Goal: Task Accomplishment & Management: Manage account settings

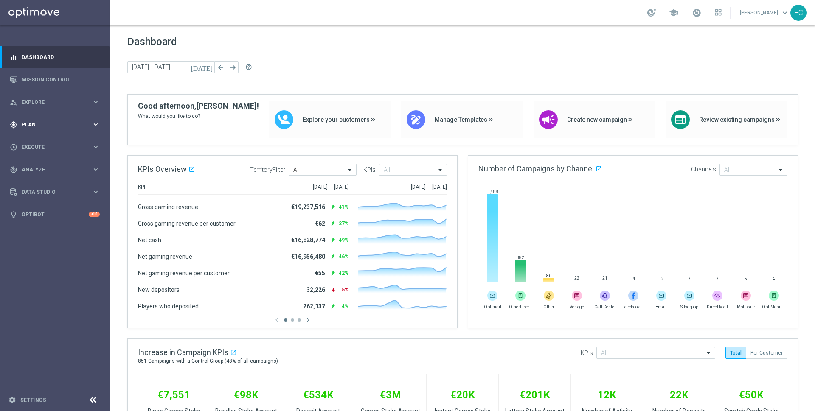
click at [33, 125] on span "Plan" at bounding box center [57, 124] width 70 height 5
click at [54, 167] on span "Templates" at bounding box center [52, 167] width 61 height 5
click at [57, 221] on link "Embedded Messaging" at bounding box center [57, 218] width 62 height 7
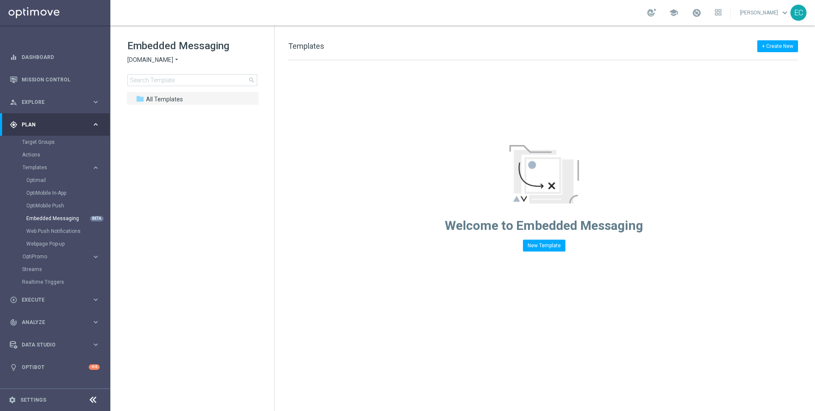
click at [157, 58] on span "[DOMAIN_NAME]" at bounding box center [150, 60] width 46 height 8
click at [0, 0] on span "Lottoland" at bounding box center [0, 0] width 0 height 0
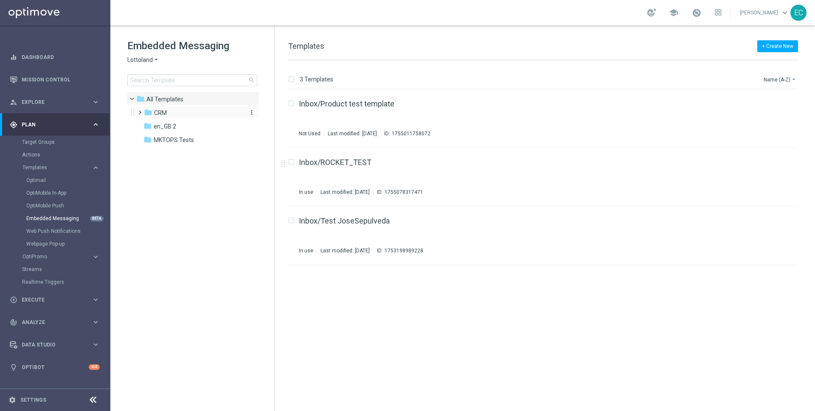
click at [195, 111] on div "folder CRM" at bounding box center [193, 113] width 98 height 10
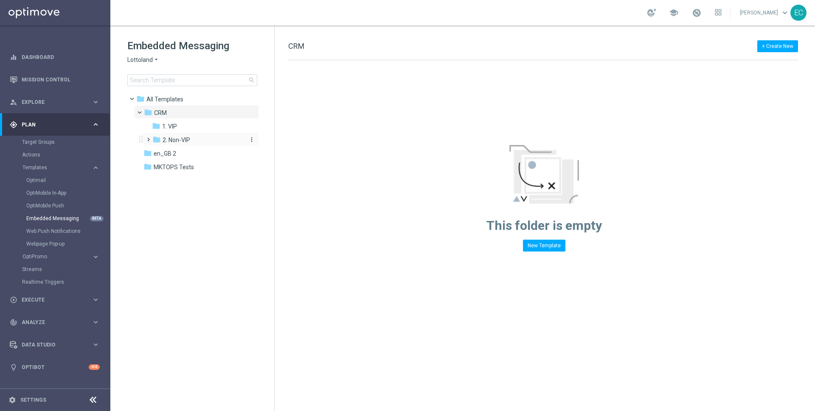
click at [175, 137] on span "2. Non-VIP" at bounding box center [176, 140] width 28 height 8
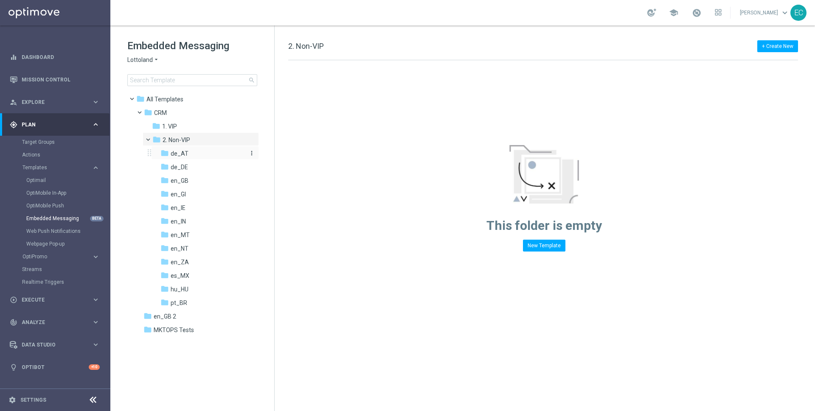
click at [216, 155] on div "folder de_AT" at bounding box center [202, 154] width 84 height 10
click at [213, 166] on div "folder de_DE" at bounding box center [202, 167] width 84 height 10
click at [211, 175] on div "folder en_GB more_vert" at bounding box center [205, 180] width 108 height 14
click at [208, 191] on div "folder en_GI" at bounding box center [202, 195] width 84 height 10
click at [208, 180] on div "folder en_GB" at bounding box center [202, 181] width 84 height 10
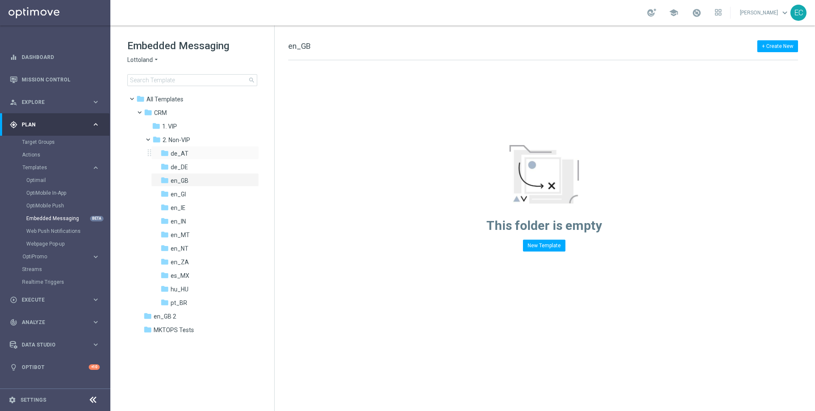
click at [217, 148] on div "folder de_AT more_vert" at bounding box center [205, 153] width 108 height 14
click at [229, 151] on div "folder de_AT" at bounding box center [202, 154] width 84 height 10
click at [250, 152] on icon "more_vert" at bounding box center [251, 153] width 7 height 7
click at [274, 155] on span "New Folder" at bounding box center [287, 154] width 26 height 7
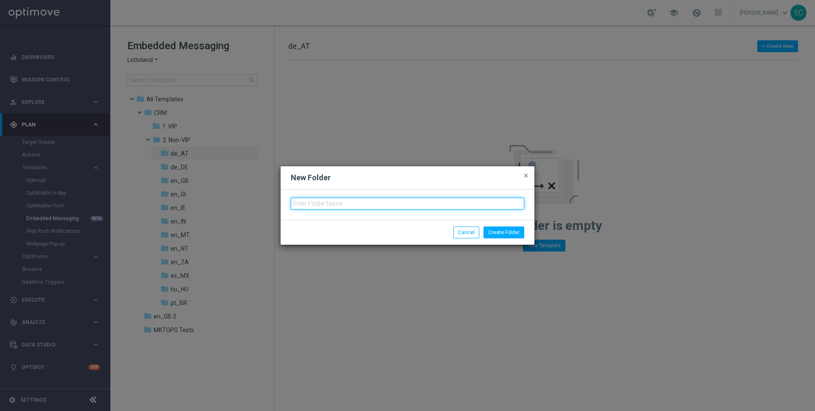
click at [316, 202] on input "text" at bounding box center [407, 204] width 233 height 12
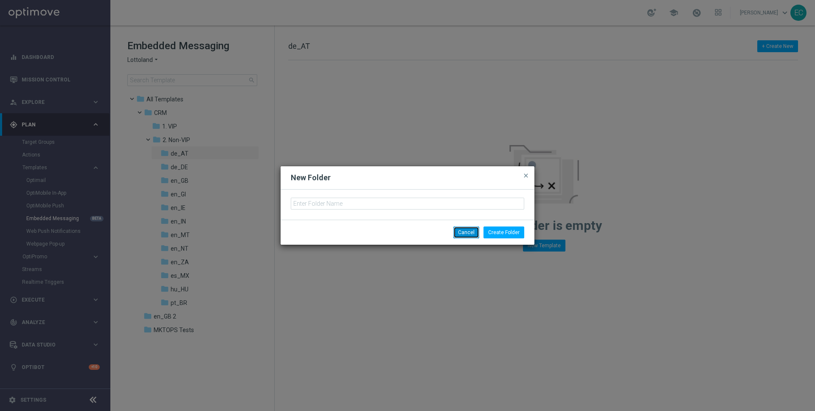
click at [463, 232] on button "Cancel" at bounding box center [466, 233] width 26 height 12
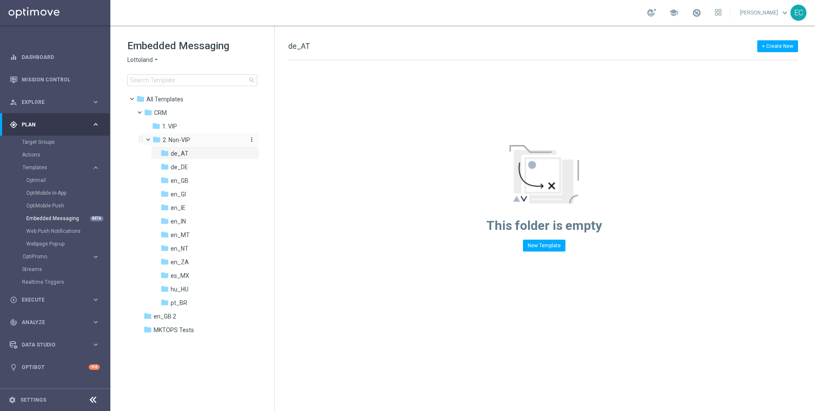
click at [253, 139] on icon "more_vert" at bounding box center [251, 139] width 7 height 7
click at [274, 142] on span "New Folder" at bounding box center [287, 141] width 26 height 7
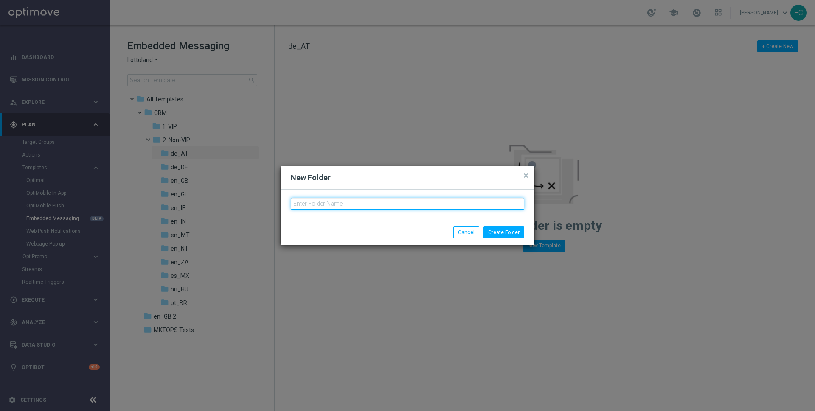
click at [364, 207] on input "text" at bounding box center [407, 204] width 233 height 12
type input "de"
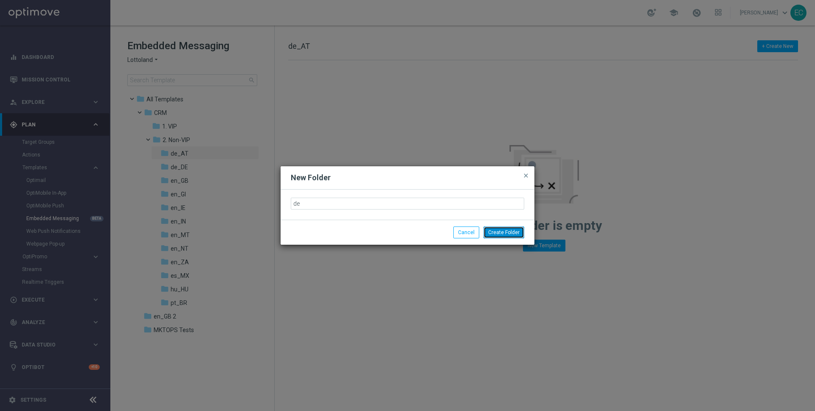
click at [496, 230] on button "Create Folder" at bounding box center [503, 233] width 41 height 12
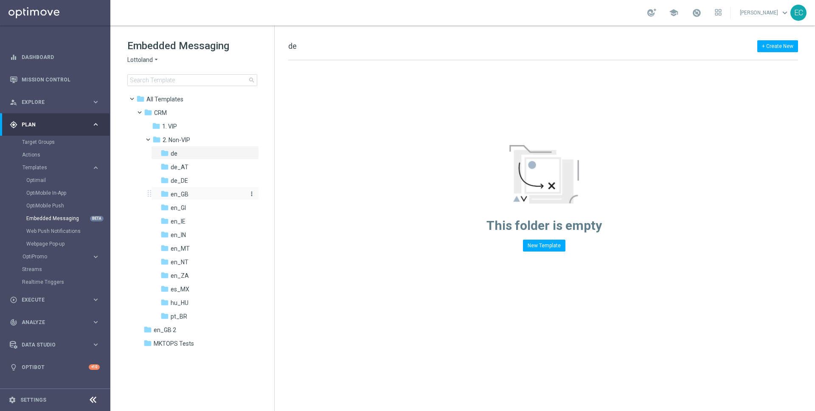
click at [196, 194] on div "folder en_GB" at bounding box center [202, 195] width 84 height 10
click at [253, 138] on icon "more_vert" at bounding box center [251, 139] width 7 height 7
click at [279, 143] on span "New Folder" at bounding box center [287, 141] width 26 height 7
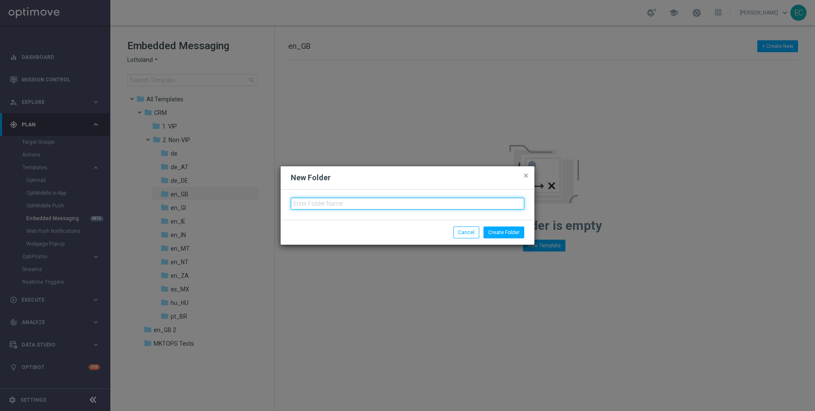
click at [333, 204] on input "text" at bounding box center [407, 204] width 233 height 12
type input "sv_SE"
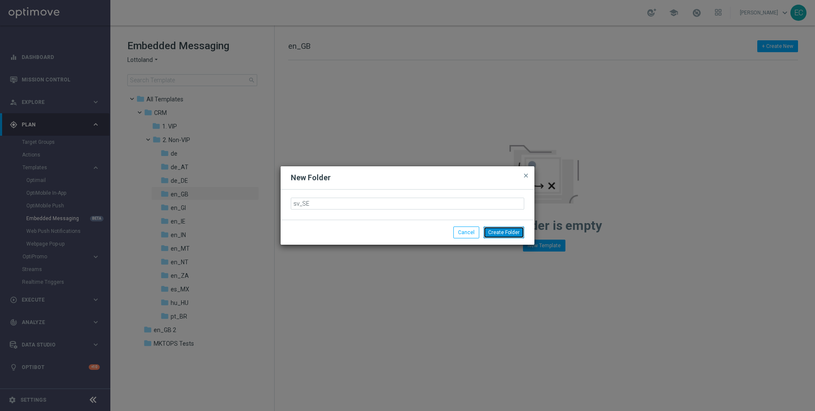
click at [502, 235] on button "Create Folder" at bounding box center [503, 233] width 41 height 12
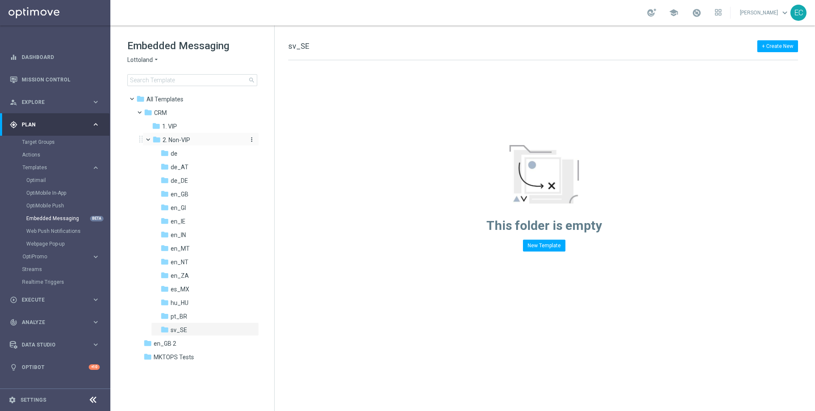
click at [254, 138] on icon "more_vert" at bounding box center [251, 139] width 7 height 7
click at [272, 139] on icon "create_new_folder" at bounding box center [267, 141] width 13 height 7
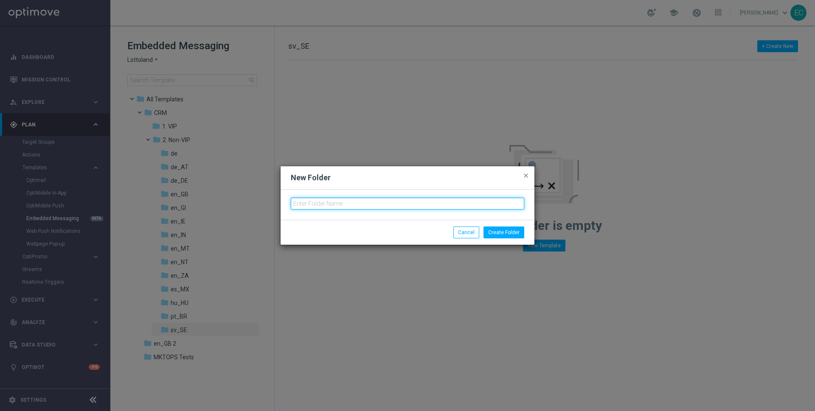
click at [339, 204] on input "text" at bounding box center [407, 204] width 233 height 12
type input "en"
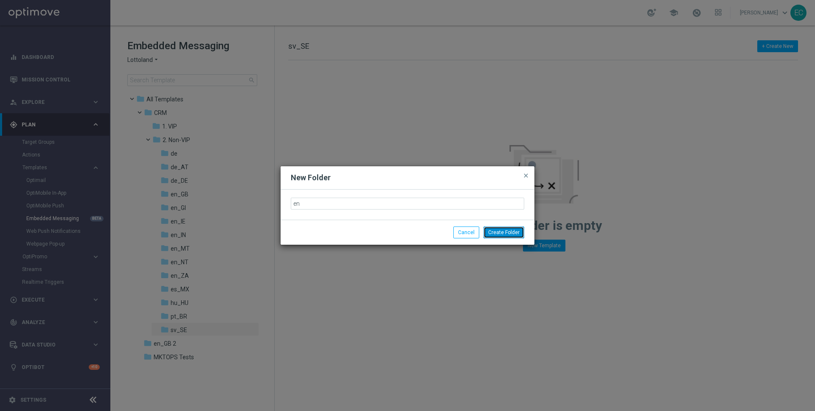
click at [507, 232] on button "Create Folder" at bounding box center [503, 233] width 41 height 12
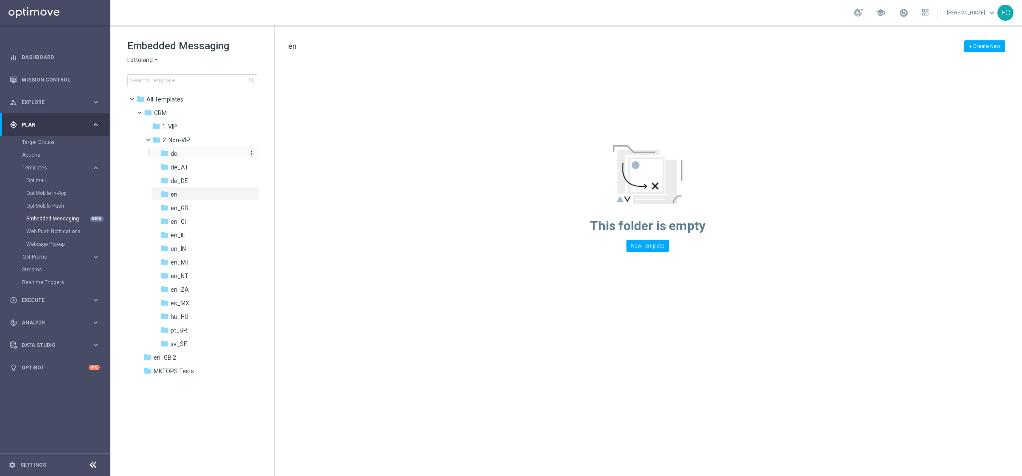
click at [221, 154] on div "folder de" at bounding box center [202, 154] width 84 height 10
click at [252, 152] on icon "more_vert" at bounding box center [251, 153] width 7 height 7
click at [275, 154] on span "New Folder" at bounding box center [287, 154] width 26 height 7
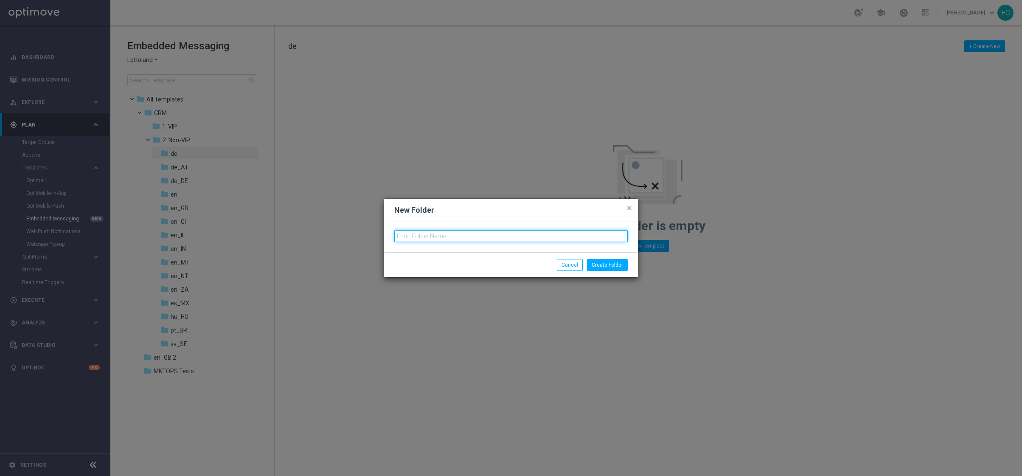
click at [461, 230] on input "text" at bounding box center [510, 236] width 233 height 12
click at [535, 241] on input "text" at bounding box center [510, 236] width 233 height 12
type input "AUT de"
click at [607, 267] on button "Create Folder" at bounding box center [607, 265] width 41 height 12
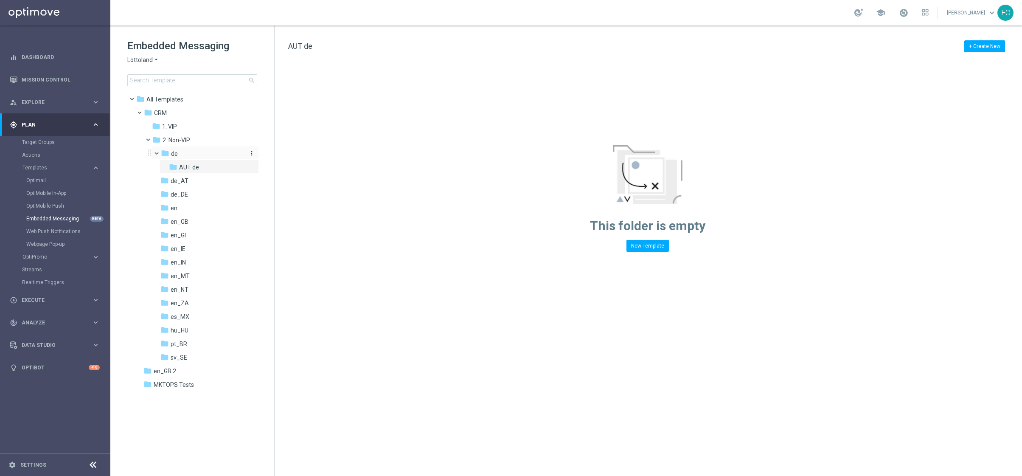
click at [251, 153] on icon "more_vert" at bounding box center [251, 153] width 7 height 7
click at [278, 157] on span "New Folder" at bounding box center [287, 154] width 26 height 7
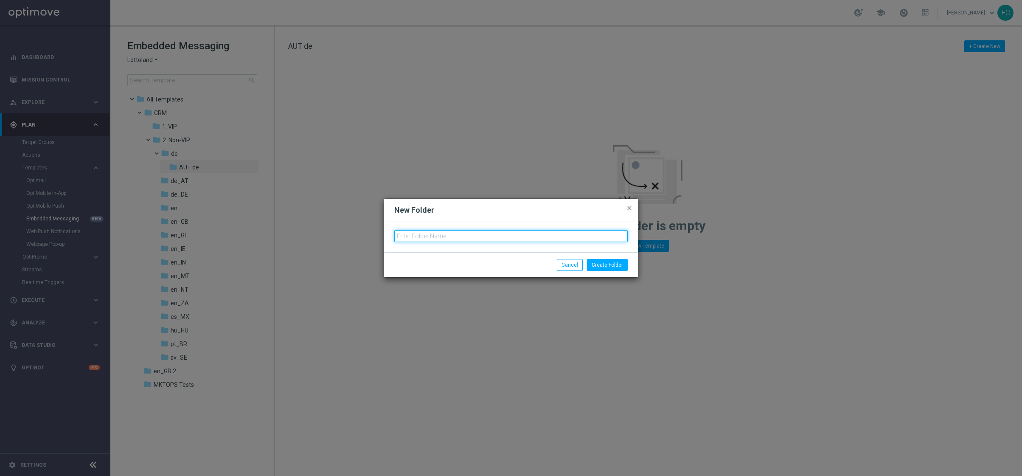
click at [450, 232] on input "text" at bounding box center [510, 236] width 233 height 12
type input "TAC de"
click at [611, 268] on button "Create Folder" at bounding box center [607, 265] width 41 height 12
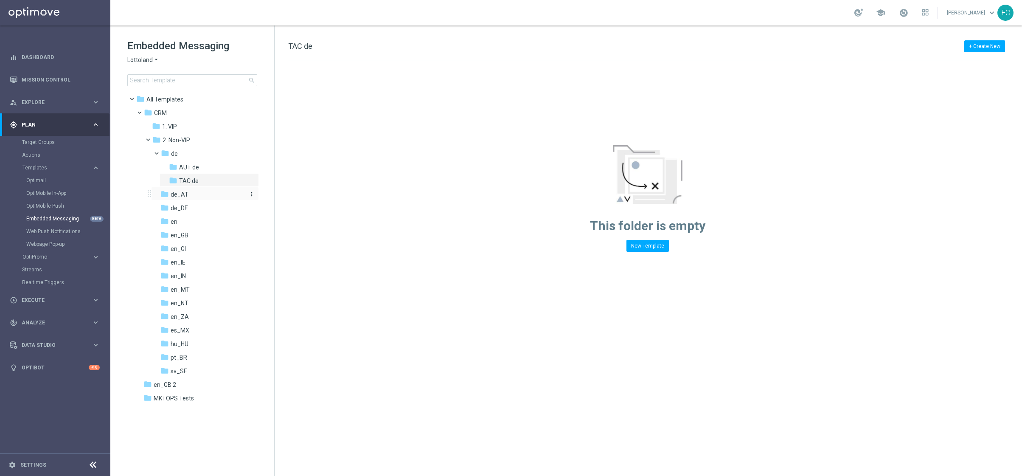
click at [204, 193] on div "folder de_AT" at bounding box center [202, 195] width 84 height 10
click at [251, 192] on icon "more_vert" at bounding box center [251, 193] width 7 height 7
click at [293, 195] on span "New Folder" at bounding box center [287, 195] width 26 height 7
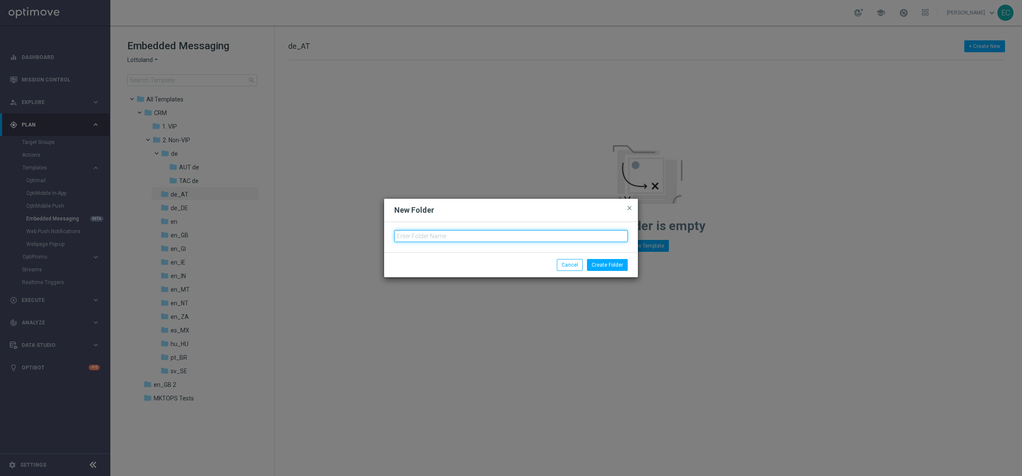
click at [438, 233] on input "text" at bounding box center [510, 236] width 233 height 12
type input "AUT de_AT"
click at [595, 268] on button "Create Folder" at bounding box center [607, 265] width 41 height 12
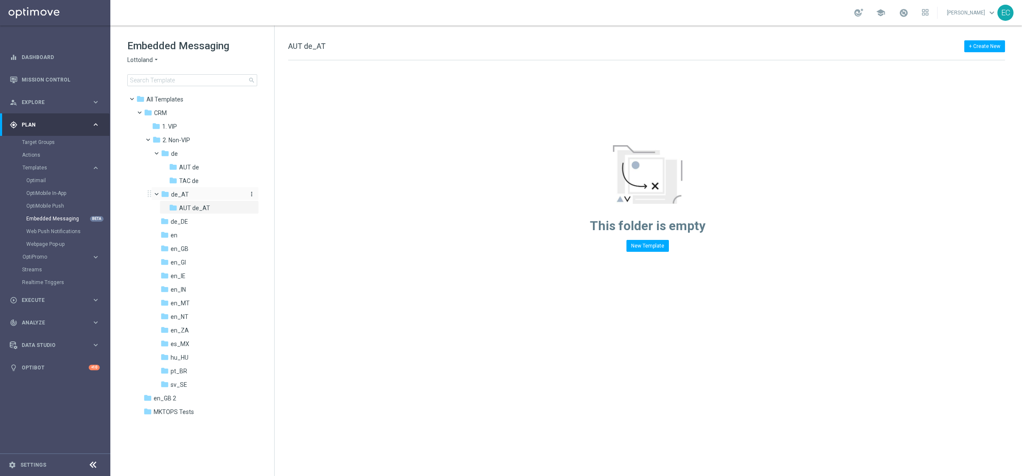
click at [249, 191] on icon "more_vert" at bounding box center [251, 193] width 7 height 7
click at [282, 196] on span "New Folder" at bounding box center [287, 195] width 26 height 7
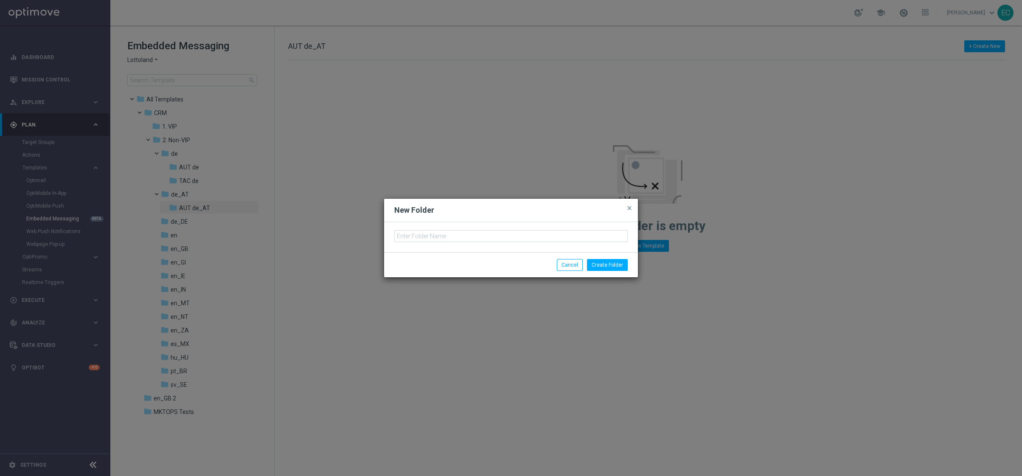
click at [481, 228] on div at bounding box center [511, 237] width 254 height 30
click at [483, 234] on input "text" at bounding box center [510, 236] width 233 height 12
click at [408, 234] on input "AUT de_AT" at bounding box center [510, 236] width 233 height 12
type input "TAC de_AT"
click at [595, 261] on button "Create Folder" at bounding box center [607, 265] width 41 height 12
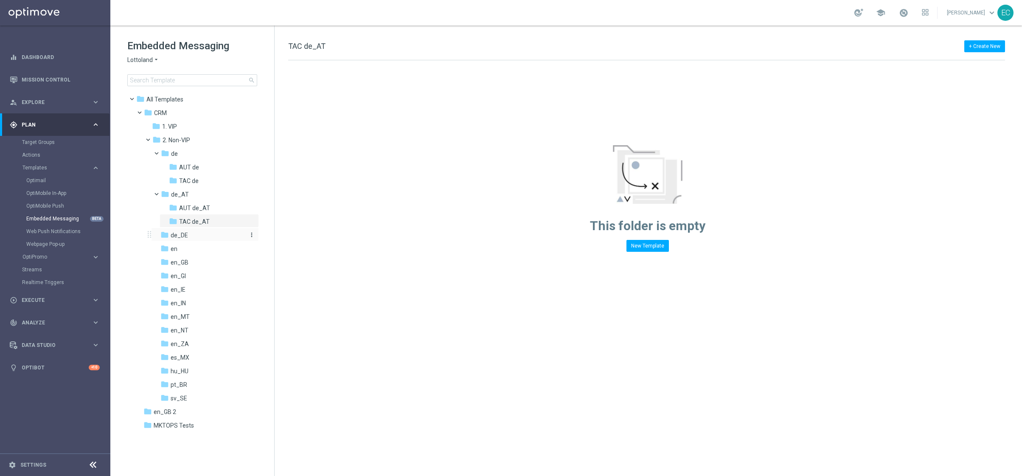
click at [204, 237] on div "folder de_DE" at bounding box center [202, 235] width 84 height 10
click at [251, 235] on icon "more_vert" at bounding box center [251, 234] width 7 height 7
click at [267, 237] on icon "create_new_folder" at bounding box center [267, 236] width 13 height 7
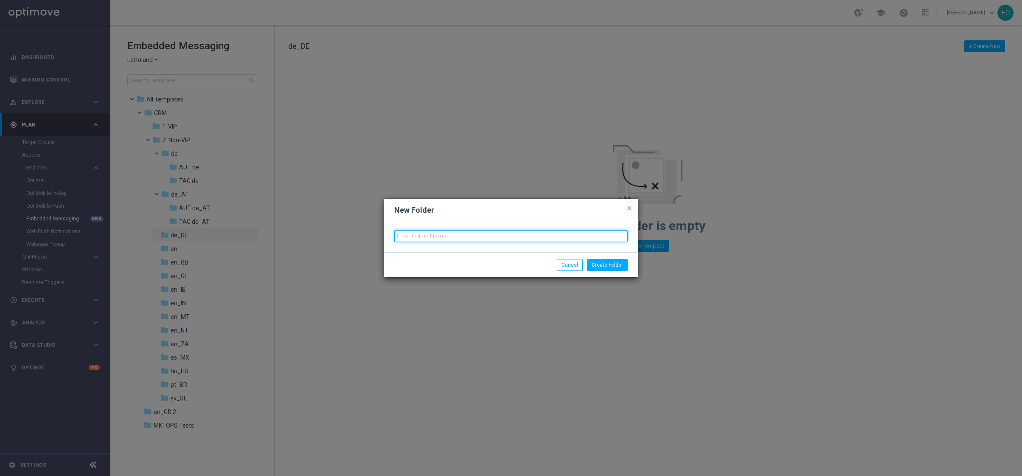
click at [445, 236] on input "text" at bounding box center [510, 236] width 233 height 12
type input "AUT de_DE"
click at [601, 260] on button "Create Folder" at bounding box center [607, 265] width 41 height 12
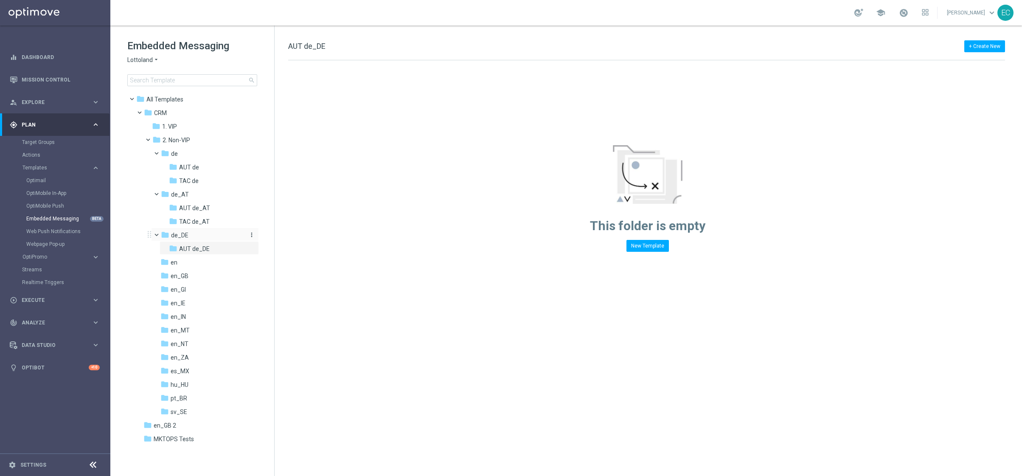
click at [253, 232] on icon "more_vert" at bounding box center [251, 234] width 7 height 7
click at [275, 235] on span "New Folder" at bounding box center [287, 236] width 26 height 7
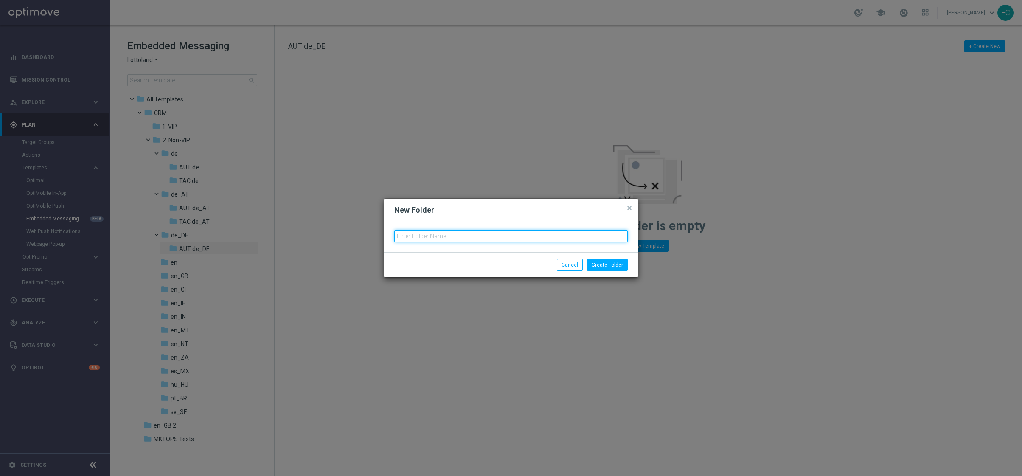
click at [453, 236] on input "text" at bounding box center [510, 236] width 233 height 12
type input "TAC de_DE"
click at [611, 265] on button "Create Folder" at bounding box center [607, 265] width 41 height 12
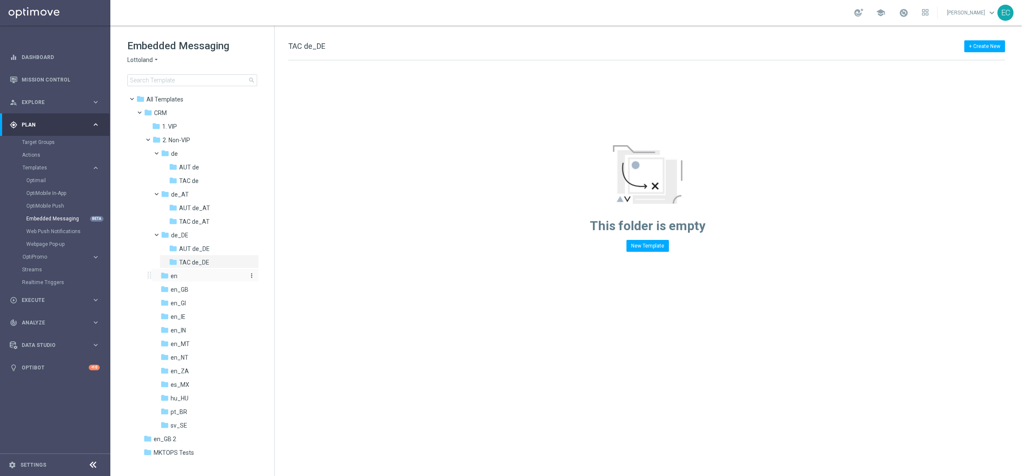
click at [222, 272] on div "folder en" at bounding box center [202, 276] width 84 height 10
click at [252, 274] on icon "more_vert" at bounding box center [251, 275] width 7 height 7
click at [264, 276] on icon "create_new_folder" at bounding box center [267, 277] width 13 height 7
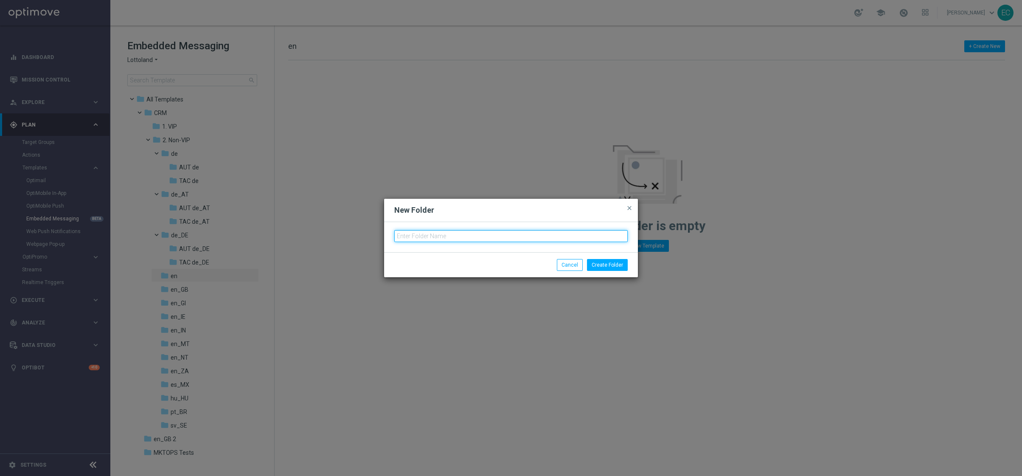
click at [440, 236] on input "text" at bounding box center [510, 236] width 233 height 12
type input "AUT en"
click at [611, 266] on button "Create Folder" at bounding box center [607, 265] width 41 height 12
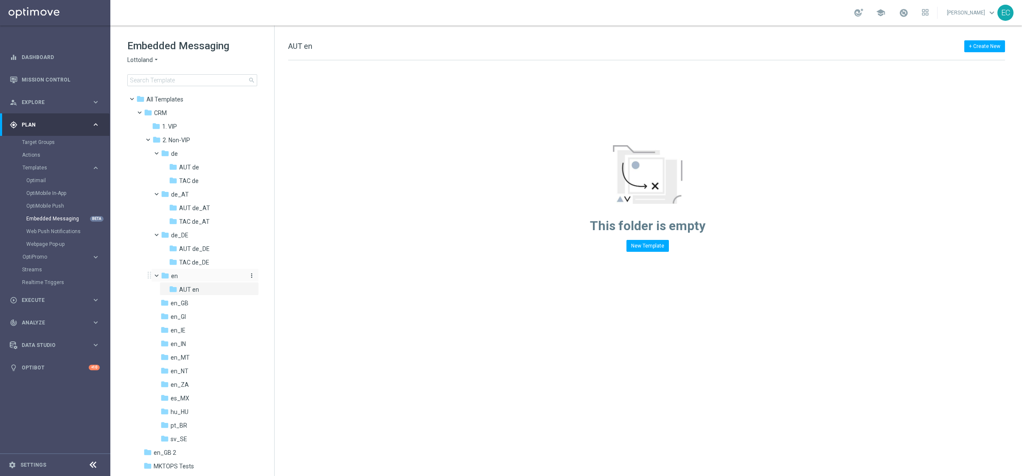
click at [249, 275] on icon "more_vert" at bounding box center [251, 275] width 7 height 7
click at [276, 277] on span "New Folder" at bounding box center [287, 277] width 26 height 7
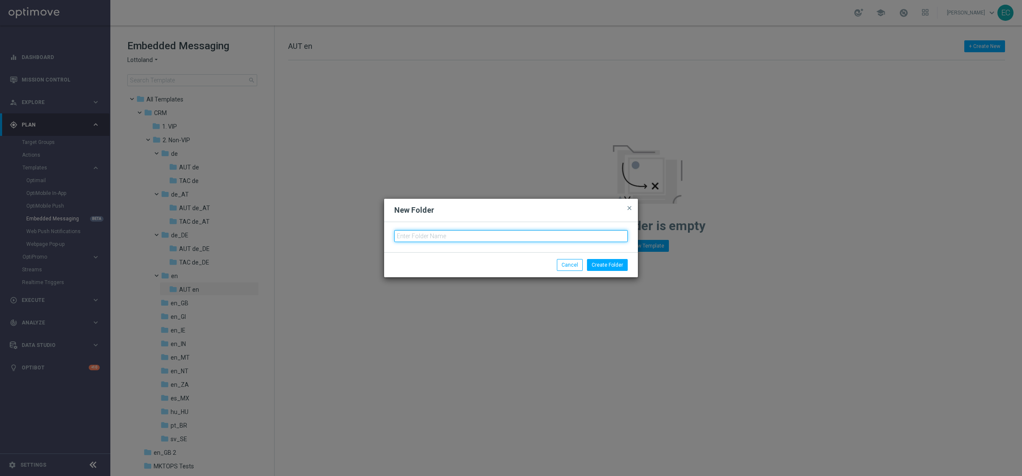
click at [423, 235] on input "text" at bounding box center [510, 236] width 233 height 12
type input "t"
type input "TAC en"
click at [611, 261] on button "Create Folder" at bounding box center [607, 265] width 41 height 12
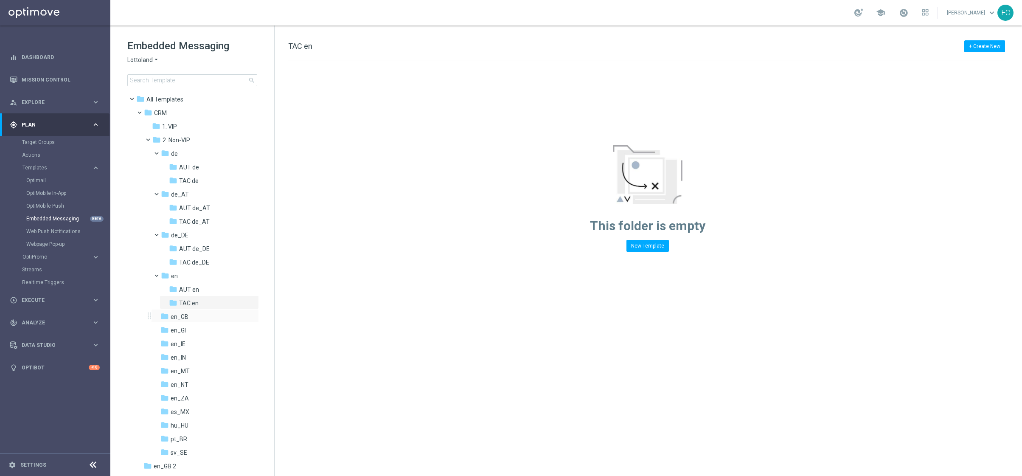
click at [206, 308] on div "folder en_GB more_vert" at bounding box center [205, 316] width 108 height 14
click at [200, 308] on div "folder en_GB" at bounding box center [202, 317] width 84 height 10
click at [250, 308] on icon "more_vert" at bounding box center [251, 316] width 7 height 7
click at [284, 308] on span "New Folder" at bounding box center [285, 317] width 26 height 7
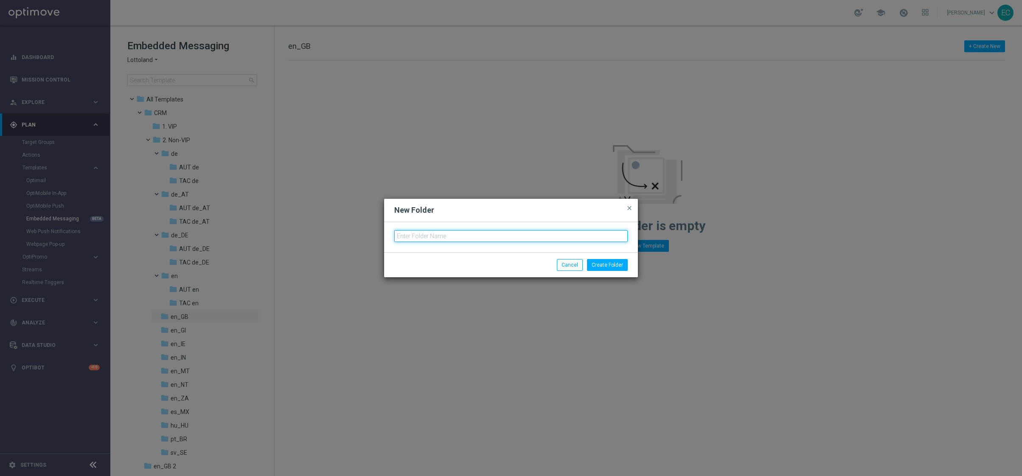
click at [431, 241] on input "text" at bounding box center [510, 236] width 233 height 12
type input "en_GB AUT"
click at [611, 262] on button "Create Folder" at bounding box center [607, 265] width 41 height 12
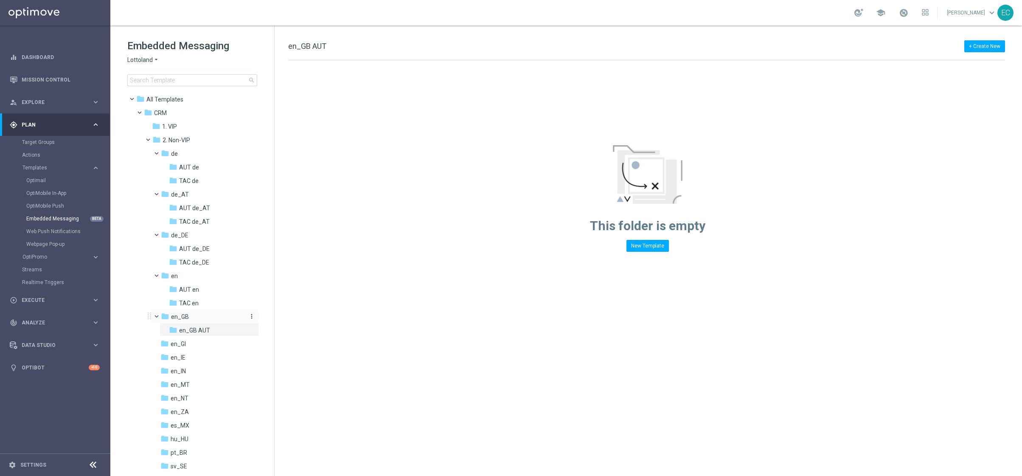
click at [250, 308] on icon "more_vert" at bounding box center [251, 316] width 7 height 7
click at [266, 308] on icon "create_new_folder" at bounding box center [265, 317] width 13 height 7
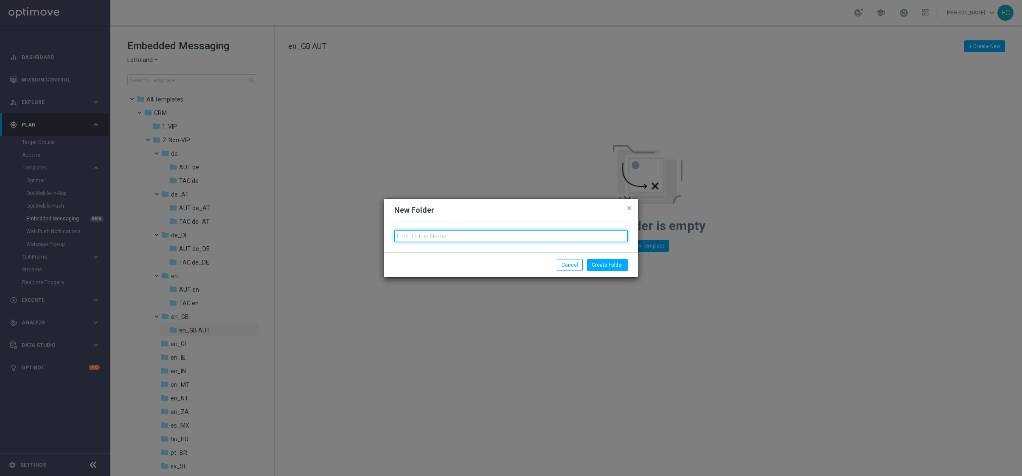
click at [496, 236] on input "text" at bounding box center [510, 236] width 233 height 12
type input "e"
click at [580, 262] on button "Cancel" at bounding box center [570, 265] width 26 height 12
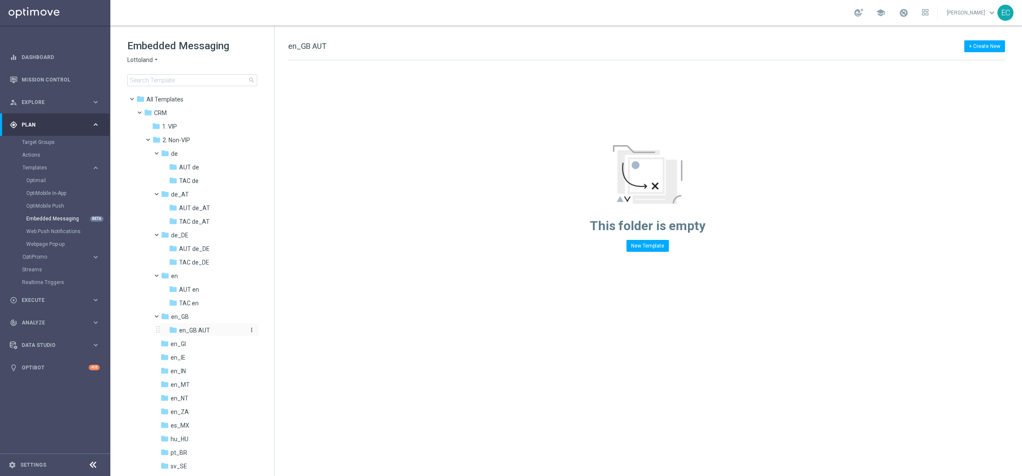
click at [250, 308] on icon "more_vert" at bounding box center [251, 329] width 7 height 7
click at [280, 308] on span "Rename" at bounding box center [282, 341] width 20 height 7
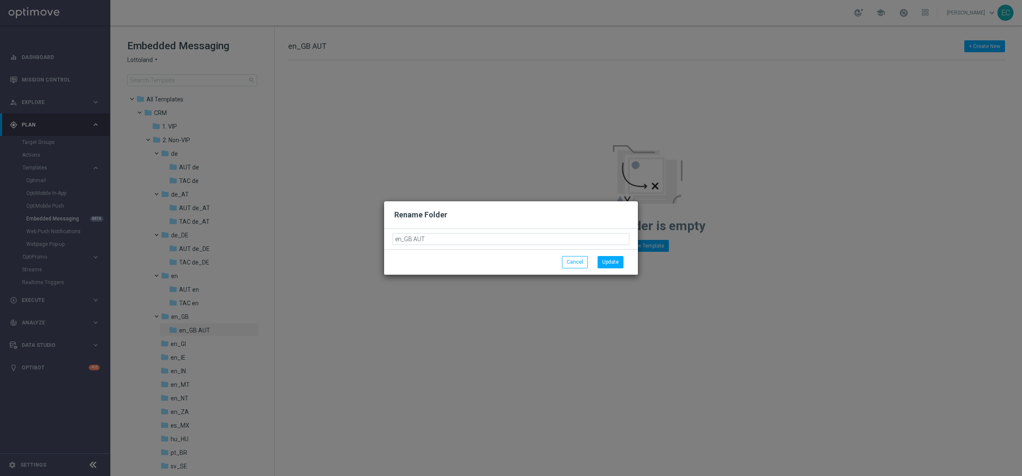
drag, startPoint x: 431, startPoint y: 240, endPoint x: 347, endPoint y: 240, distance: 84.4
click at [347, 240] on modal-container "Rename Folder en_GB AUT Cancel Update" at bounding box center [511, 238] width 1022 height 476
click at [442, 240] on input "en_GB AUT" at bounding box center [510, 239] width 237 height 12
drag, startPoint x: 442, startPoint y: 240, endPoint x: 411, endPoint y: 240, distance: 30.5
click at [411, 240] on input "en_GB AUT" at bounding box center [510, 239] width 237 height 12
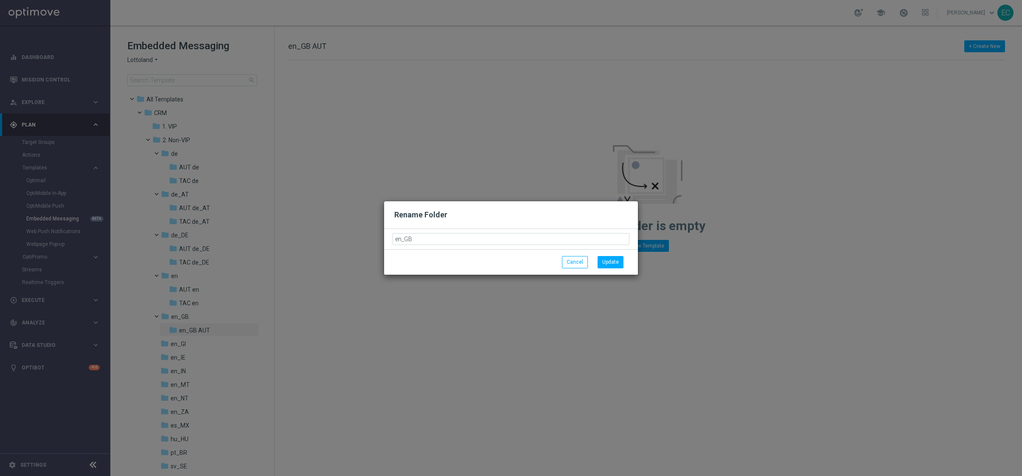
click at [394, 239] on input "en_GB" at bounding box center [510, 239] width 237 height 12
drag, startPoint x: 398, startPoint y: 238, endPoint x: 475, endPoint y: 260, distance: 80.5
click at [401, 240] on input "AUT en_GB" at bounding box center [510, 239] width 237 height 12
type input "AUT en_GB"
click at [600, 262] on button "Update" at bounding box center [610, 262] width 26 height 12
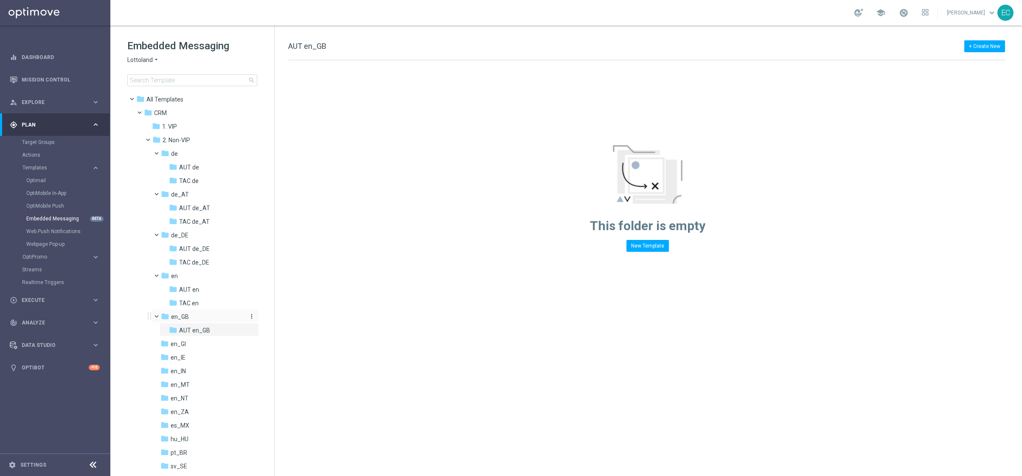
click at [250, 308] on icon "more_vert" at bounding box center [251, 316] width 7 height 7
click at [278, 308] on span "New Folder" at bounding box center [285, 317] width 26 height 7
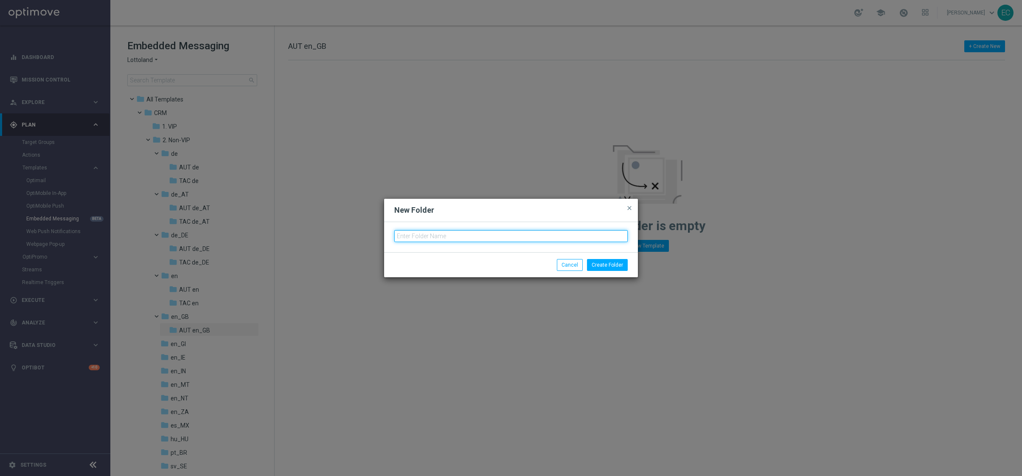
click at [446, 232] on input "text" at bounding box center [510, 236] width 233 height 12
type input "TAC en_GB"
click at [611, 266] on button "Create Folder" at bounding box center [607, 265] width 41 height 12
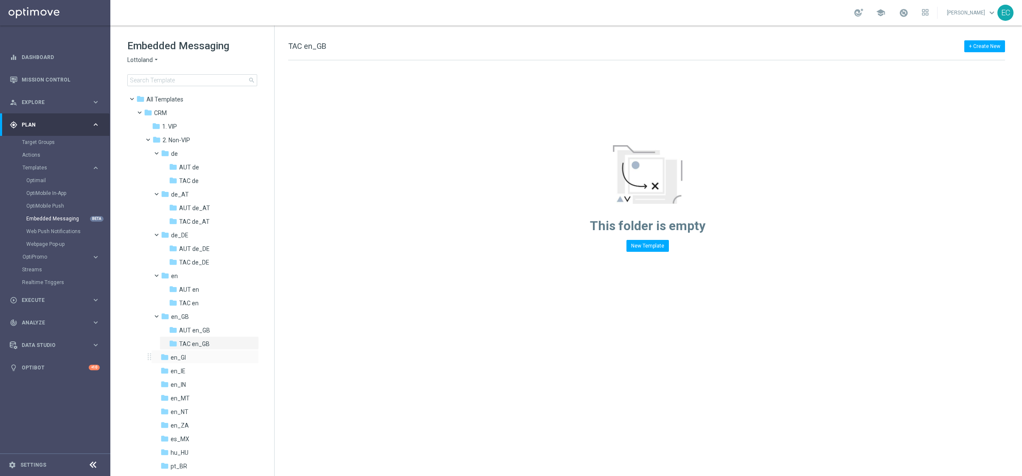
click at [222, 308] on div "folder en_GI more_vert" at bounding box center [205, 357] width 108 height 14
click at [249, 308] on icon "more_vert" at bounding box center [251, 356] width 7 height 7
click at [273, 308] on span "New Folder" at bounding box center [285, 358] width 26 height 7
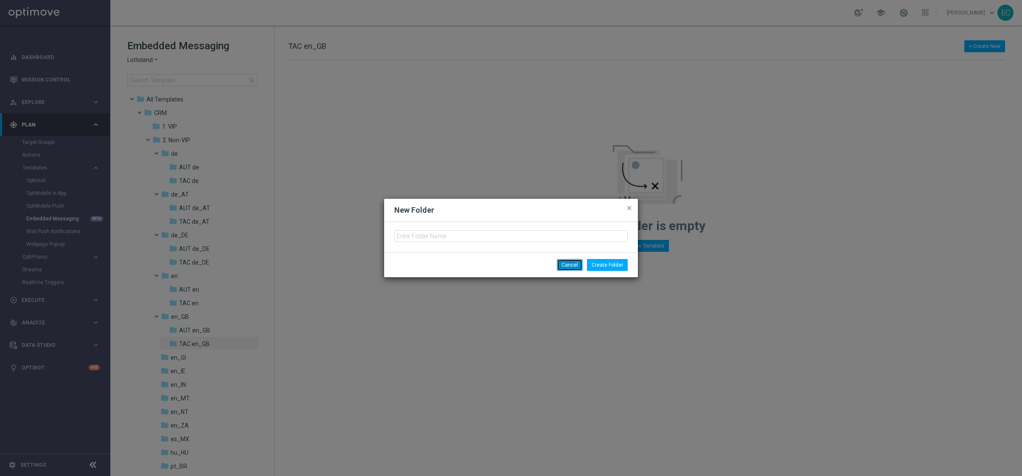
click at [577, 262] on button "Cancel" at bounding box center [570, 265] width 26 height 12
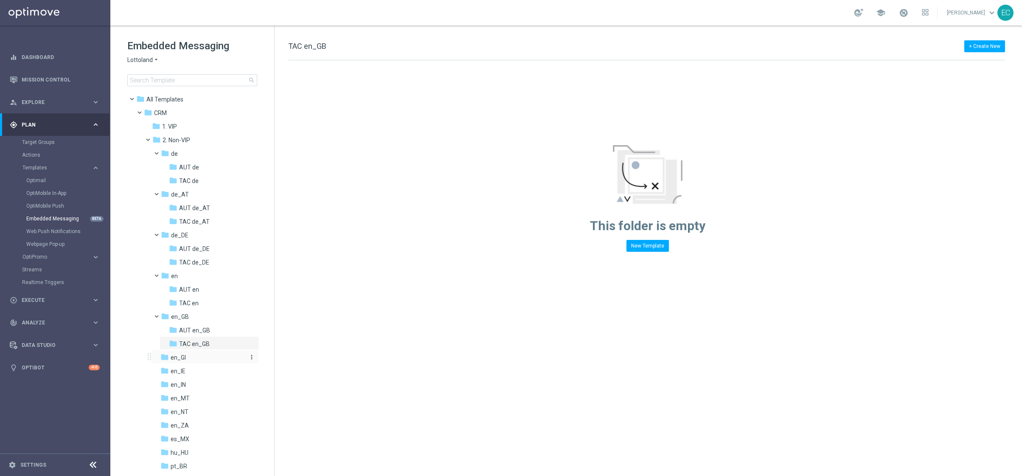
click at [172, 308] on span "en_GI" at bounding box center [178, 357] width 15 height 8
click at [249, 308] on icon "more_vert" at bounding box center [251, 356] width 7 height 7
click at [277, 308] on span "New Folder" at bounding box center [285, 358] width 26 height 7
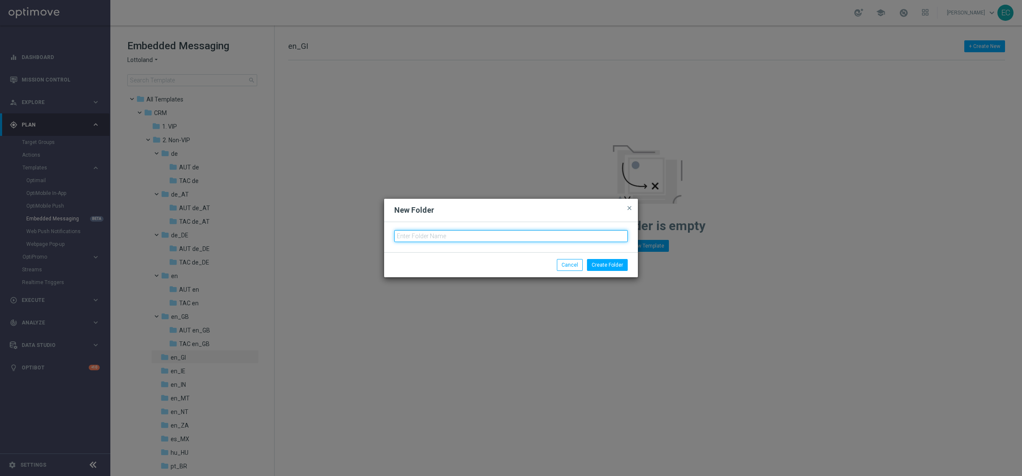
click at [439, 232] on input "text" at bounding box center [510, 236] width 233 height 12
type input "AUT en_GI"
click at [606, 264] on button "Create Folder" at bounding box center [607, 265] width 41 height 12
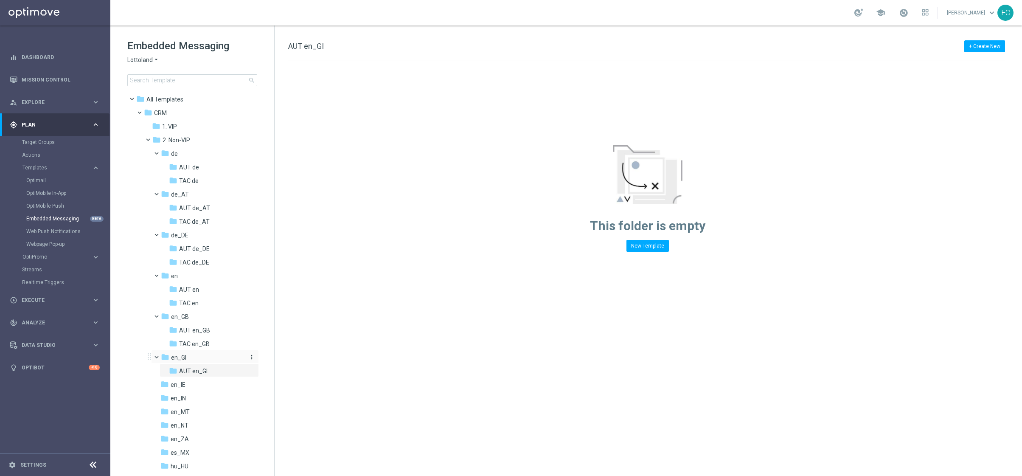
click at [251, 308] on icon "more_vert" at bounding box center [251, 356] width 7 height 7
click at [278, 308] on span "New Folder" at bounding box center [285, 358] width 26 height 7
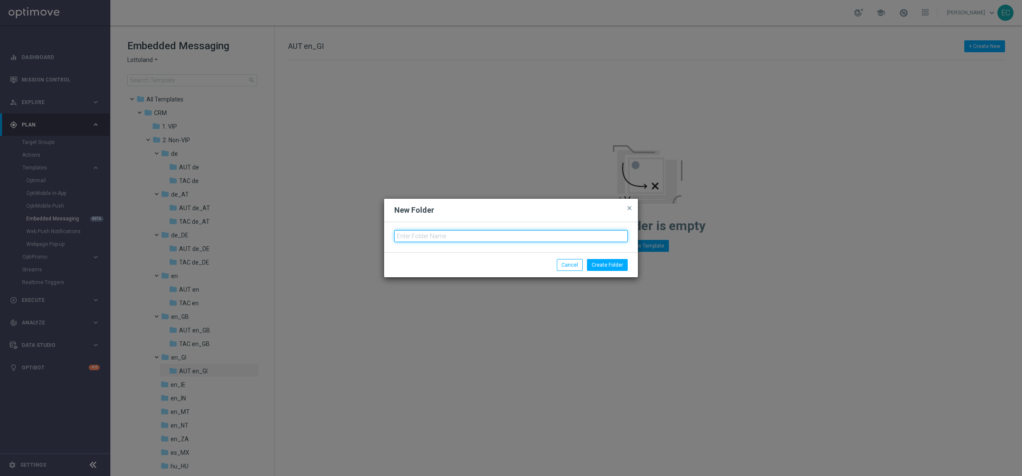
click at [463, 237] on input "text" at bounding box center [510, 236] width 233 height 12
type input "e"
type input "TAC en_GI"
click at [601, 265] on button "Create Folder" at bounding box center [607, 265] width 41 height 12
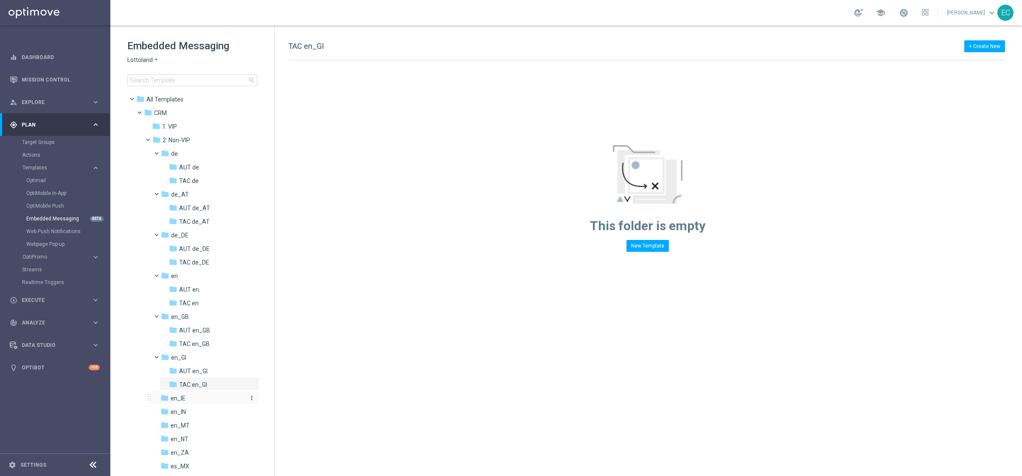
click at [236, 308] on div "folder en_IE" at bounding box center [202, 398] width 84 height 10
click at [249, 308] on icon "more_vert" at bounding box center [251, 397] width 7 height 7
click at [276, 308] on span "New Folder" at bounding box center [285, 364] width 26 height 7
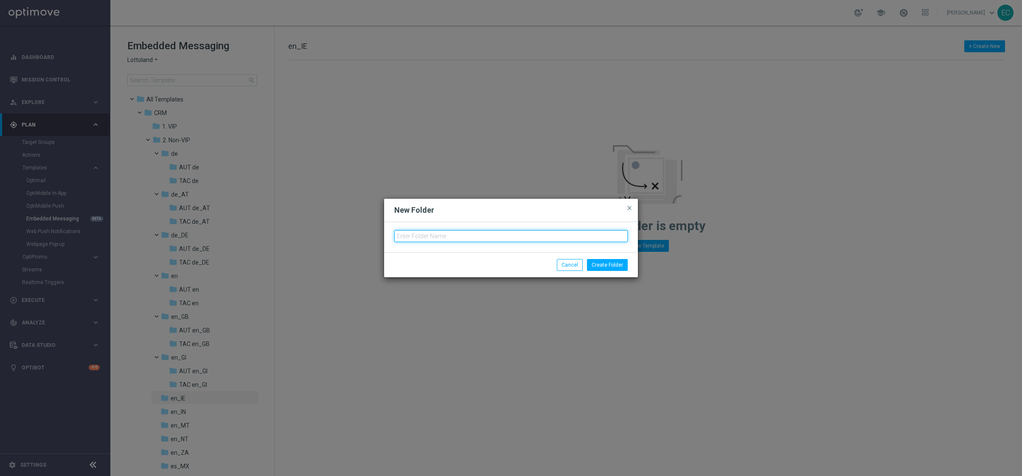
click at [449, 235] on input "text" at bounding box center [510, 236] width 233 height 12
type input "e"
type input "AUT en_IE"
click at [610, 258] on div "Create Folder Cancel" at bounding box center [511, 264] width 254 height 25
click at [611, 264] on button "Create Folder" at bounding box center [607, 265] width 41 height 12
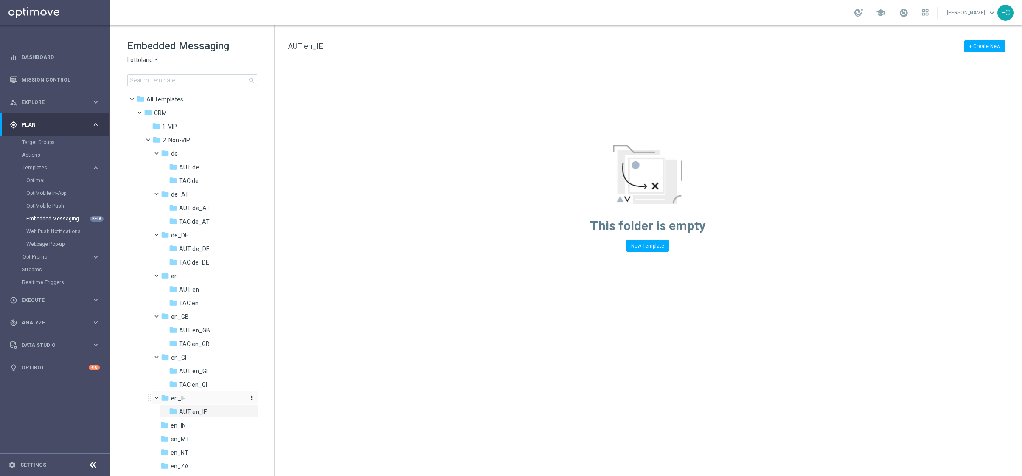
click at [216, 308] on div "folder en_IE" at bounding box center [202, 398] width 83 height 10
click at [248, 308] on icon "more_vert" at bounding box center [251, 397] width 7 height 7
click at [284, 308] on span "New Folder" at bounding box center [285, 364] width 26 height 7
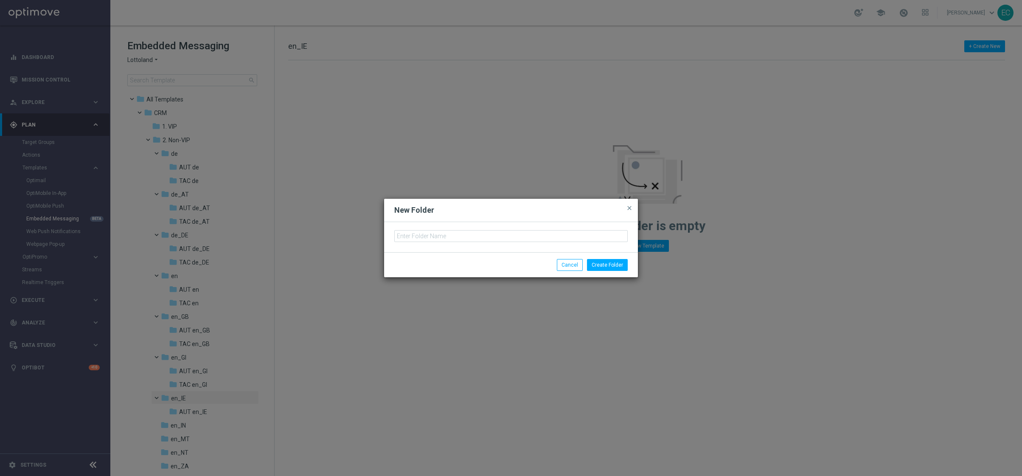
click at [426, 242] on div at bounding box center [511, 237] width 254 height 30
click at [423, 236] on input "text" at bounding box center [510, 236] width 233 height 12
type input "TAC en_IE"
click at [611, 264] on button "Create Folder" at bounding box center [607, 265] width 41 height 12
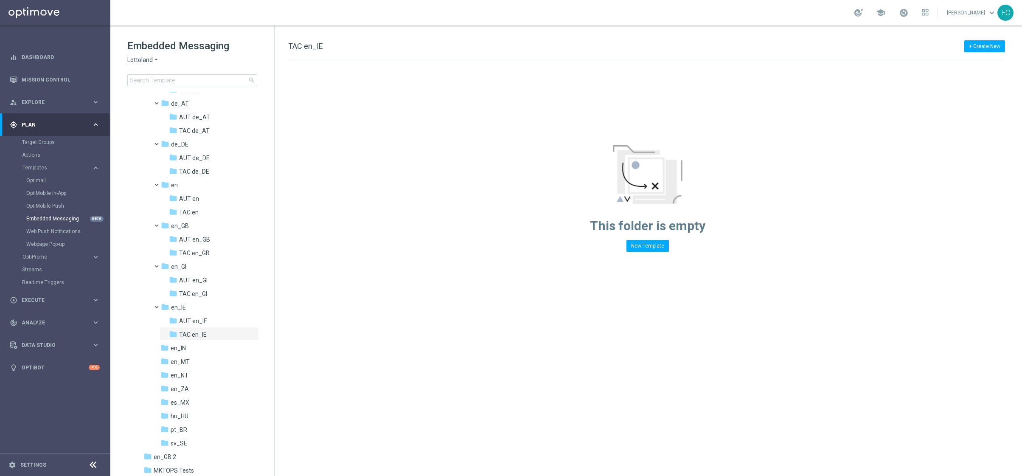
scroll to position [95, 0]
click at [209, 308] on div "folder en_IN" at bounding box center [202, 344] width 84 height 10
click at [250, 308] on icon "more_vert" at bounding box center [251, 343] width 7 height 7
click at [269, 308] on icon "create_new_folder" at bounding box center [265, 345] width 13 height 7
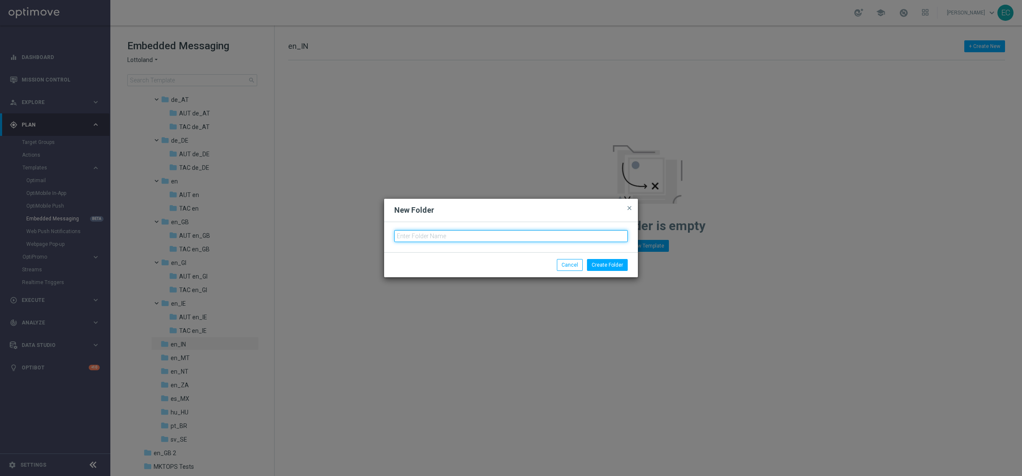
click at [419, 236] on input "text" at bounding box center [510, 236] width 233 height 12
type input "AUT en_IN"
click at [602, 263] on button "Create Folder" at bounding box center [607, 265] width 41 height 12
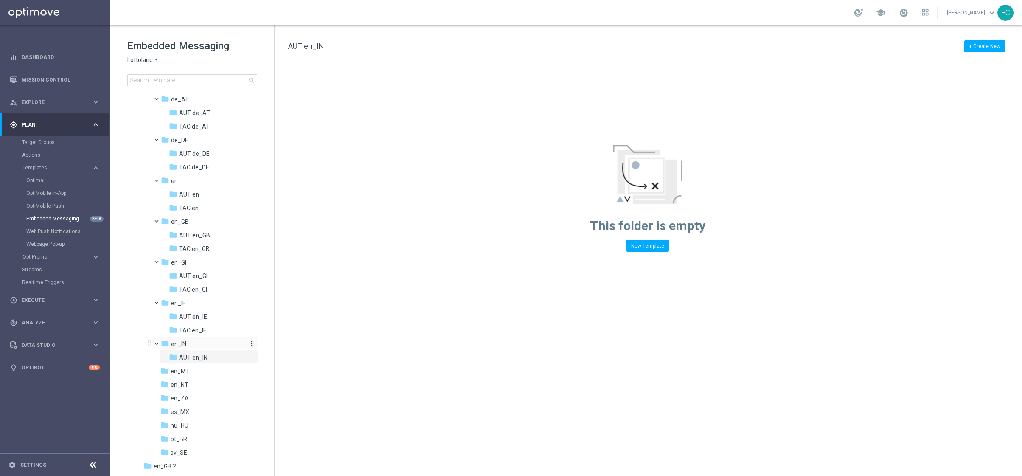
click at [248, 308] on icon "more_vert" at bounding box center [251, 343] width 7 height 7
click at [274, 308] on span "New Folder" at bounding box center [285, 345] width 26 height 7
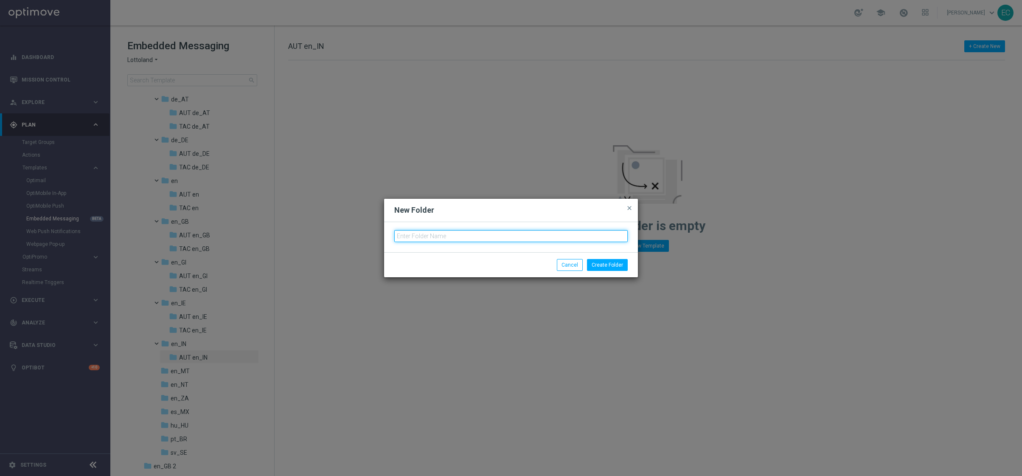
click at [419, 235] on input "text" at bounding box center [510, 236] width 233 height 12
type input "TAC en_IN"
click at [611, 267] on button "Create Folder" at bounding box center [607, 265] width 41 height 12
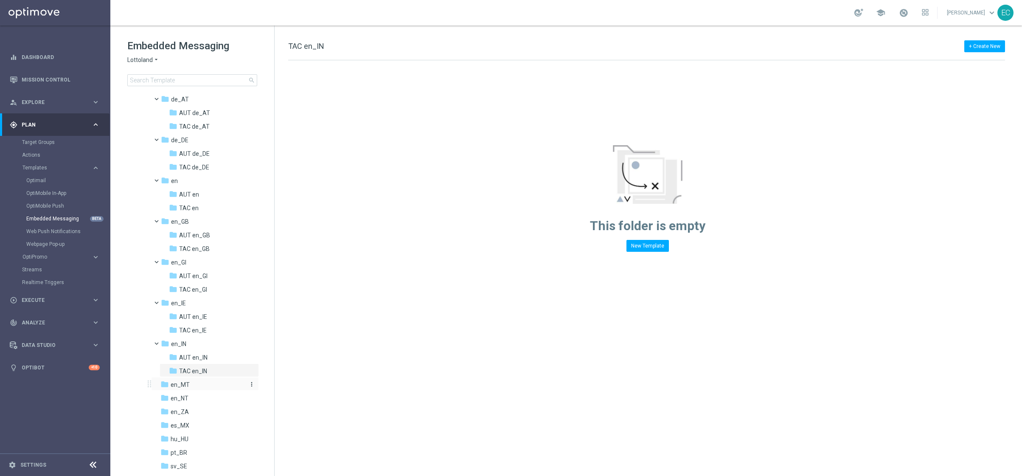
click at [228, 308] on div "folder en_MT" at bounding box center [202, 385] width 84 height 10
click at [251, 308] on icon "more_vert" at bounding box center [251, 384] width 7 height 7
click at [288, 308] on span "New Folder" at bounding box center [285, 350] width 26 height 7
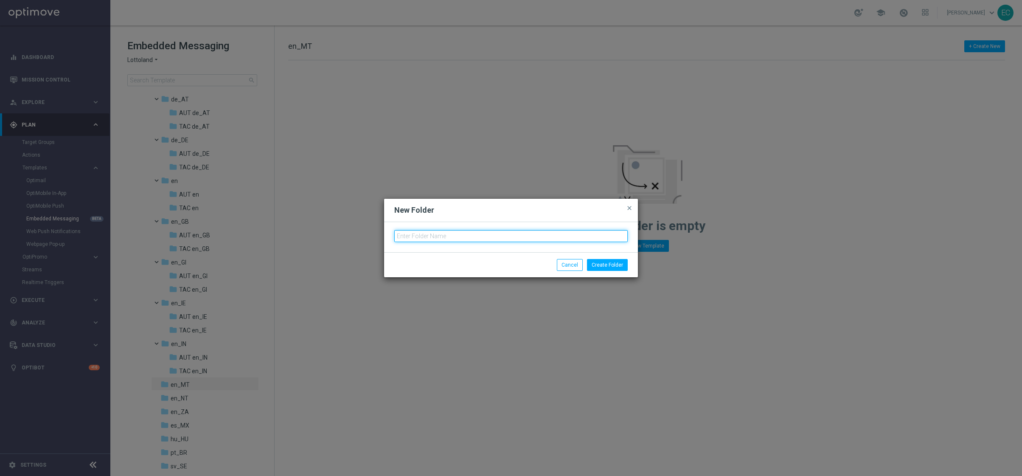
click at [434, 233] on input "text" at bounding box center [510, 236] width 233 height 12
type input "AUT en_MT"
click at [611, 260] on button "Create Folder" at bounding box center [607, 265] width 41 height 12
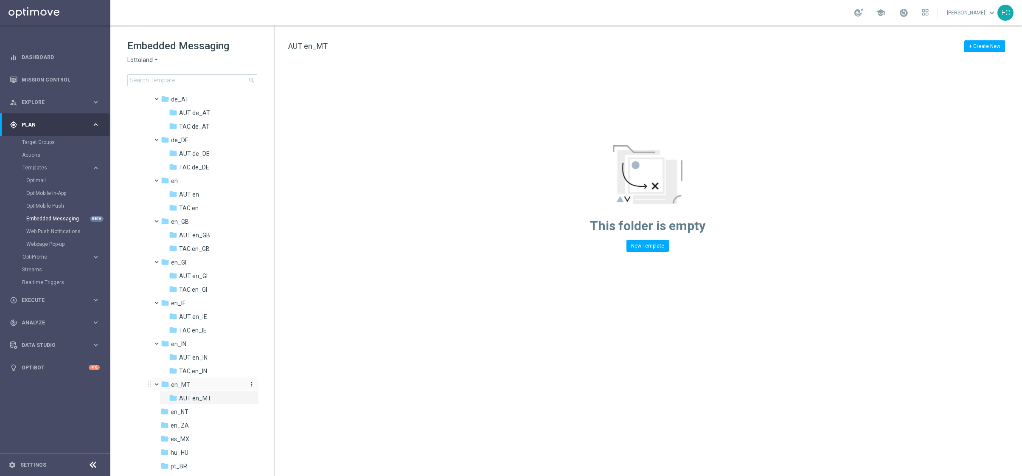
click at [249, 308] on icon "more_vert" at bounding box center [251, 384] width 7 height 7
click at [288, 308] on button "create_new_folder New Folder" at bounding box center [285, 350] width 55 height 10
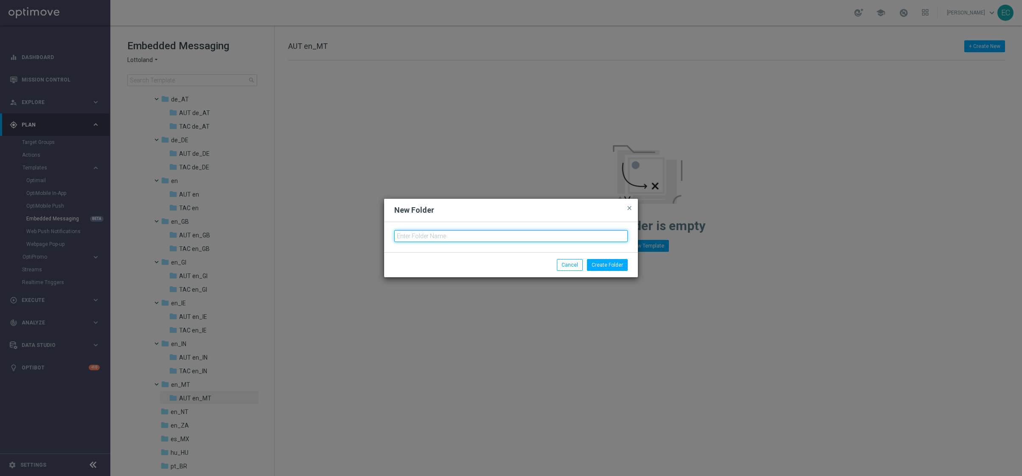
click at [451, 232] on input "text" at bounding box center [510, 236] width 233 height 12
type input "TAC en_MT"
click at [611, 269] on button "Create Folder" at bounding box center [607, 265] width 41 height 12
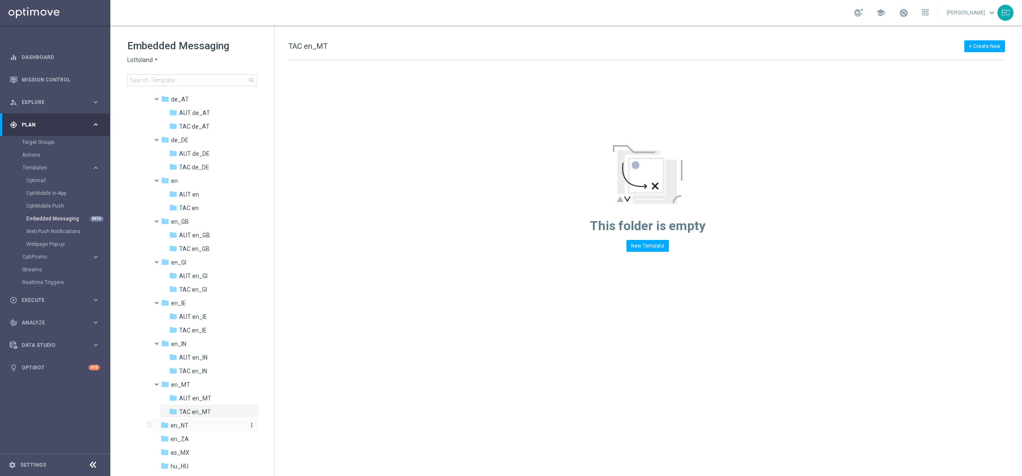
click at [226, 308] on div "folder en_NT" at bounding box center [202, 425] width 84 height 10
click at [251, 308] on icon "more_vert" at bounding box center [251, 424] width 7 height 7
click at [283, 308] on span "New Folder" at bounding box center [285, 391] width 26 height 7
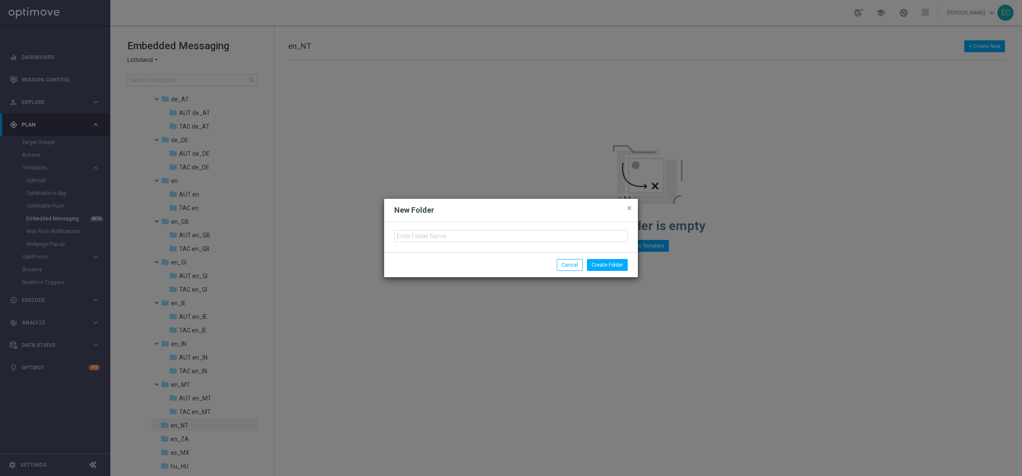
click at [438, 230] on div at bounding box center [510, 236] width 233 height 12
click at [443, 235] on input "text" at bounding box center [510, 236] width 233 height 12
click at [611, 259] on button "Create Folder" at bounding box center [607, 265] width 41 height 12
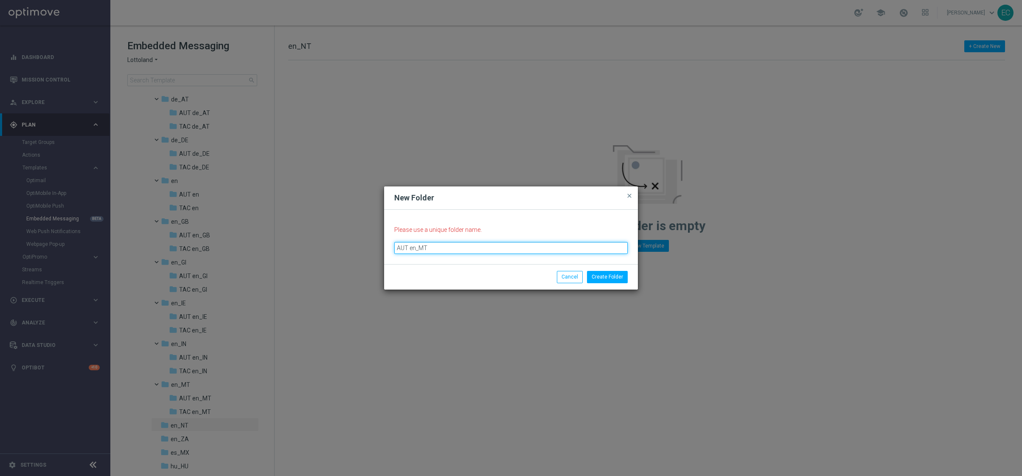
click at [425, 247] on input "AUT en_MT" at bounding box center [510, 248] width 233 height 12
type input "AUT en_NT"
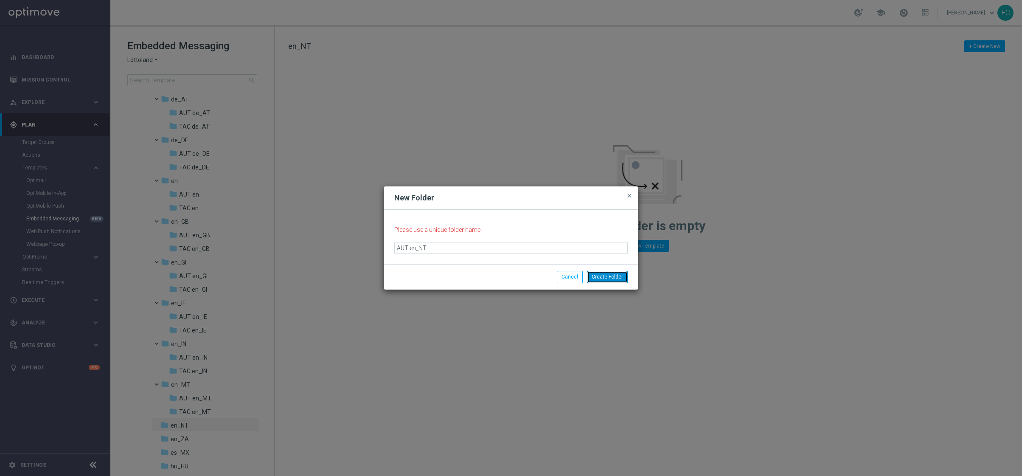
click at [609, 275] on button "Create Folder" at bounding box center [607, 277] width 41 height 12
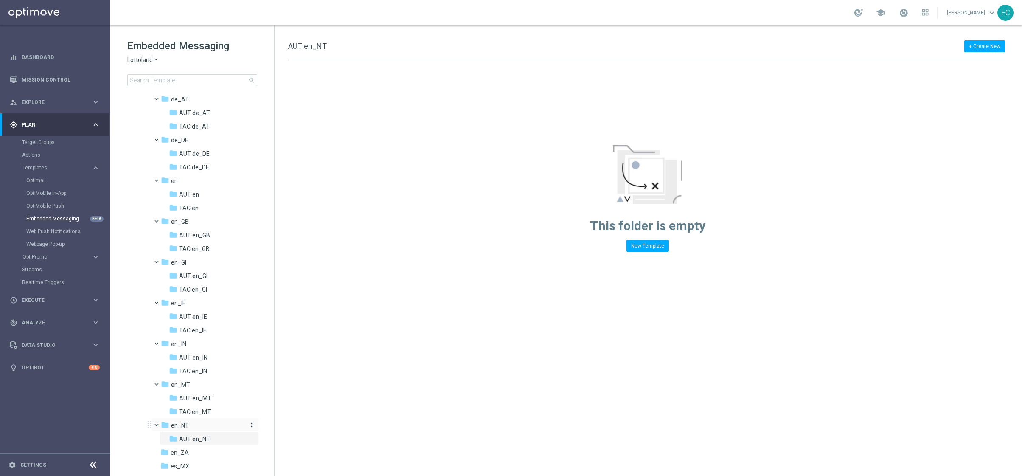
click at [250, 308] on icon "more_vert" at bounding box center [251, 424] width 7 height 7
click at [286, 308] on span "New Folder" at bounding box center [285, 391] width 26 height 7
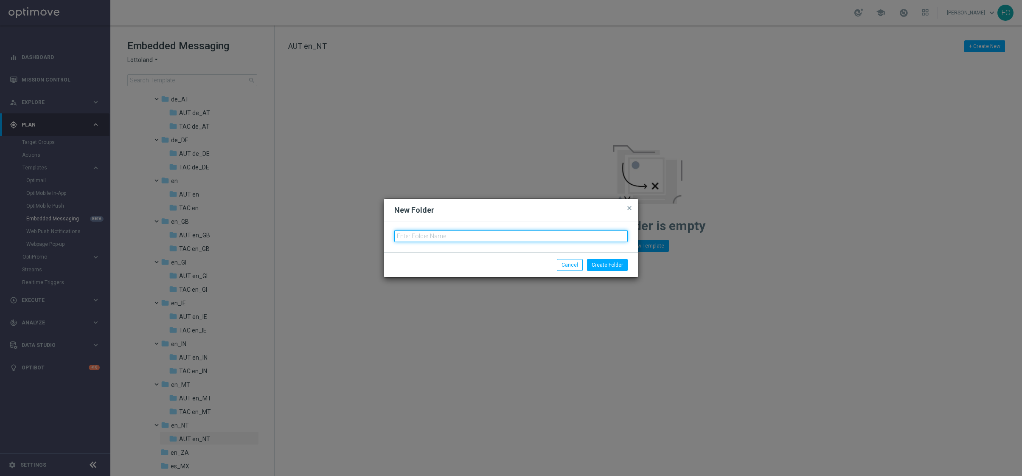
click at [448, 238] on input "text" at bounding box center [510, 236] width 233 height 12
type input "A"
type input "TAC en_NT"
click at [599, 266] on button "Create Folder" at bounding box center [607, 265] width 41 height 12
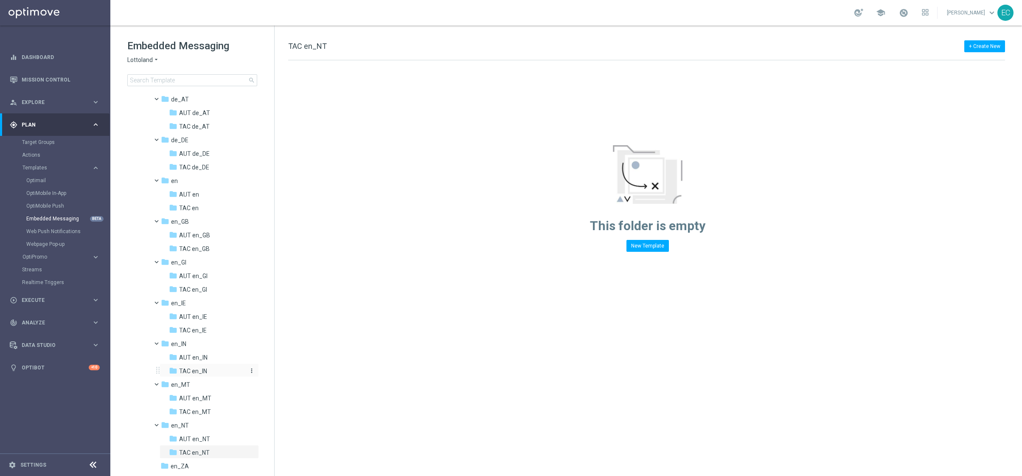
scroll to position [176, 0]
click at [226, 308] on div "folder en_ZA" at bounding box center [202, 385] width 84 height 10
click at [251, 308] on icon "more_vert" at bounding box center [251, 384] width 7 height 7
click at [280, 308] on span "New Folder" at bounding box center [285, 350] width 26 height 7
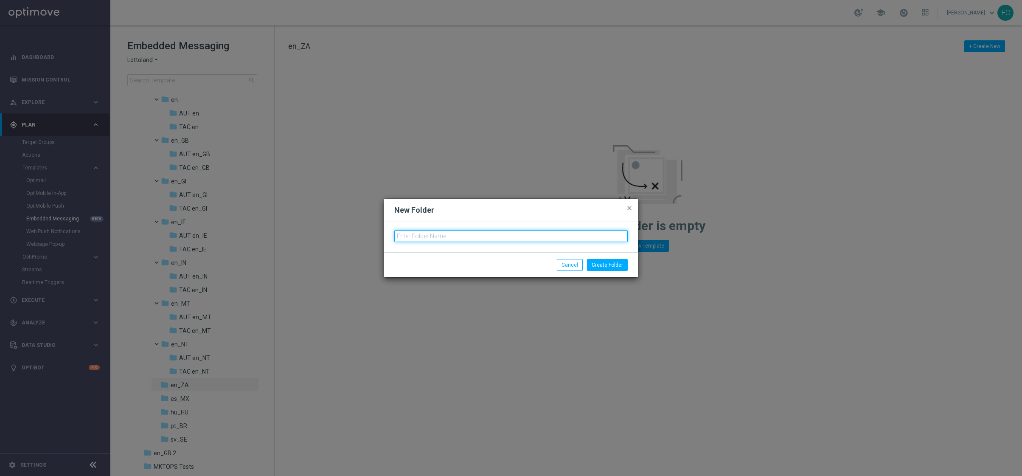
click at [439, 234] on input "text" at bounding box center [510, 236] width 233 height 12
type input "AUT en_ZA"
click at [611, 260] on button "Create Folder" at bounding box center [607, 265] width 41 height 12
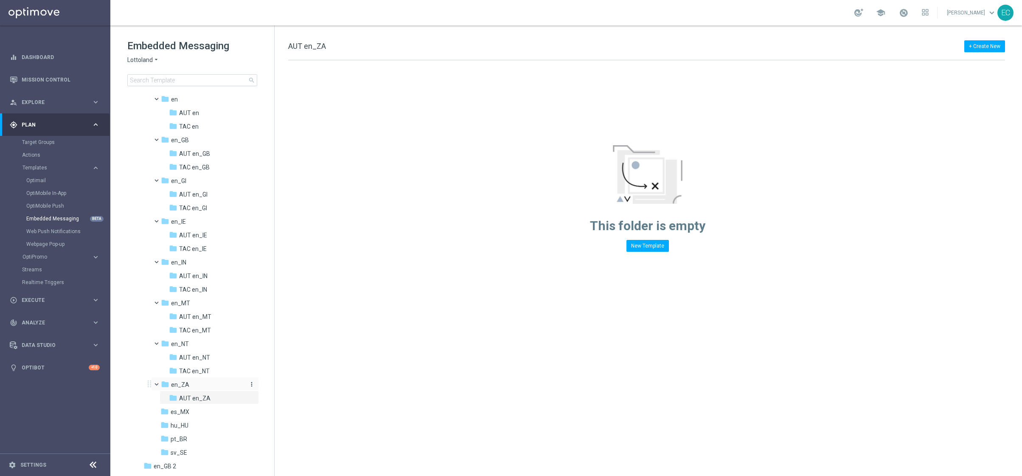
click at [248, 308] on icon "more_vert" at bounding box center [251, 384] width 7 height 7
click at [293, 308] on span "New Folder" at bounding box center [285, 350] width 26 height 7
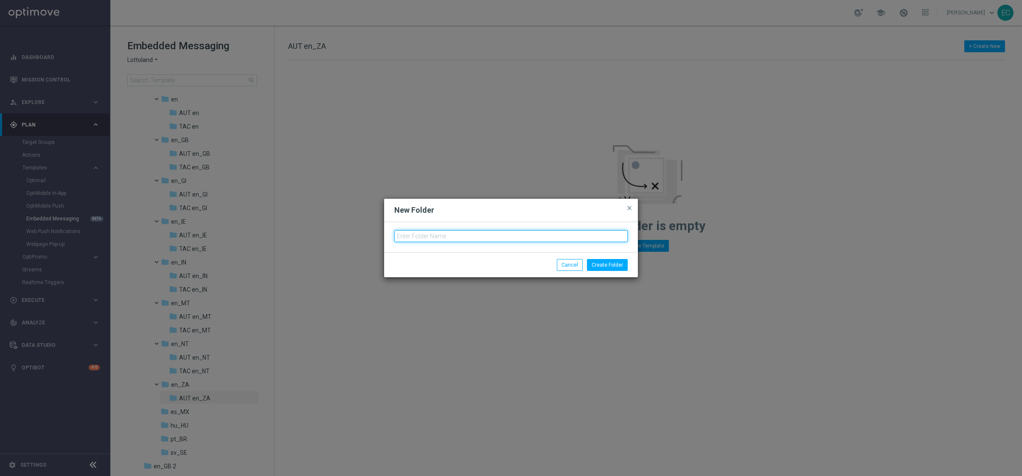
click at [431, 236] on input "text" at bounding box center [510, 236] width 233 height 12
type input "TAC en_ZA"
click at [611, 259] on button "Create Folder" at bounding box center [607, 265] width 41 height 12
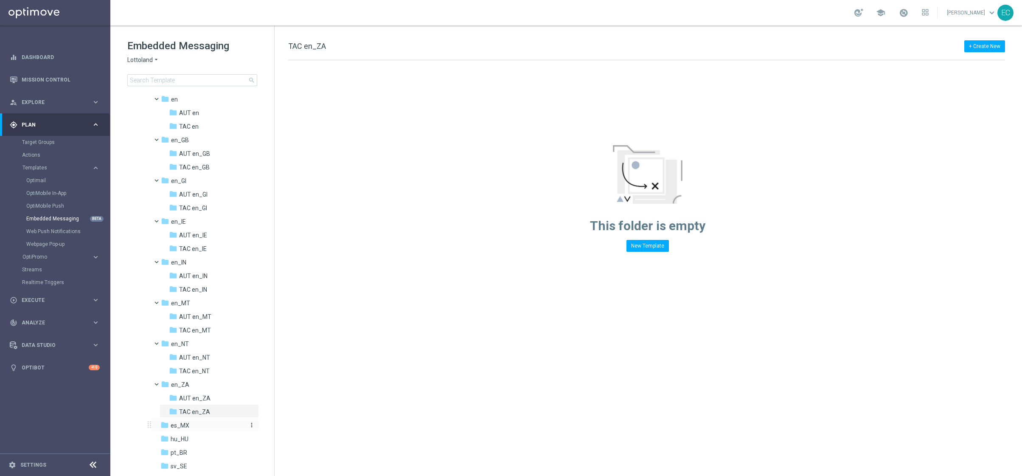
click at [212, 308] on div "folder es_MX" at bounding box center [202, 425] width 84 height 10
click at [252, 308] on icon "more_vert" at bounding box center [251, 424] width 7 height 7
click at [281, 308] on span "New Folder" at bounding box center [285, 391] width 26 height 7
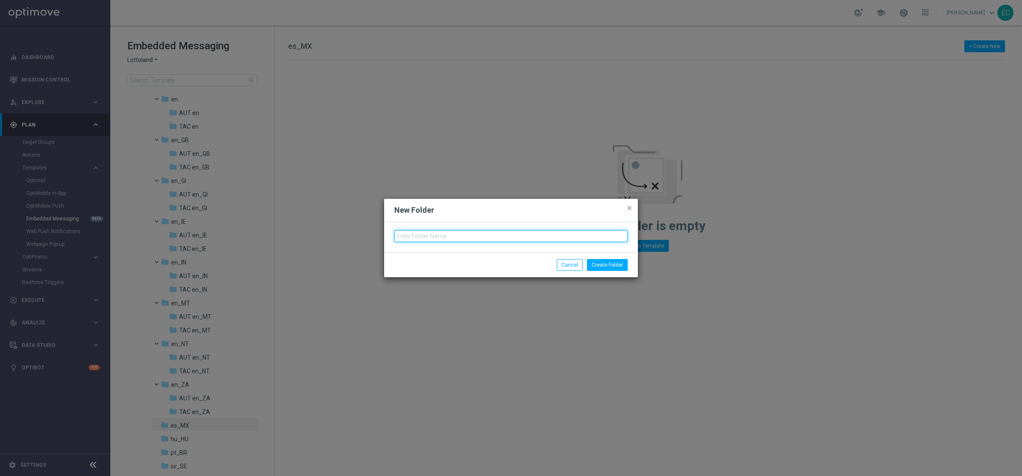
click at [454, 230] on input "text" at bounding box center [510, 236] width 233 height 12
type input "AUT es_MX"
click at [611, 268] on button "Create Folder" at bounding box center [607, 265] width 41 height 12
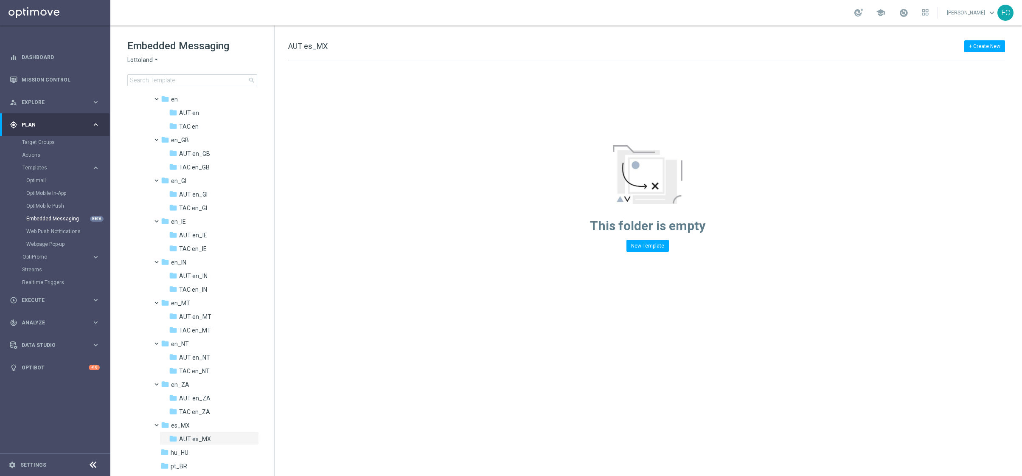
scroll to position [217, 0]
click at [250, 308] on icon "more_vert" at bounding box center [251, 384] width 7 height 7
click at [284, 308] on span "New Folder" at bounding box center [285, 350] width 26 height 7
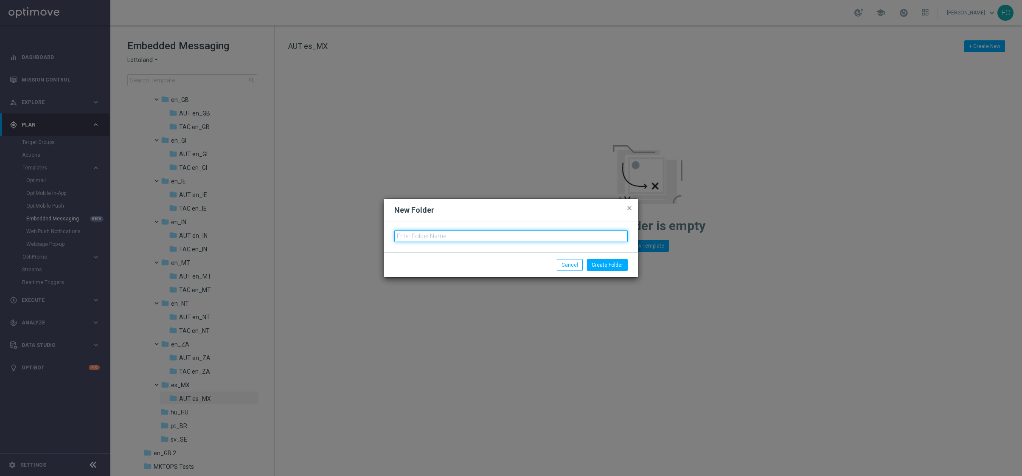
click at [460, 230] on input "text" at bounding box center [510, 236] width 233 height 12
type input "TAC es_MX"
click at [611, 266] on button "Create Folder" at bounding box center [607, 265] width 41 height 12
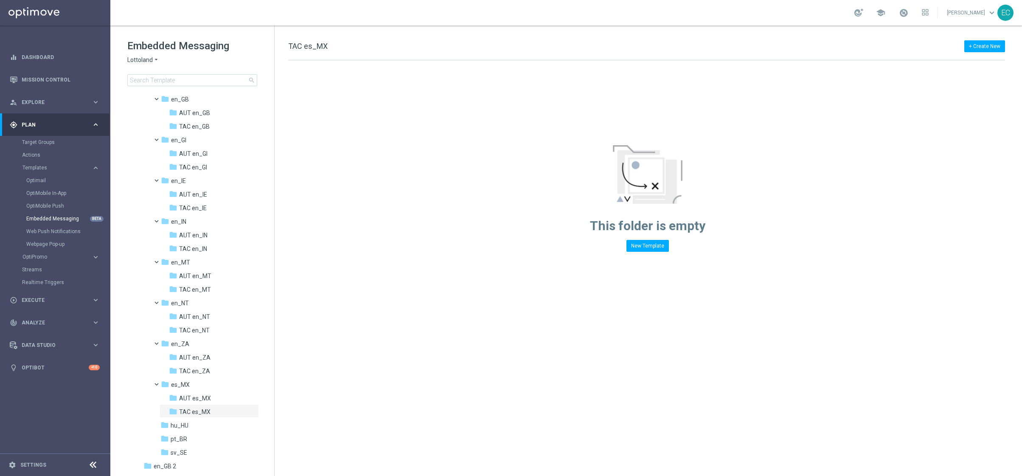
scroll to position [231, 0]
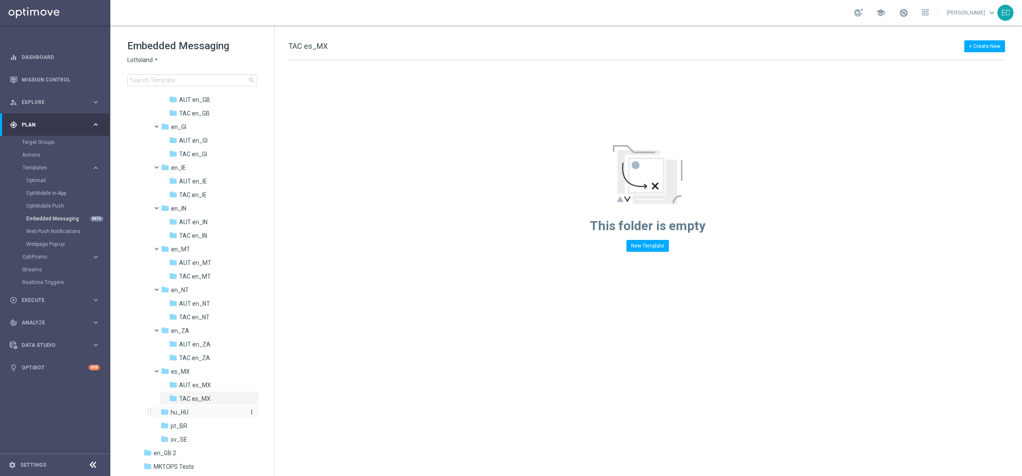
click at [225, 308] on div "folder hu_HU" at bounding box center [202, 412] width 84 height 10
click at [249, 308] on icon "more_vert" at bounding box center [251, 411] width 7 height 7
click at [284, 308] on span "New Folder" at bounding box center [285, 377] width 26 height 7
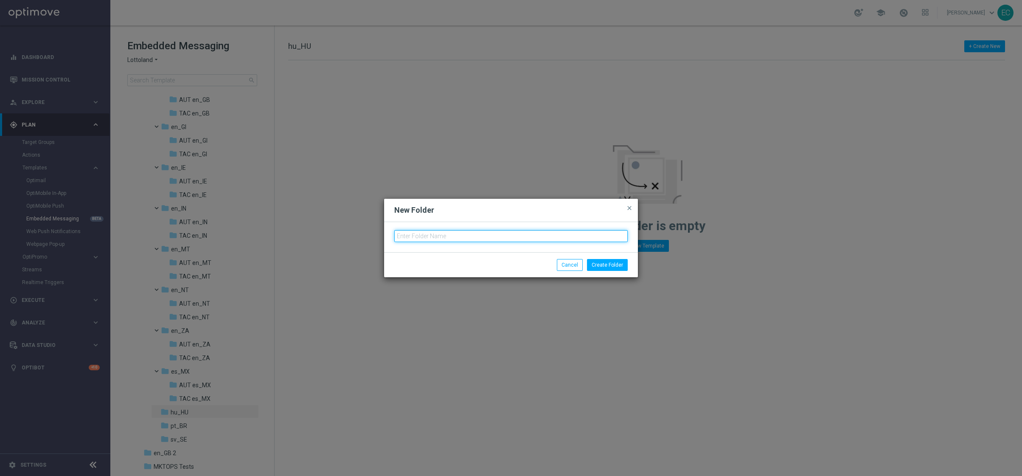
click at [440, 233] on input "text" at bounding box center [510, 236] width 233 height 12
type input "AUT hu_HU"
click at [611, 259] on button "Create Folder" at bounding box center [607, 265] width 41 height 12
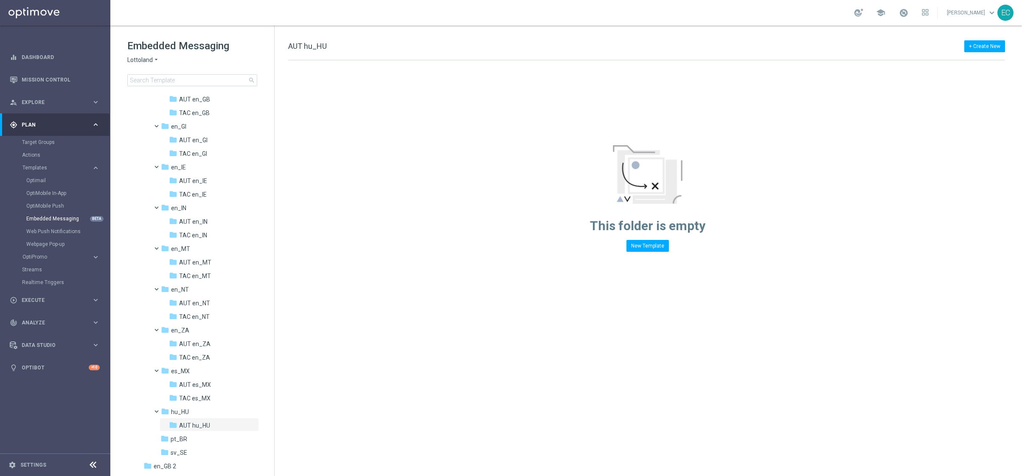
scroll to position [244, 0]
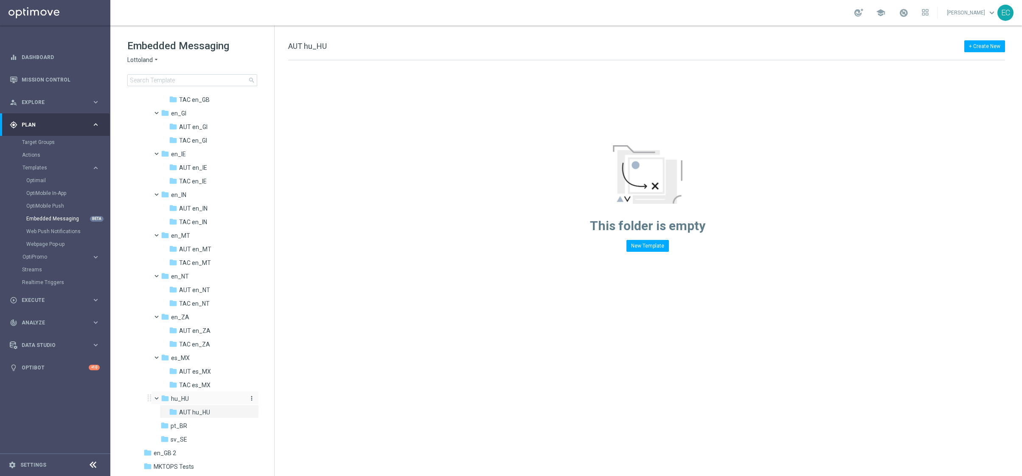
click at [251, 308] on icon "more_vert" at bounding box center [251, 398] width 7 height 7
click at [285, 308] on span "New Folder" at bounding box center [285, 364] width 26 height 7
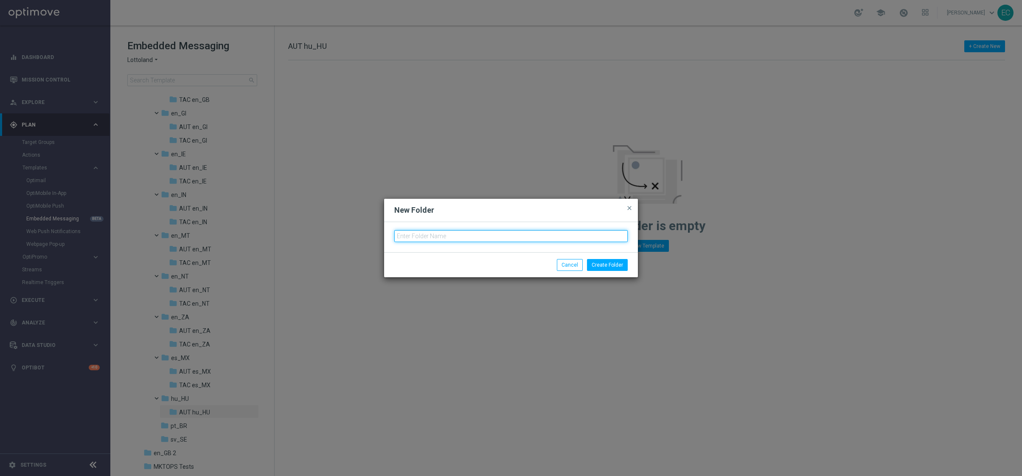
click at [419, 232] on input "text" at bounding box center [510, 236] width 233 height 12
type input "TAC hu_HU"
click at [611, 261] on button "Create Folder" at bounding box center [607, 265] width 41 height 12
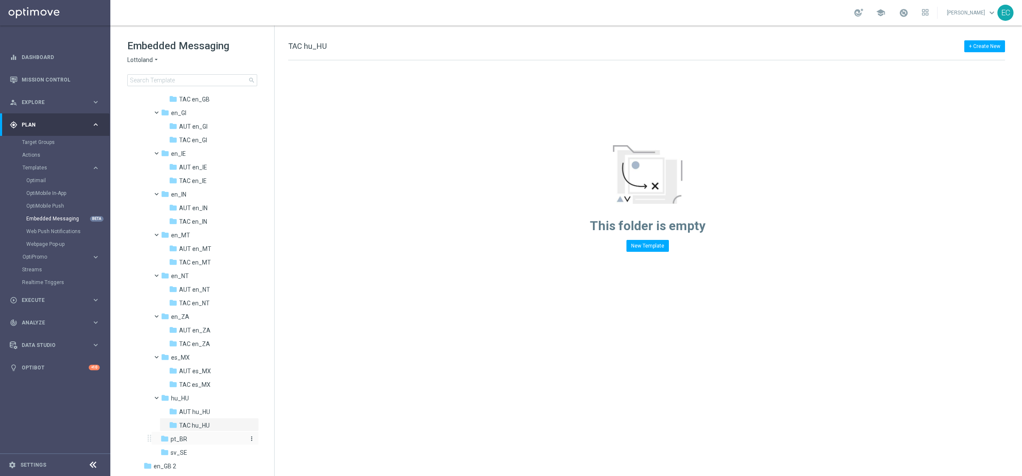
click at [250, 308] on icon "more_vert" at bounding box center [251, 438] width 7 height 7
click at [283, 308] on span "New Folder" at bounding box center [285, 404] width 26 height 7
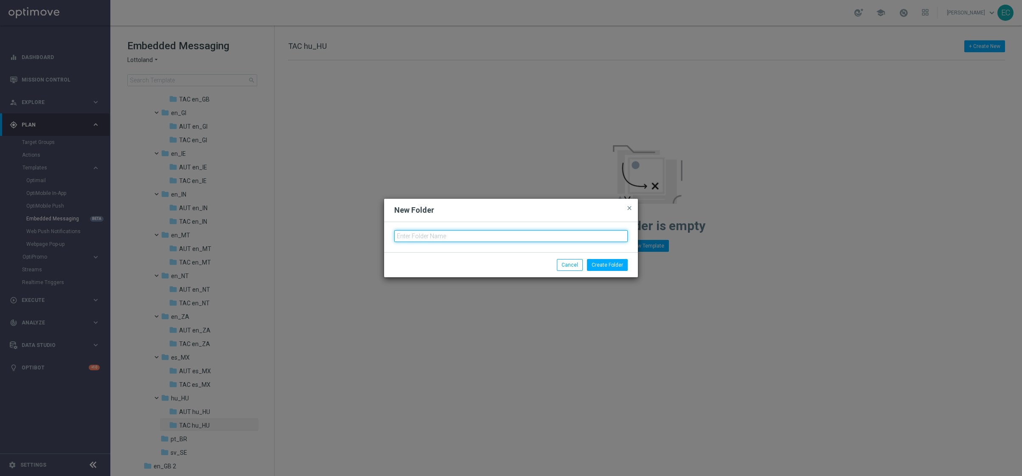
click at [448, 236] on input "text" at bounding box center [510, 236] width 233 height 12
type input "AUT pt_BR"
click at [608, 265] on button "Create Folder" at bounding box center [607, 265] width 41 height 12
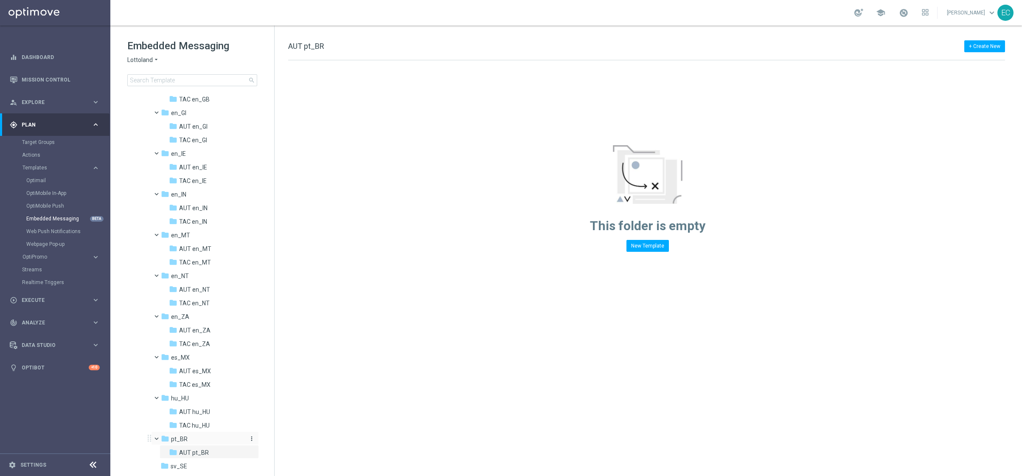
click at [248, 308] on icon "more_vert" at bounding box center [251, 438] width 7 height 7
click at [274, 308] on span "New Folder" at bounding box center [285, 404] width 26 height 7
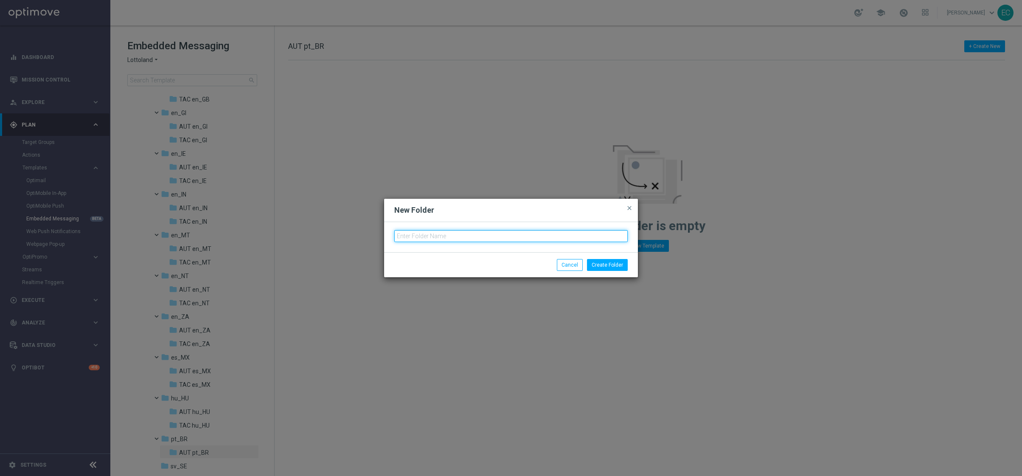
click at [427, 239] on input "text" at bounding box center [510, 236] width 233 height 12
type input "TAC pt_BR"
click at [592, 266] on button "Create Folder" at bounding box center [607, 265] width 41 height 12
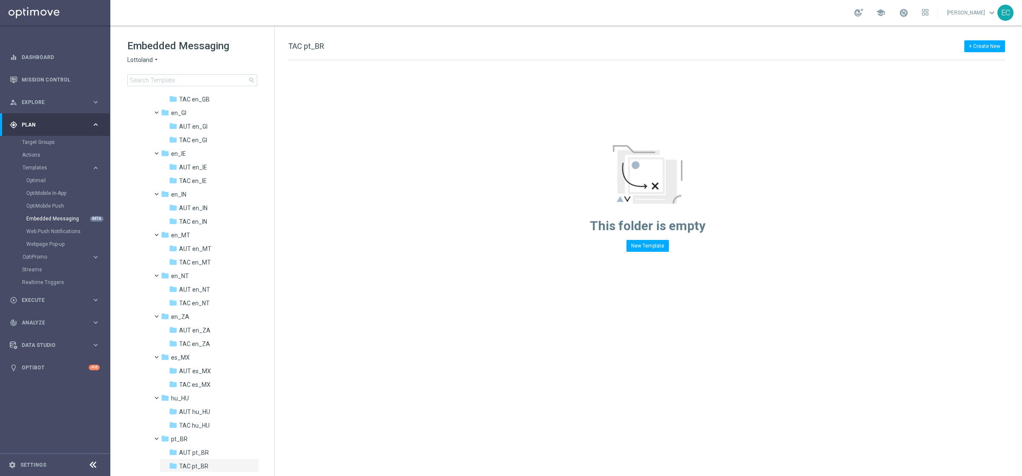
scroll to position [285, 0]
click at [214, 308] on div "folder sv_SE more_vert" at bounding box center [205, 438] width 108 height 14
click at [221, 308] on div "folder sv_SE" at bounding box center [202, 439] width 84 height 10
click at [150, 56] on span "Lottoland" at bounding box center [139, 60] width 25 height 8
click at [223, 64] on div "Embedded Messaging Lottoland arrow_drop_down × Lottoland Sorteonline.bet.br Lot…" at bounding box center [200, 62] width 147 height 47
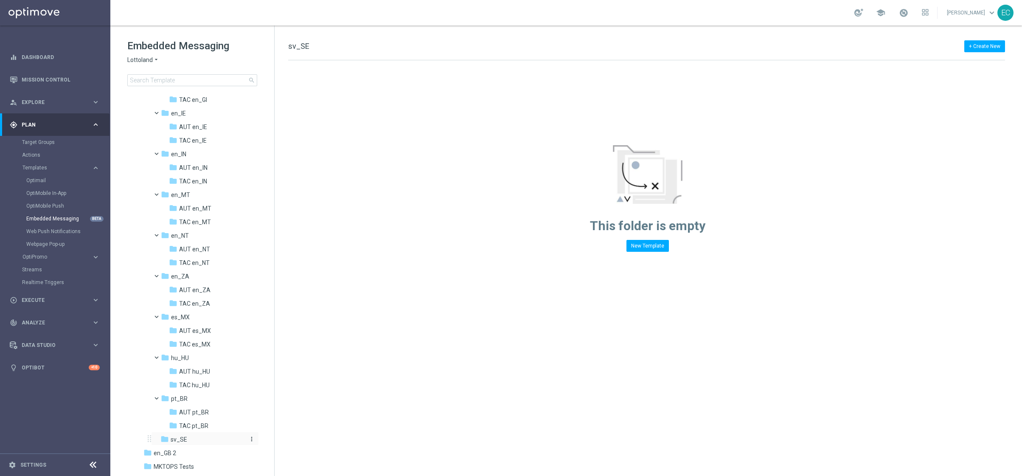
click at [248, 308] on icon "more_vert" at bounding box center [251, 438] width 7 height 7
click at [286, 308] on span "New Folder" at bounding box center [285, 404] width 26 height 7
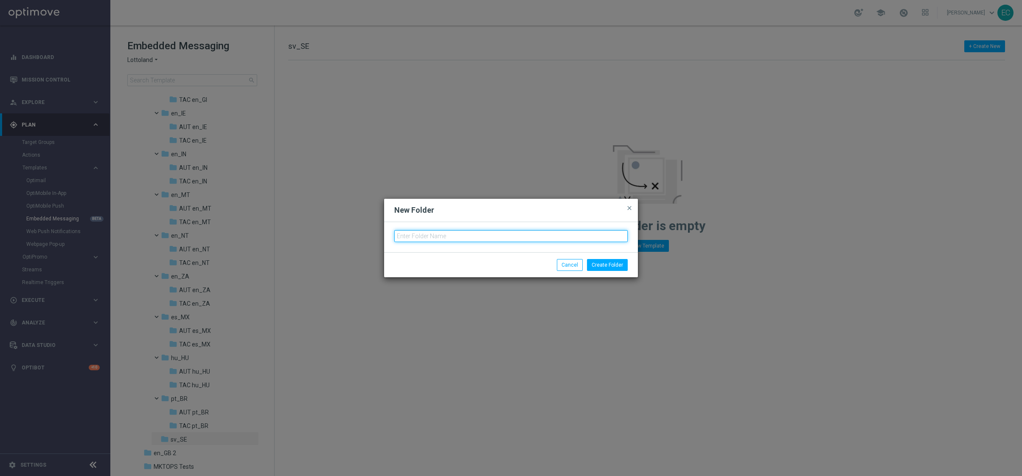
click at [431, 235] on input "text" at bounding box center [510, 236] width 233 height 12
type input "AUT sv_SE"
click at [605, 268] on button "Create Folder" at bounding box center [607, 265] width 41 height 12
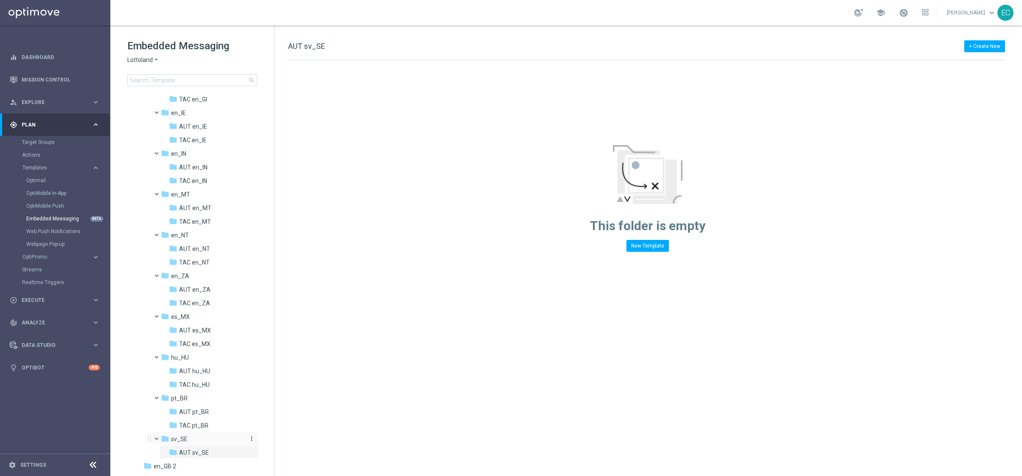
click at [248, 308] on icon "more_vert" at bounding box center [251, 438] width 7 height 7
click at [298, 308] on button "create_new_folder New Folder" at bounding box center [285, 405] width 55 height 10
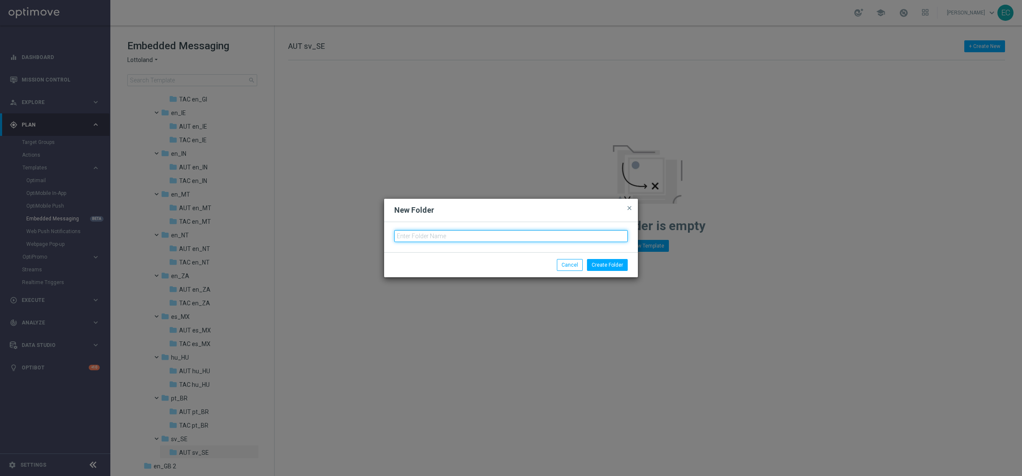
click at [451, 236] on input "text" at bounding box center [510, 236] width 233 height 12
type input "TAC sv_SE"
click at [611, 255] on div "Create Folder Cancel" at bounding box center [511, 264] width 254 height 25
click at [611, 264] on button "Create Folder" at bounding box center [607, 265] width 41 height 12
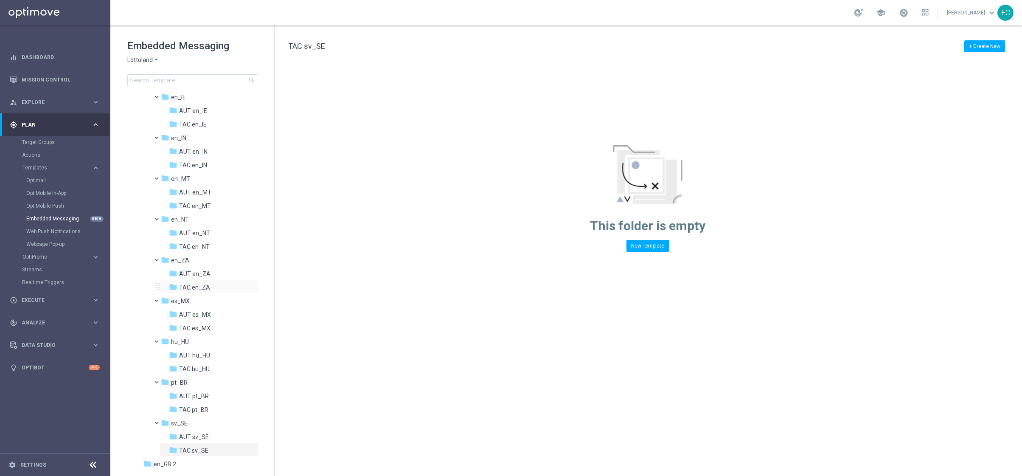
scroll to position [312, 0]
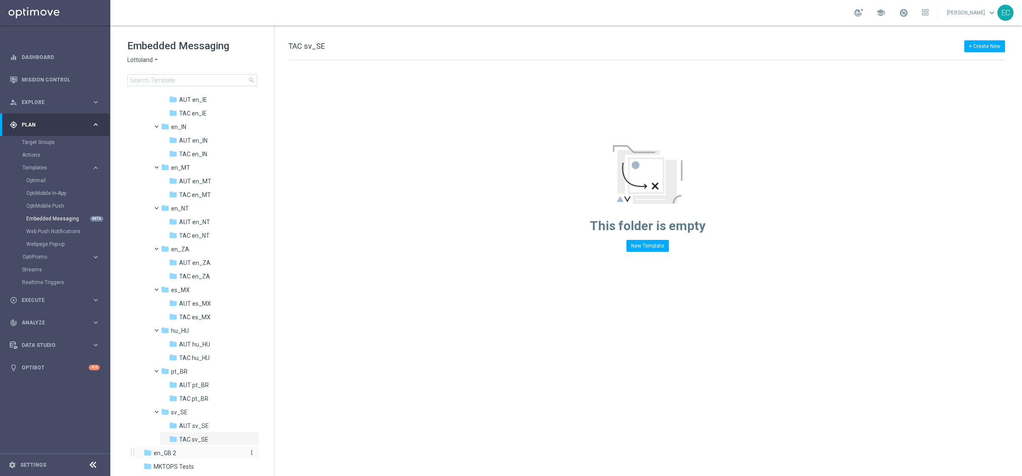
click at [193, 308] on div "folder en_GB 2" at bounding box center [192, 453] width 98 height 10
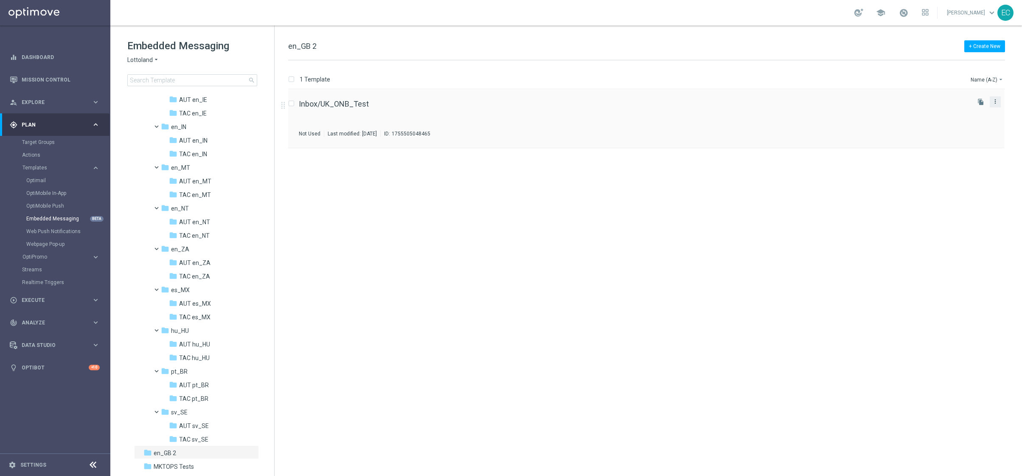
click at [611, 98] on icon "more_vert" at bounding box center [994, 101] width 7 height 7
click at [611, 107] on div "send Move" at bounding box center [957, 111] width 68 height 12
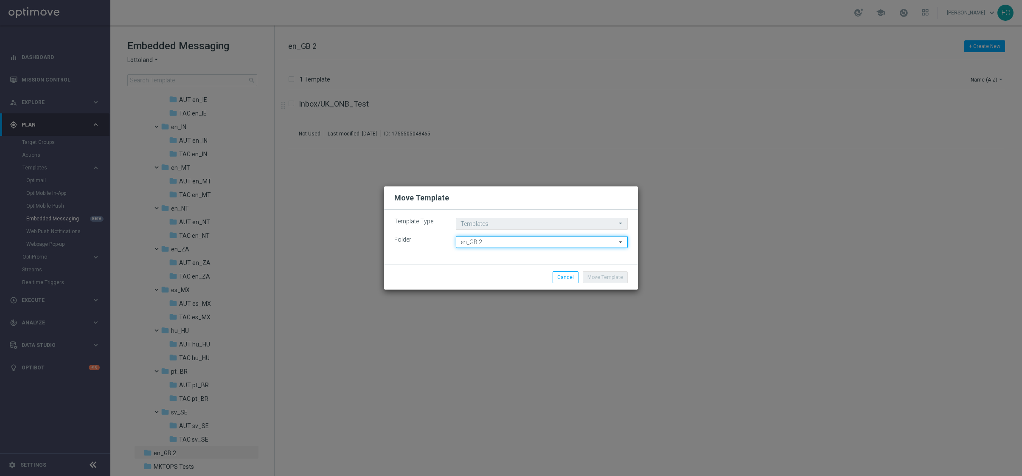
click at [501, 239] on input "en_GB 2" at bounding box center [542, 242] width 172 height 12
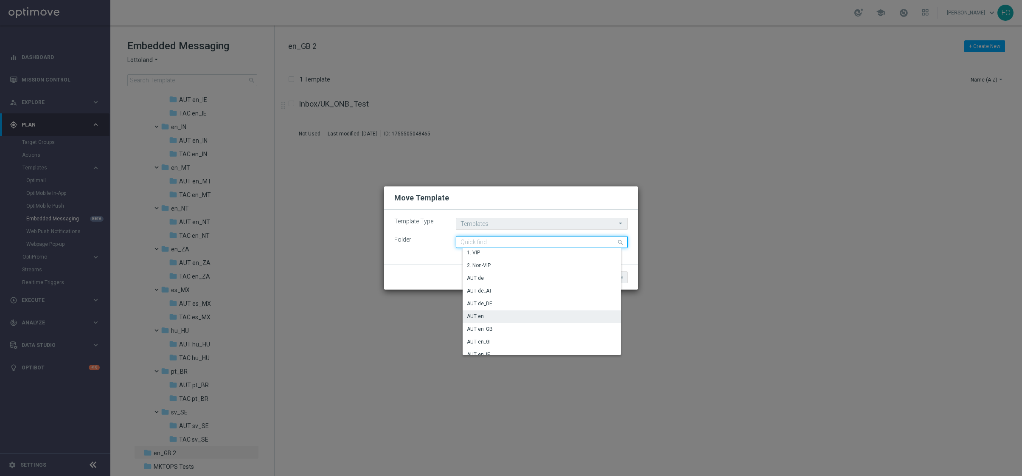
scroll to position [2, 0]
click at [543, 308] on div "AUT en_GB" at bounding box center [544, 328] width 165 height 12
type input "AUT en_GB"
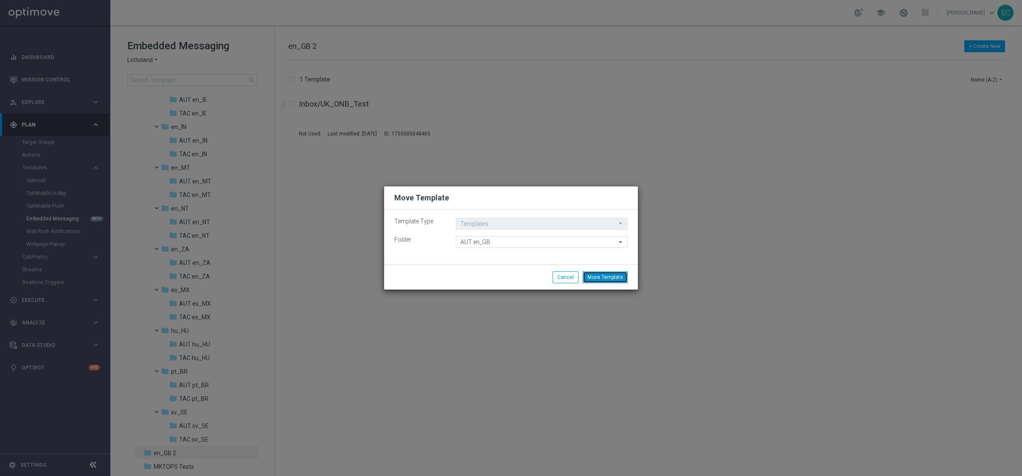
click at [605, 272] on button "Move Template" at bounding box center [605, 277] width 45 height 12
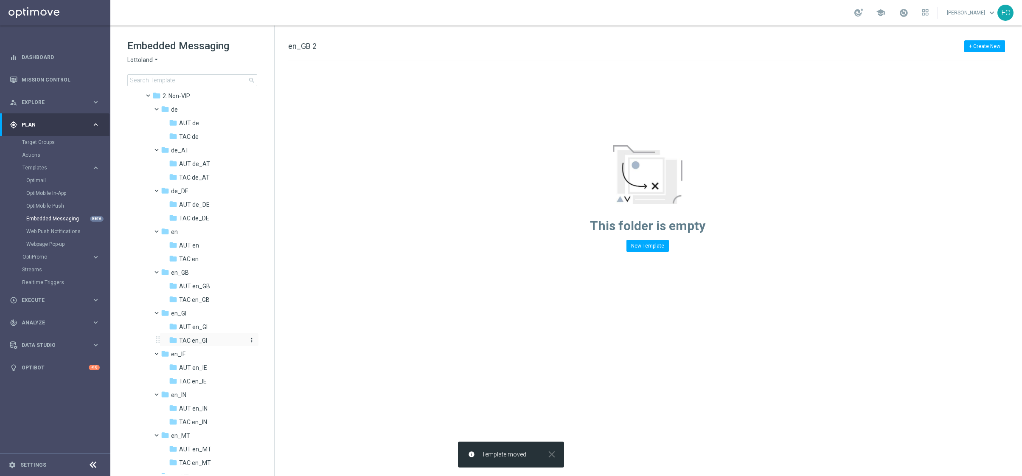
scroll to position [0, 0]
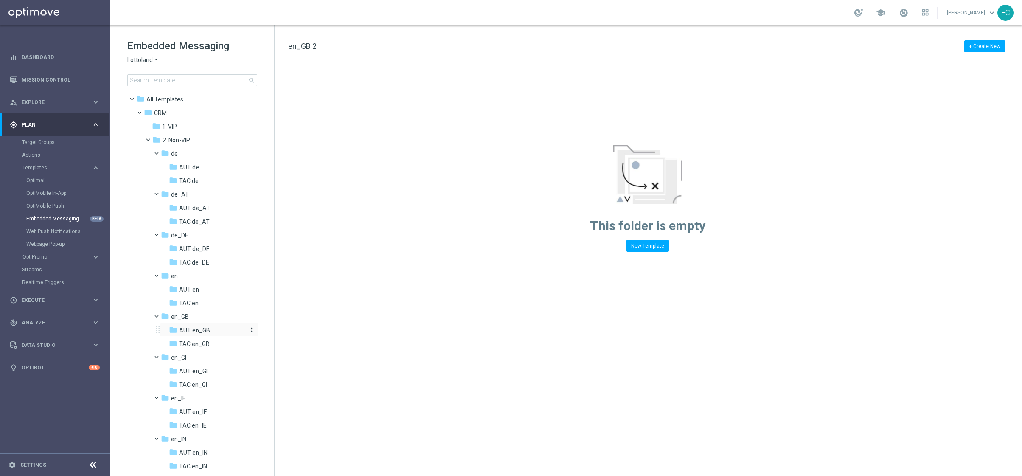
click at [209, 308] on div "folder AUT en_GB" at bounding box center [207, 330] width 76 height 10
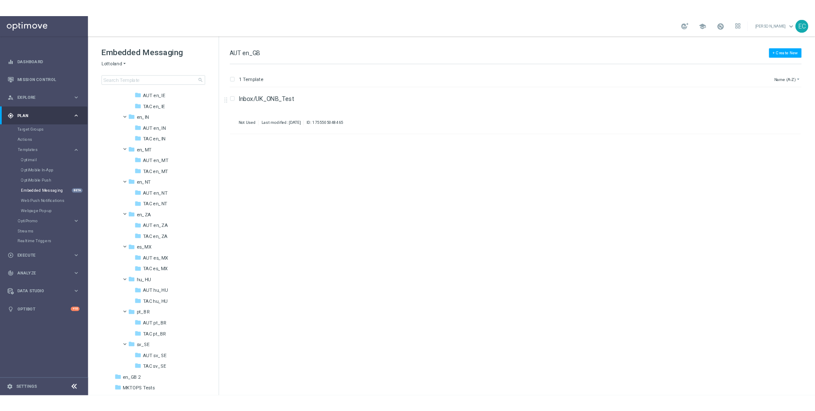
scroll to position [311, 0]
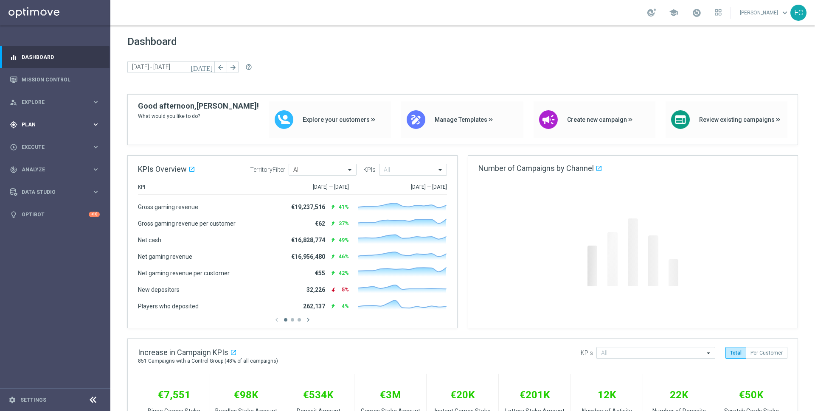
click at [56, 114] on div "gps_fixed Plan keyboard_arrow_right" at bounding box center [54, 124] width 109 height 22
click at [54, 169] on span "Templates" at bounding box center [52, 167] width 61 height 5
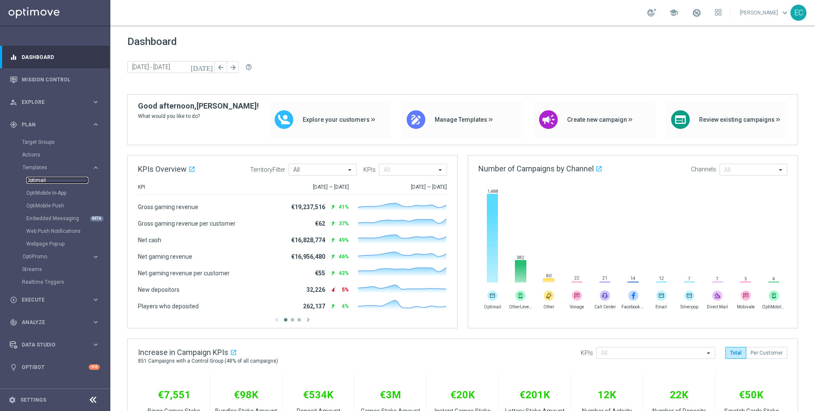
click at [59, 179] on link "Optimail" at bounding box center [57, 180] width 62 height 7
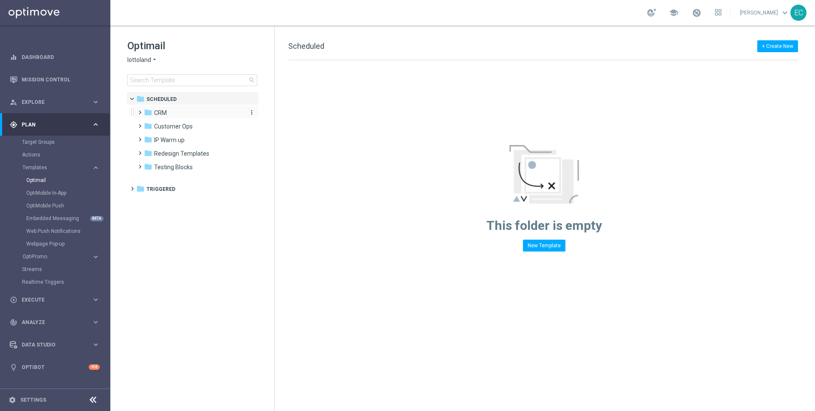
click at [170, 111] on div "folder CRM" at bounding box center [193, 113] width 98 height 10
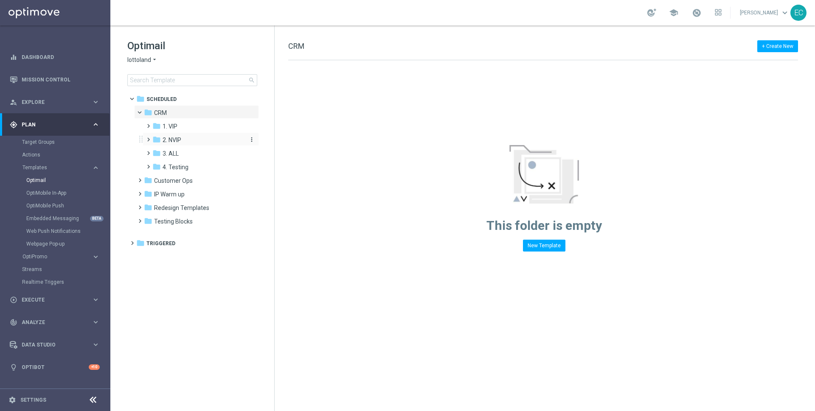
click at [180, 140] on span "2. NVIP" at bounding box center [171, 140] width 19 height 8
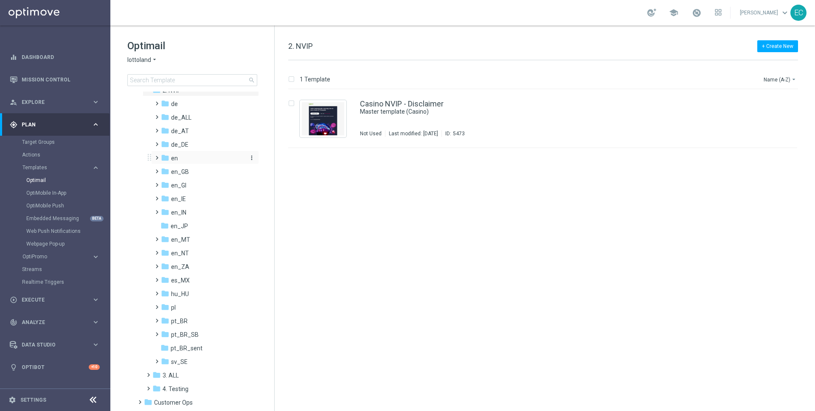
scroll to position [48, 0]
click at [157, 334] on span at bounding box center [155, 331] width 4 height 3
click at [165, 346] on span at bounding box center [164, 345] width 4 height 3
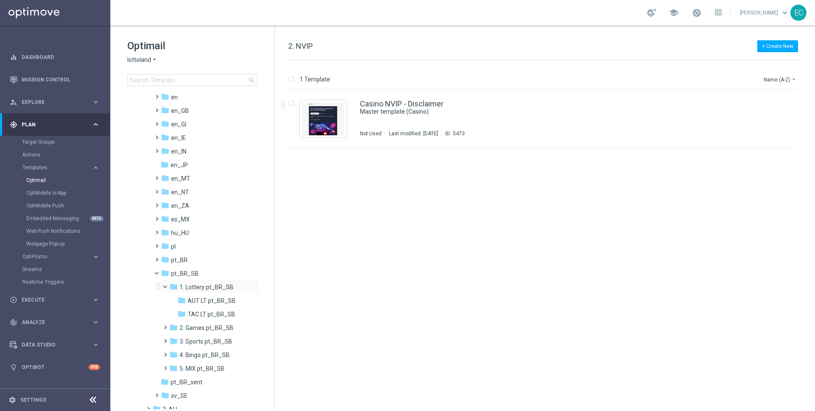
scroll to position [112, 0]
click at [165, 324] on span at bounding box center [164, 322] width 4 height 3
click at [210, 290] on div "folder 1. Lottery pt_BR_SB" at bounding box center [207, 286] width 76 height 10
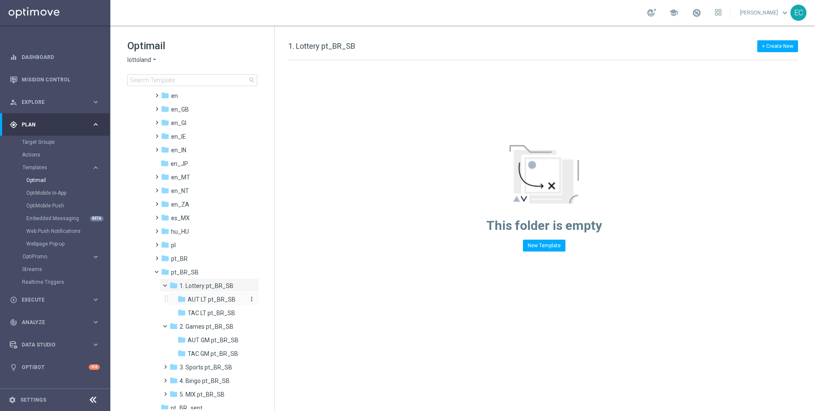
click at [210, 300] on span "AUT LT pt_BR_SB" at bounding box center [212, 300] width 48 height 8
click at [210, 316] on span "TAC LT pt_BR_SB" at bounding box center [212, 313] width 48 height 8
click at [209, 274] on div "folder pt_BR_SB" at bounding box center [202, 273] width 83 height 10
click at [202, 326] on span "2. Games pt_BR_SB" at bounding box center [206, 327] width 54 height 8
click at [202, 339] on span "AUT GM pt_BR_SB" at bounding box center [213, 340] width 51 height 8
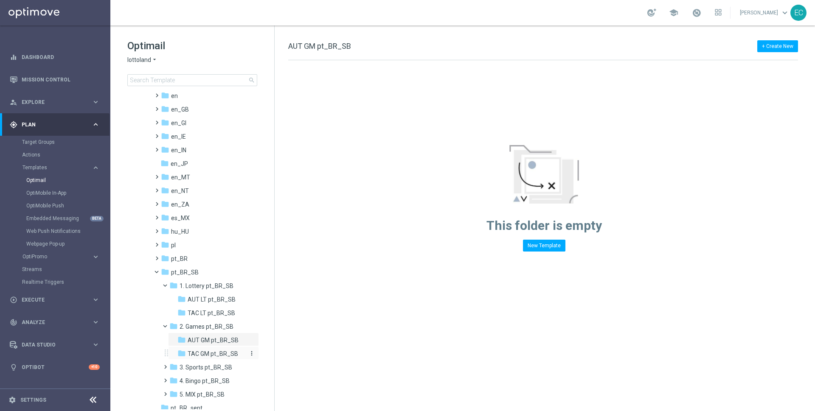
click at [203, 354] on span "TAC GM pt_BR_SB" at bounding box center [213, 354] width 50 height 8
click at [202, 369] on span "3. Sports pt_BR_SB" at bounding box center [205, 368] width 53 height 8
click at [205, 375] on div "folder AUT SP pt_BR_SB more_vert" at bounding box center [213, 380] width 91 height 14
click at [206, 394] on span "TAC SP pt_BR_SB" at bounding box center [212, 395] width 49 height 8
click at [215, 381] on span "AUT SP pt_BR_SB" at bounding box center [213, 381] width 50 height 8
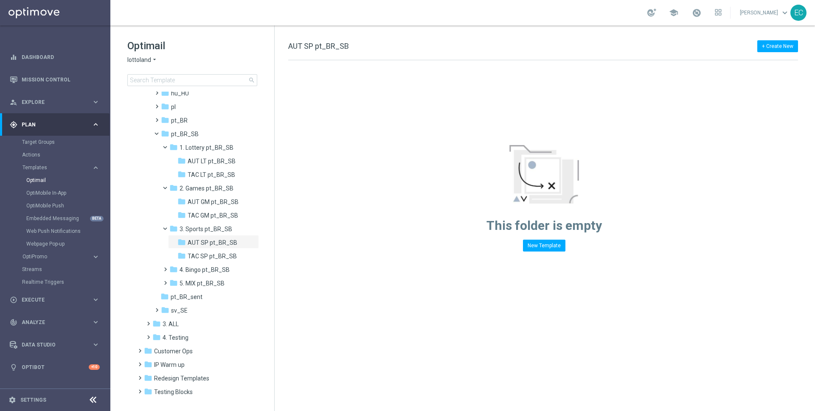
scroll to position [253, 0]
click at [192, 269] on span "4. Bingo pt_BR_SB" at bounding box center [204, 267] width 50 height 8
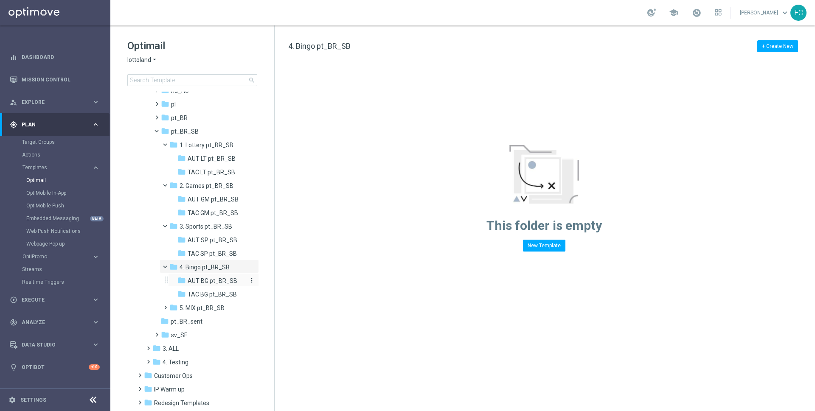
click at [202, 280] on span "AUT BG pt_BR_SB" at bounding box center [213, 281] width 50 height 8
click at [201, 293] on span "TAC BG pt_BR_SB" at bounding box center [212, 295] width 49 height 8
click at [201, 305] on span "5. MIX pt_BR_SB" at bounding box center [201, 308] width 45 height 8
click at [201, 322] on span "AUT MIX pt_BR_SB" at bounding box center [214, 322] width 52 height 8
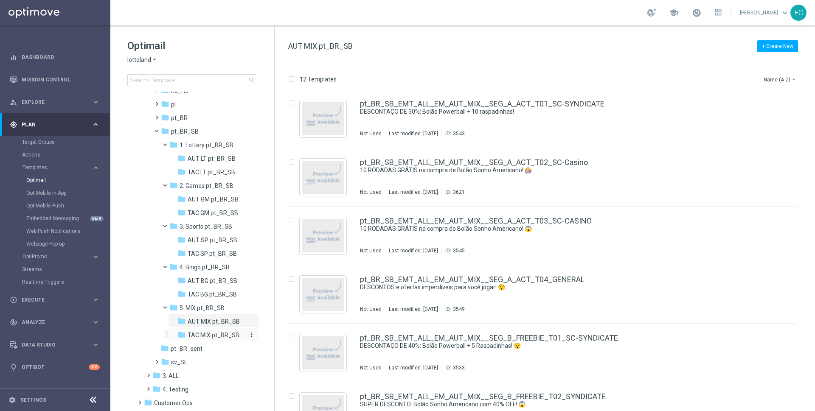
click at [202, 336] on span "TAC MIX pt_BR_SB" at bounding box center [214, 335] width 52 height 8
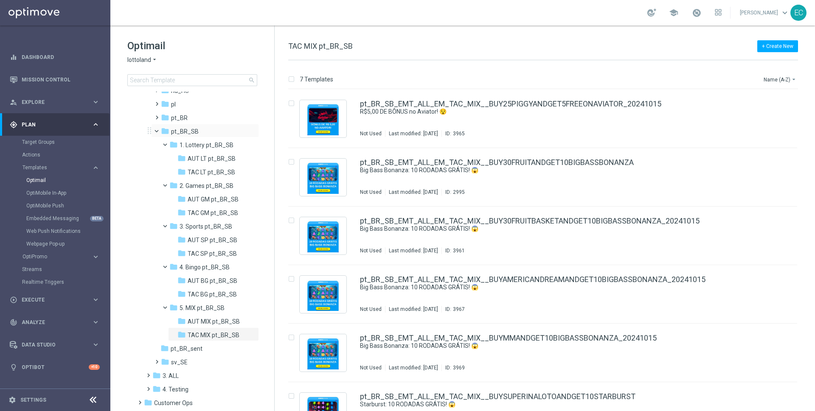
click at [159, 129] on span at bounding box center [160, 129] width 3 height 4
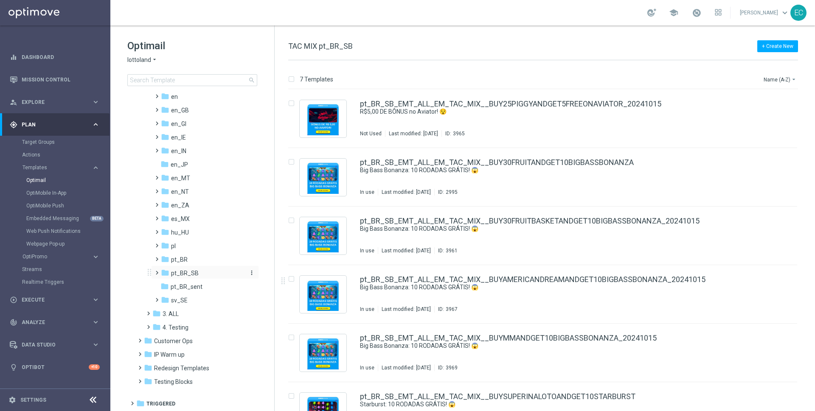
click at [177, 272] on span "pt_BR_SB" at bounding box center [185, 273] width 28 height 8
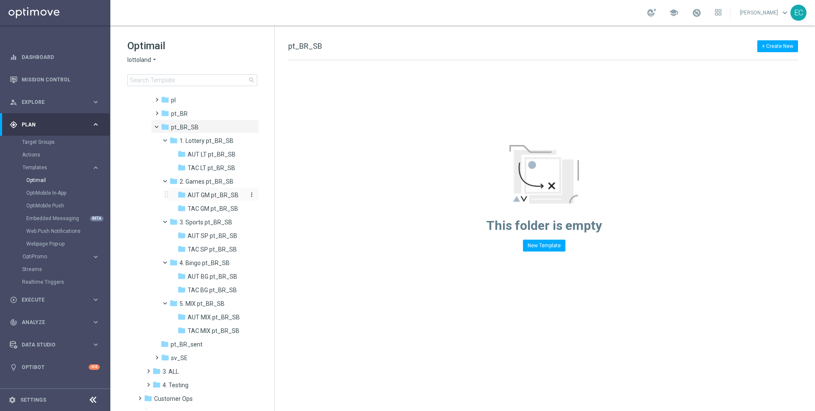
scroll to position [260, 0]
click at [216, 324] on span "TAC MIX pt_BR_SB" at bounding box center [214, 328] width 52 height 8
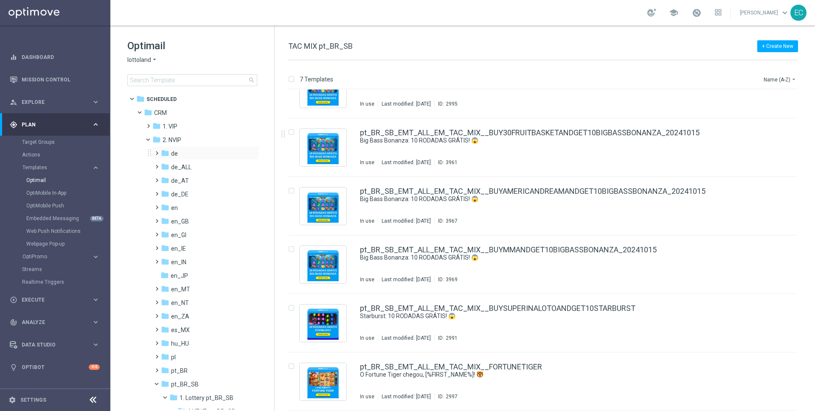
click at [157, 151] on span at bounding box center [155, 149] width 4 height 3
click at [159, 151] on span at bounding box center [160, 151] width 3 height 4
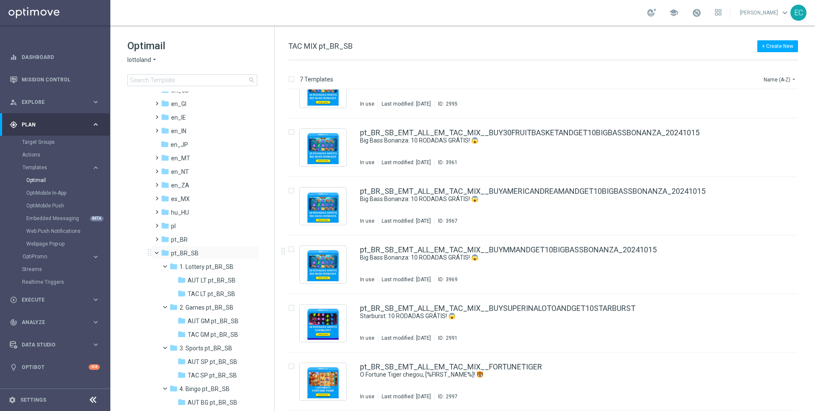
click at [159, 252] on span at bounding box center [160, 251] width 3 height 4
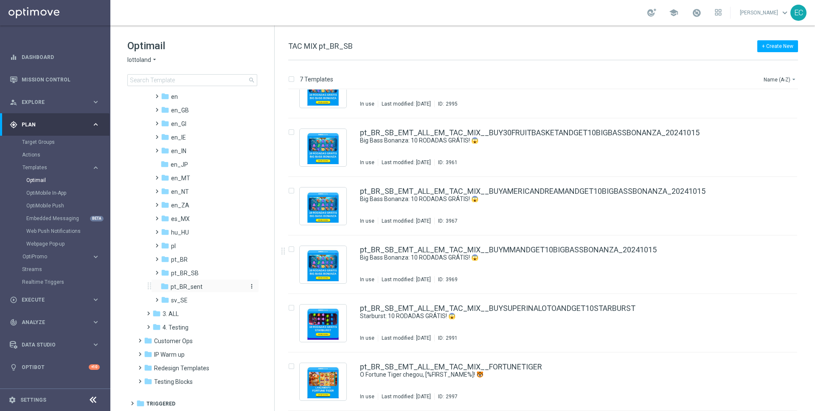
click at [180, 288] on span "pt_BR_sent" at bounding box center [187, 287] width 32 height 8
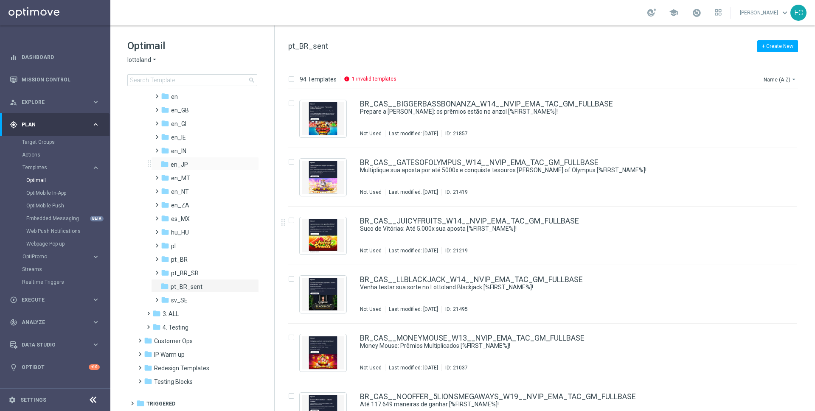
click at [194, 158] on div "folder en_JP more_vert" at bounding box center [205, 164] width 108 height 14
click at [197, 164] on div "folder en_JP" at bounding box center [202, 165] width 84 height 10
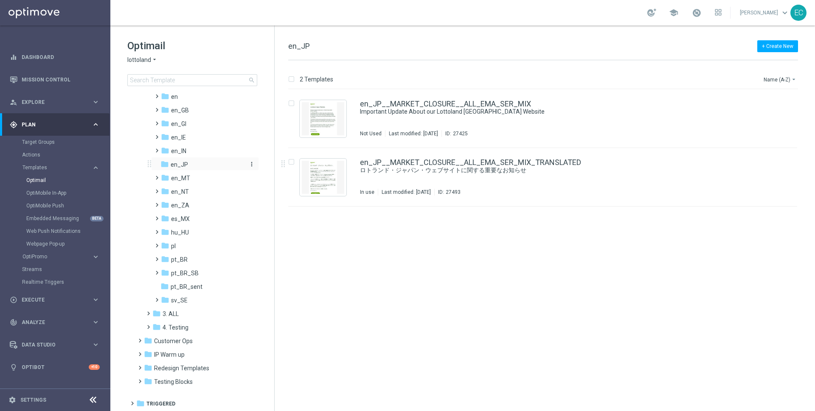
click at [177, 162] on span "en_JP" at bounding box center [179, 165] width 17 height 8
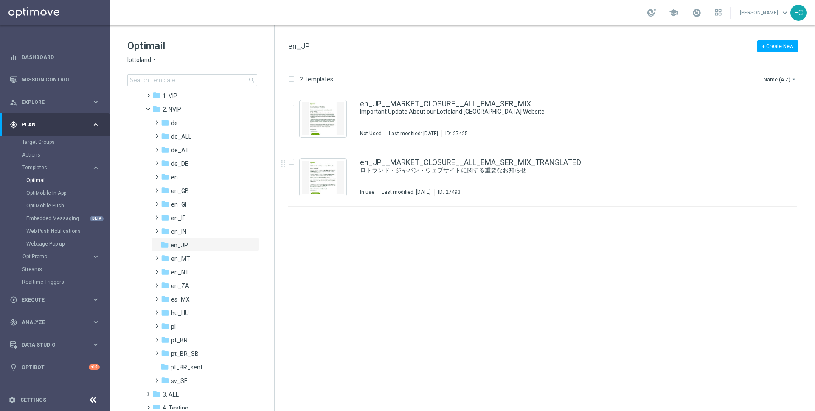
scroll to position [23, 0]
click at [190, 187] on div "folder en" at bounding box center [202, 185] width 83 height 10
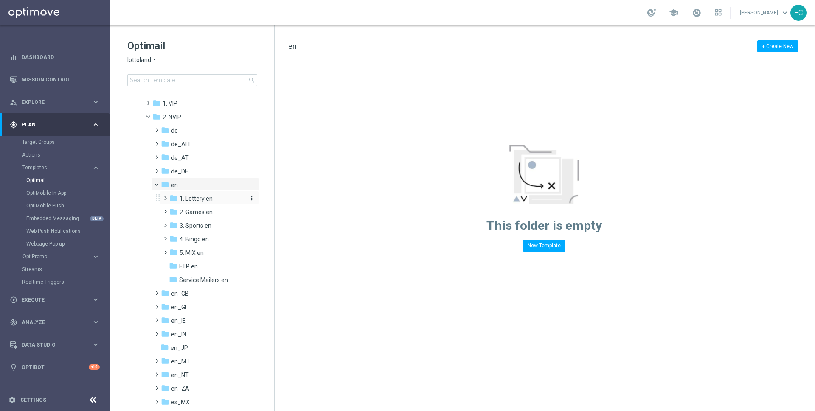
click at [195, 202] on span "1. Lottery en" at bounding box center [195, 199] width 33 height 8
click at [195, 218] on div "folder TAC LT en more_vert" at bounding box center [213, 225] width 91 height 14
click at [206, 209] on span "AUT LT en" at bounding box center [201, 212] width 27 height 8
click at [195, 238] on span "2. Games en" at bounding box center [195, 239] width 33 height 8
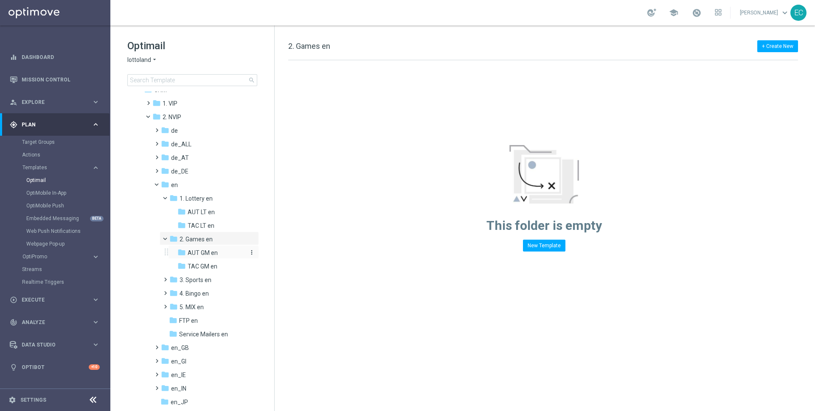
click at [201, 253] on span "AUT GM en" at bounding box center [203, 253] width 30 height 8
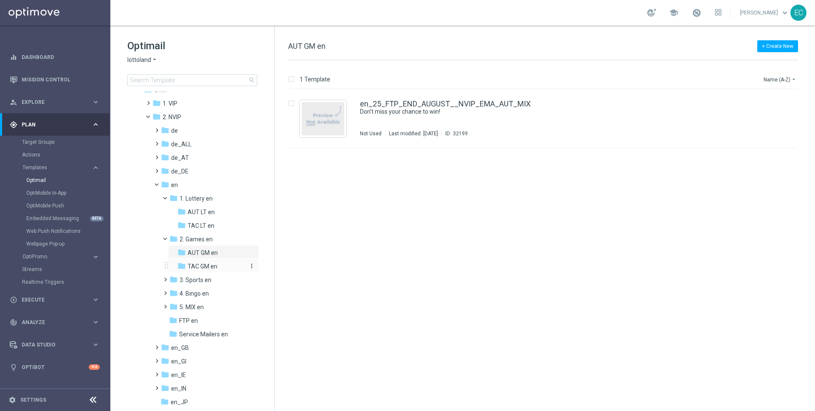
click at [201, 268] on span "TAC GM en" at bounding box center [203, 267] width 30 height 8
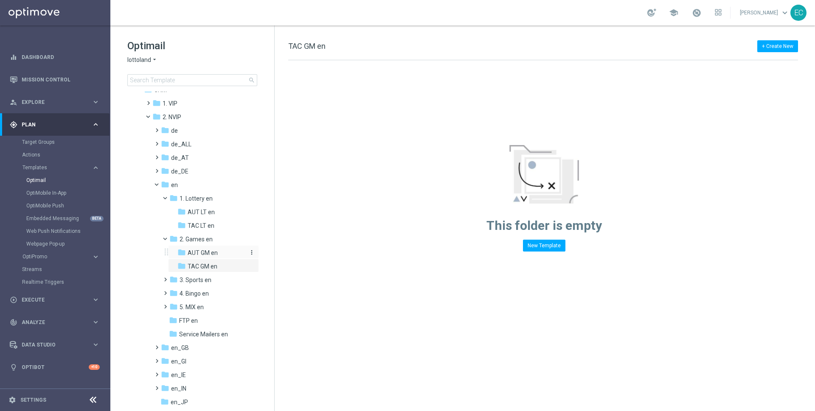
click at [214, 252] on span "AUT GM en" at bounding box center [203, 253] width 30 height 8
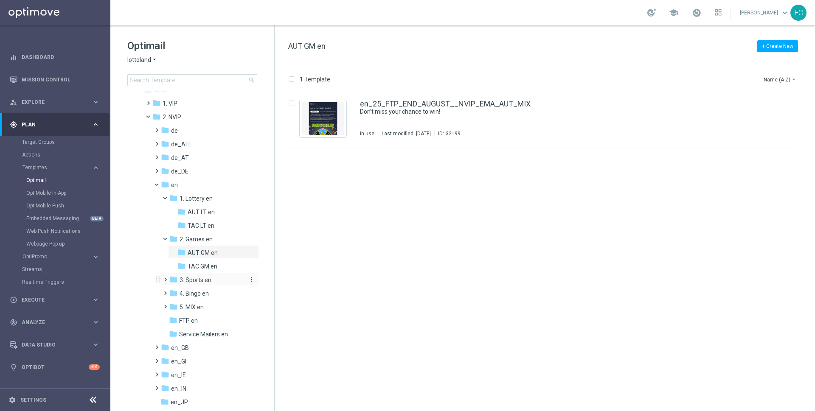
click at [203, 281] on span "3. Sports en" at bounding box center [195, 280] width 32 height 8
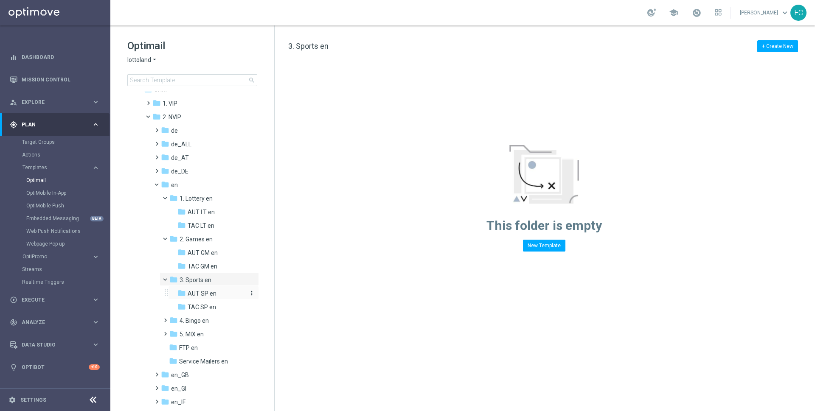
click at [205, 293] on span "AUT SP en" at bounding box center [202, 294] width 29 height 8
click at [206, 308] on span "TAC SP en" at bounding box center [202, 307] width 28 height 8
click at [200, 322] on span "4. Bingo en" at bounding box center [193, 321] width 29 height 8
click at [205, 330] on span "AUT BG en" at bounding box center [202, 334] width 29 height 8
click at [207, 352] on div "folder TAC BG en" at bounding box center [211, 348] width 69 height 10
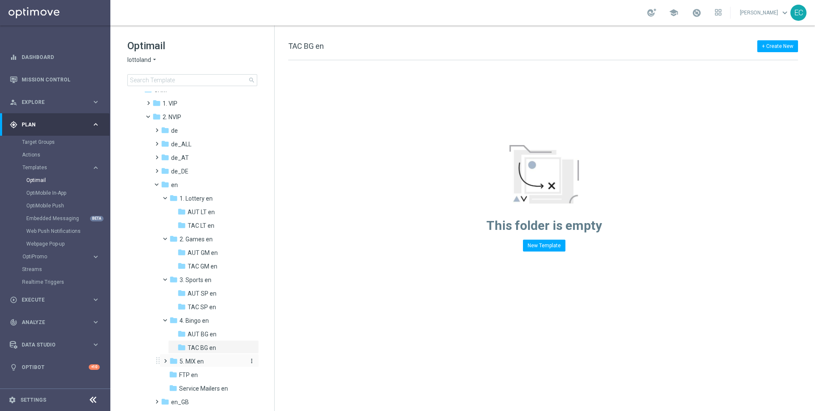
click at [197, 360] on span "5. MIX en" at bounding box center [191, 362] width 24 height 8
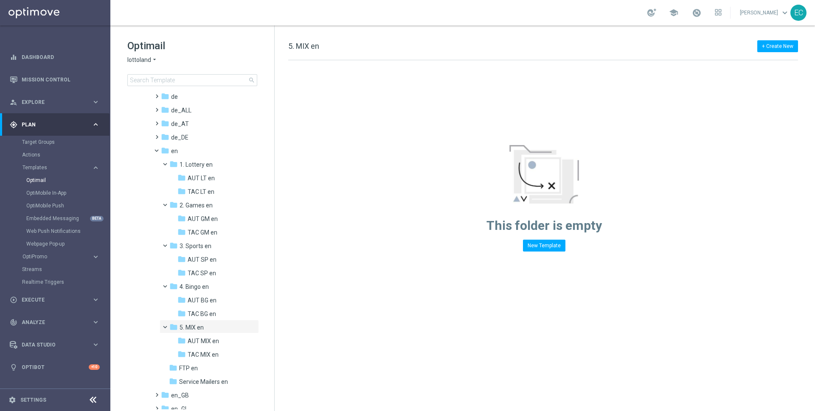
scroll to position [56, 0]
click at [207, 349] on div "folder TAC MIX en more_vert" at bounding box center [213, 354] width 91 height 14
click at [201, 364] on div "folder FTP en" at bounding box center [207, 369] width 76 height 10
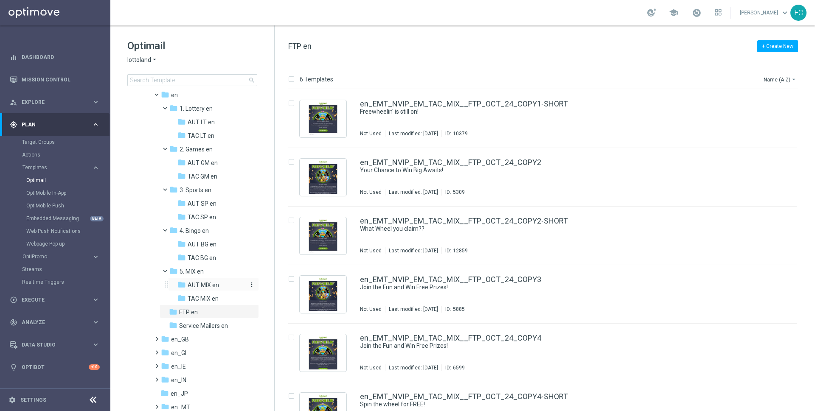
scroll to position [114, 0]
click at [213, 321] on span "Service Mailers en" at bounding box center [203, 325] width 49 height 8
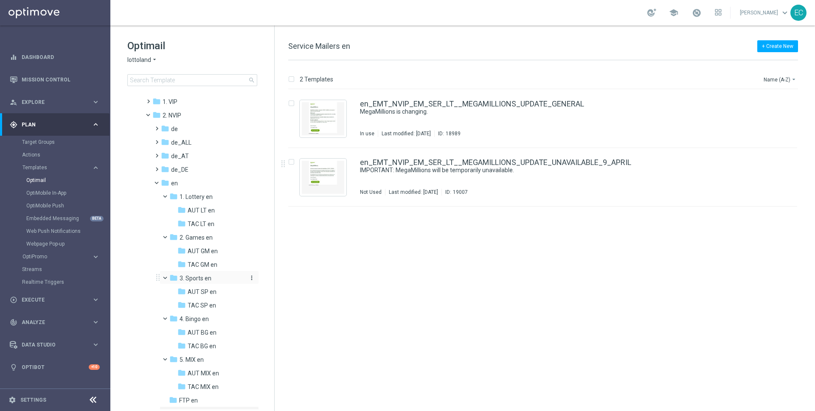
scroll to position [24, 0]
click at [159, 184] on span at bounding box center [160, 182] width 3 height 4
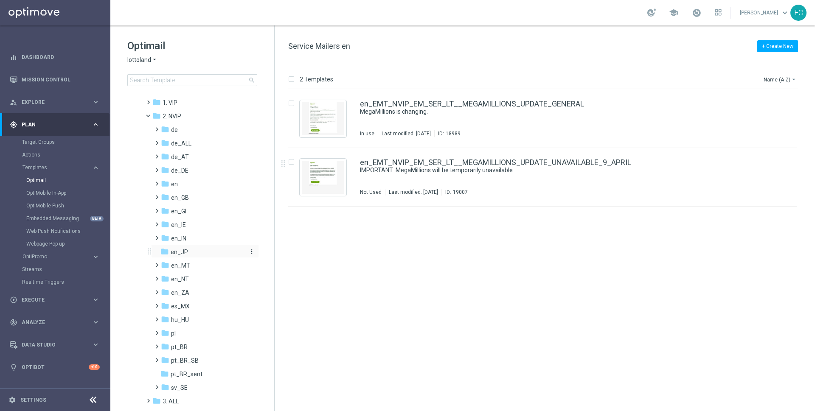
click at [186, 249] on div "folder en_JP" at bounding box center [202, 252] width 84 height 10
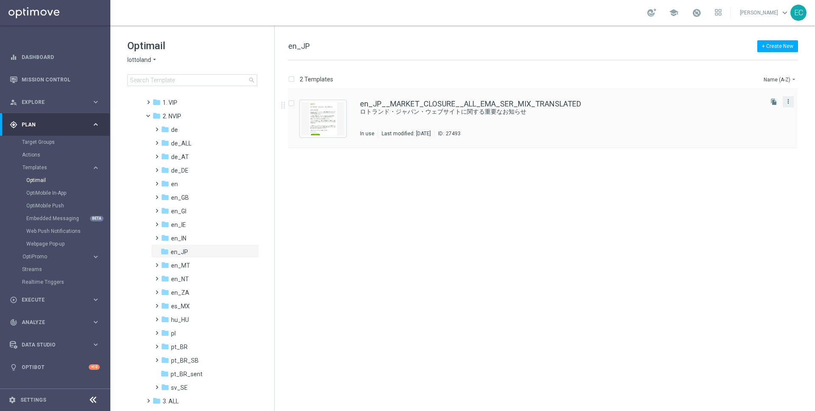
click at [787, 103] on icon "more_vert" at bounding box center [787, 101] width 7 height 7
click at [747, 140] on div "send Move drive_file_move Copy To delete_forever Delete" at bounding box center [750, 122] width 68 height 42
click at [745, 136] on div "Delete" at bounding box center [753, 134] width 51 height 6
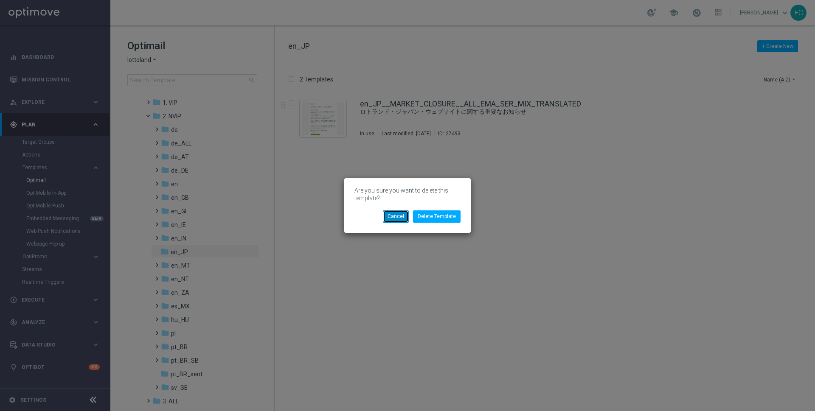
click at [400, 216] on button "Cancel" at bounding box center [396, 216] width 26 height 12
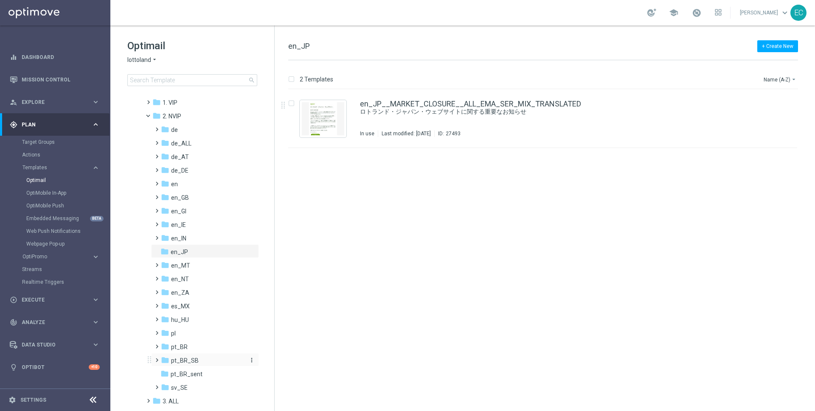
click at [204, 364] on div "folder pt_BR_SB" at bounding box center [202, 361] width 83 height 10
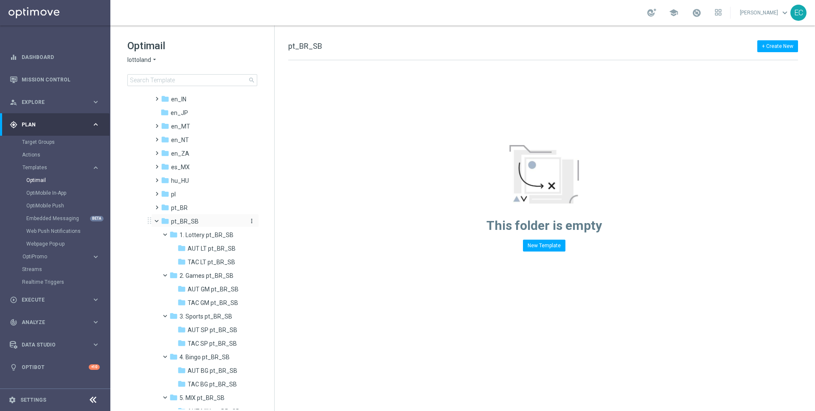
scroll to position [165, 0]
click at [159, 218] on span at bounding box center [160, 217] width 3 height 4
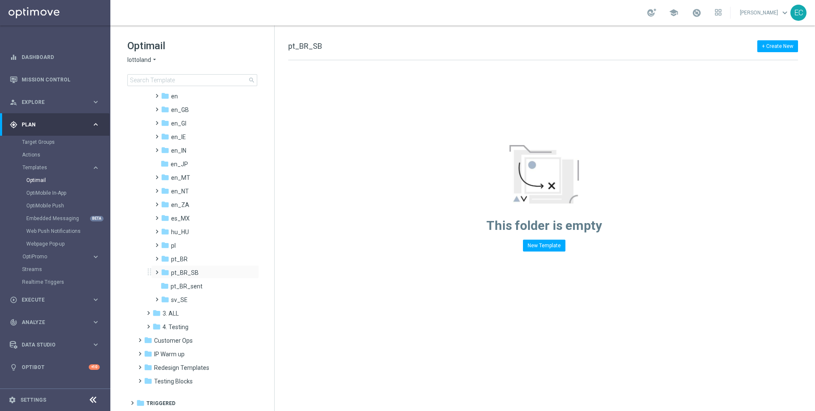
scroll to position [111, 0]
click at [193, 288] on span "pt_BR_sent" at bounding box center [187, 287] width 32 height 8
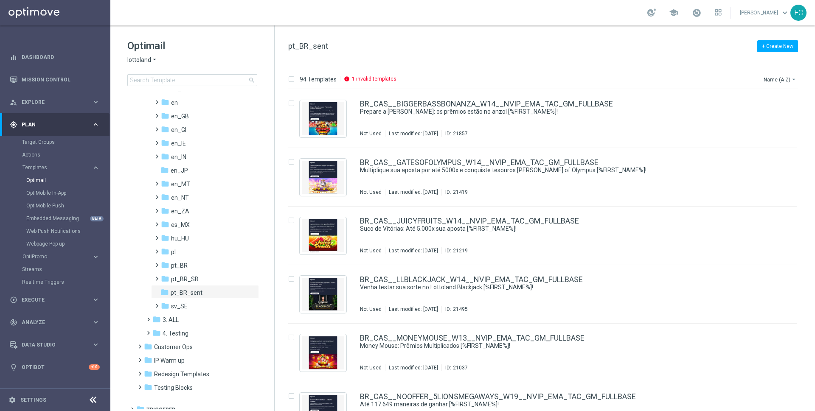
scroll to position [111, 0]
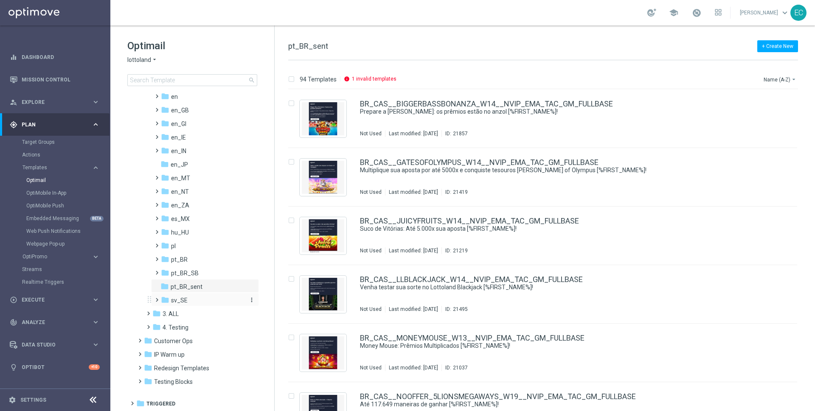
click at [186, 302] on span "sv_SE" at bounding box center [179, 301] width 17 height 8
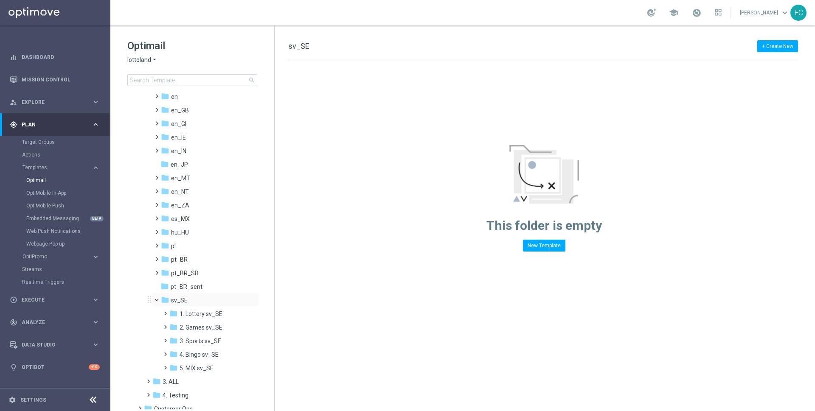
click at [159, 298] on span at bounding box center [160, 298] width 3 height 4
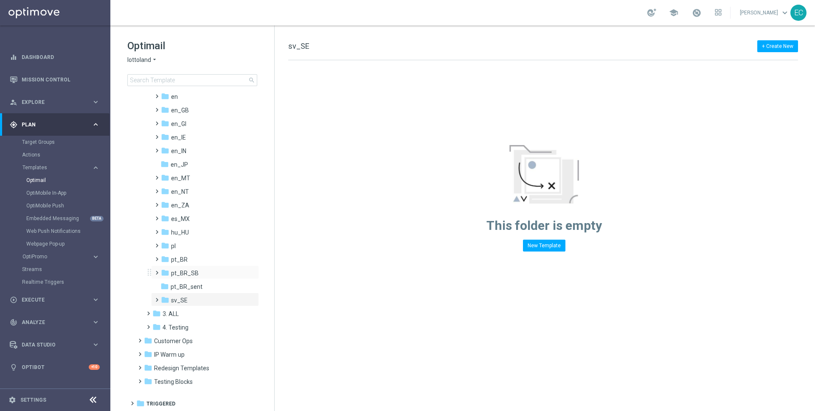
click at [157, 271] on span at bounding box center [155, 268] width 4 height 3
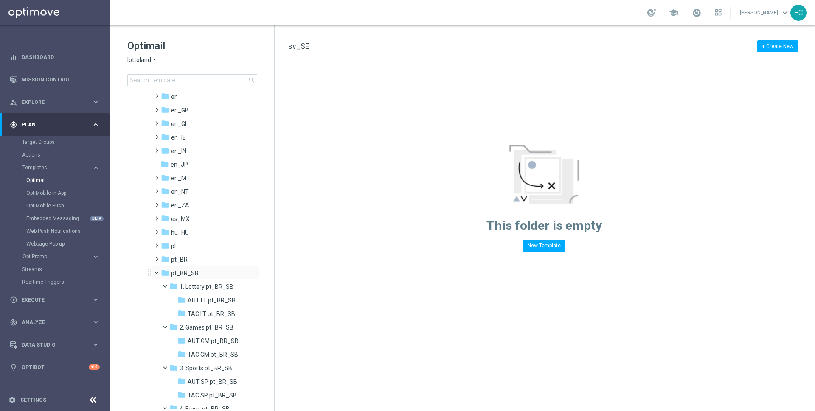
click at [159, 272] on span at bounding box center [160, 271] width 3 height 4
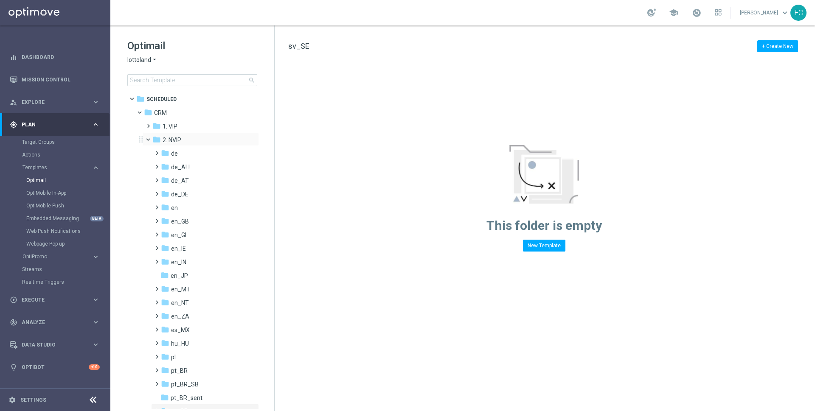
click at [150, 140] on span at bounding box center [151, 138] width 3 height 4
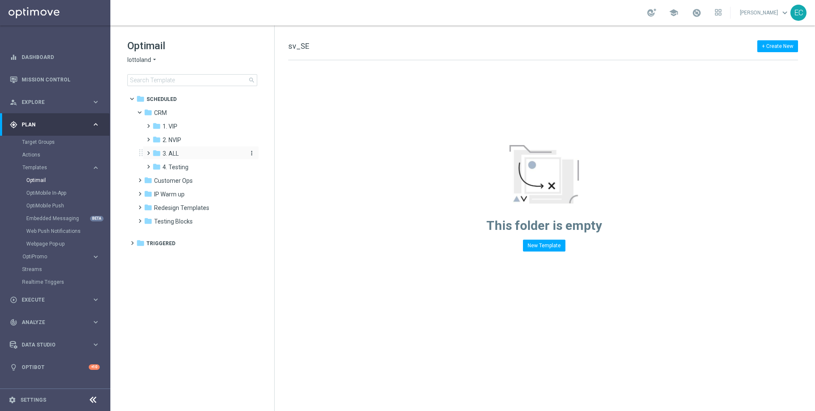
click at [165, 156] on span "3. ALL" at bounding box center [170, 154] width 16 height 8
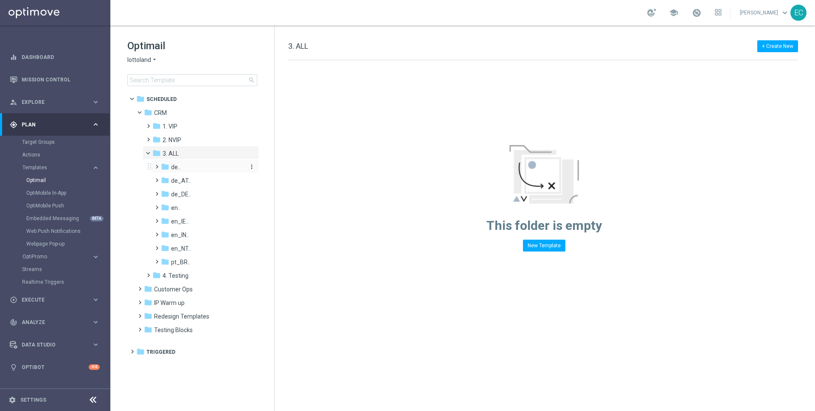
click at [173, 169] on span "de.." at bounding box center [175, 167] width 9 height 8
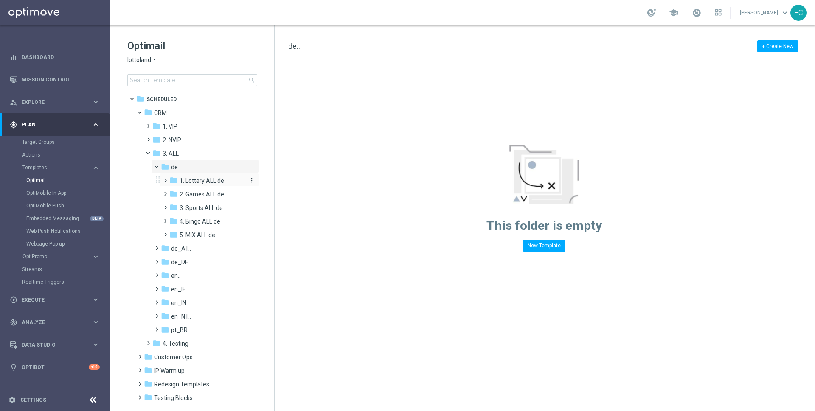
click at [181, 181] on span "1. Lottery ALL de" at bounding box center [201, 181] width 45 height 8
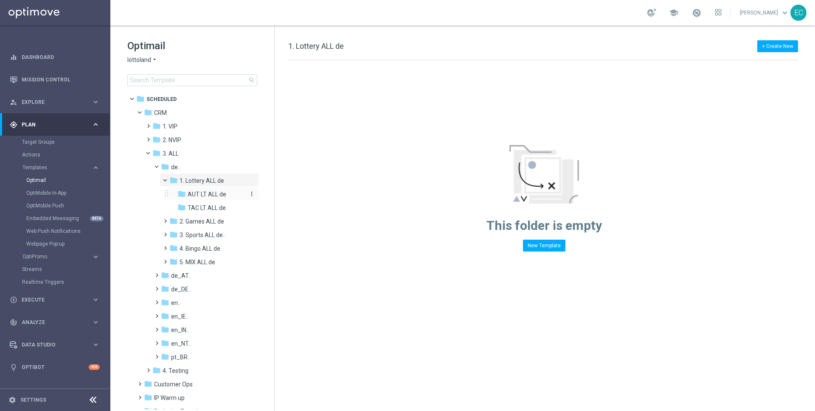
click at [194, 194] on span "AUT LT ALL de" at bounding box center [207, 194] width 39 height 8
click at [197, 208] on span "TAC LT ALL de" at bounding box center [207, 208] width 38 height 8
click at [200, 223] on span "2. Games ALL de" at bounding box center [201, 222] width 45 height 8
click at [202, 234] on span "AUT GM ALL de" at bounding box center [209, 235] width 42 height 8
click at [202, 243] on div "folder TAC GM ALL de more_vert" at bounding box center [213, 248] width 91 height 14
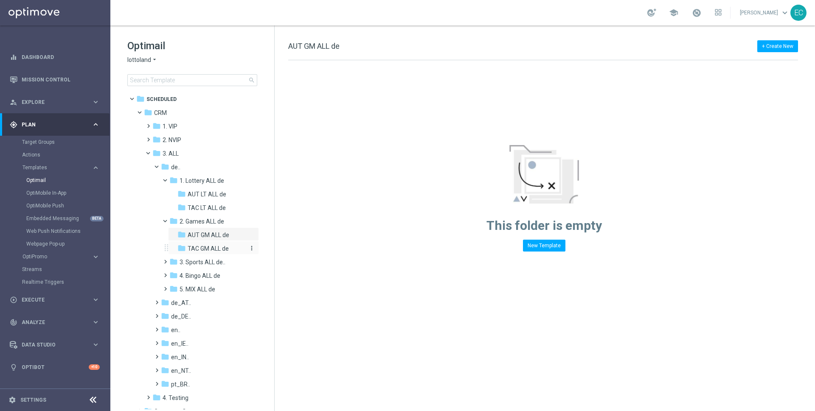
click at [201, 245] on span "TAC GM ALL de" at bounding box center [208, 249] width 41 height 8
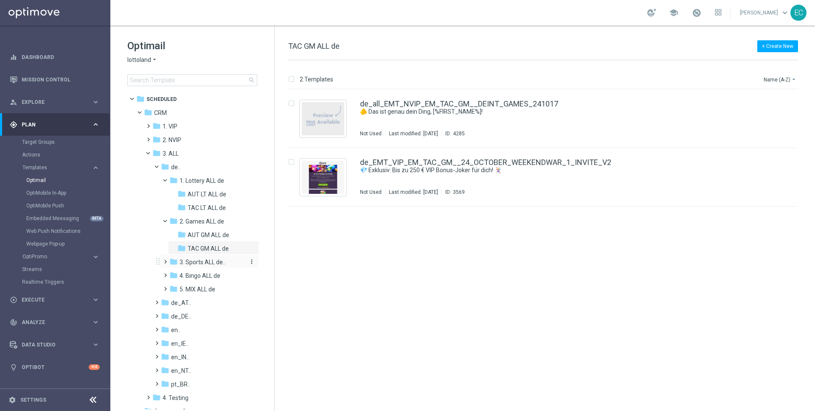
click at [202, 260] on span "3. Sports ALL de.." at bounding box center [202, 262] width 46 height 8
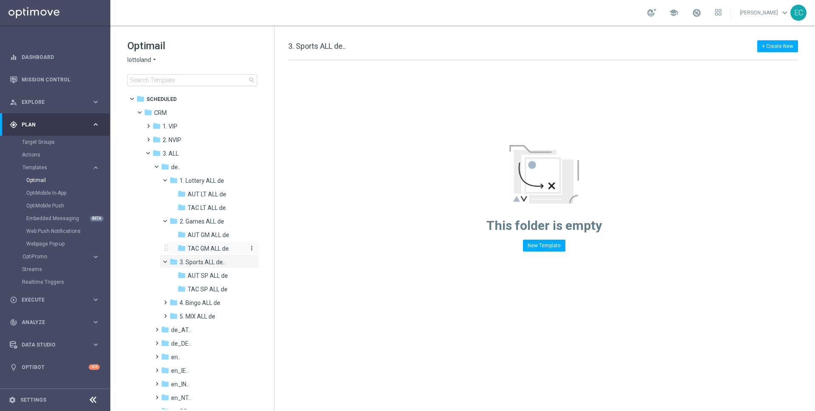
click at [202, 248] on span "TAC GM ALL de" at bounding box center [208, 249] width 41 height 8
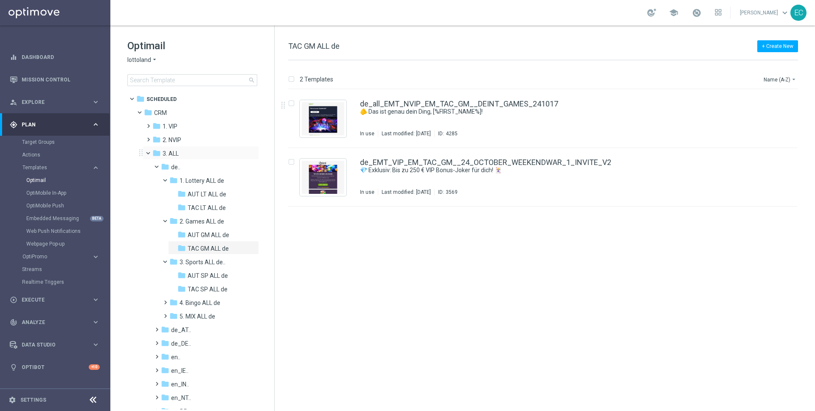
click at [150, 151] on span at bounding box center [151, 151] width 3 height 4
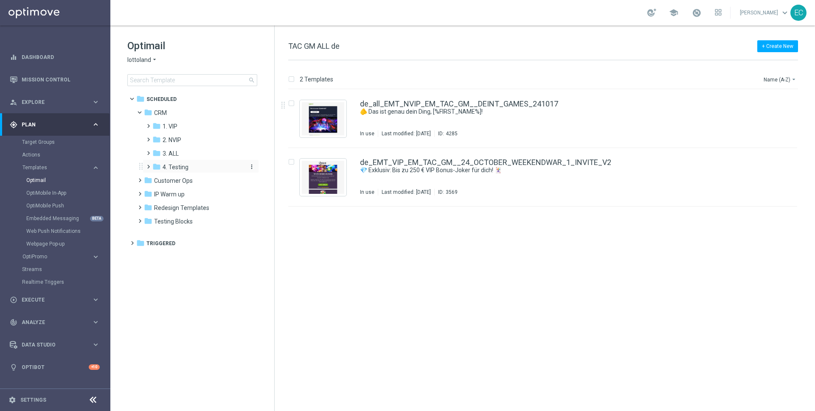
click at [196, 168] on div "folder 4. Testing" at bounding box center [197, 167] width 90 height 10
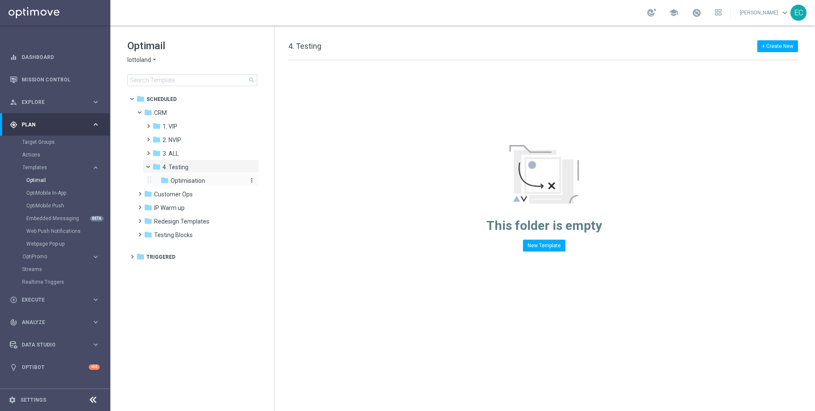
click at [191, 184] on span "Optimisation" at bounding box center [188, 181] width 34 height 8
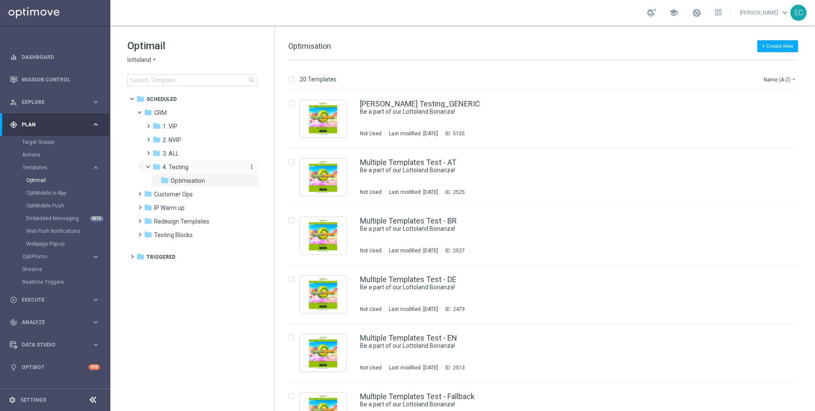
click at [211, 163] on div "folder 4. Testing" at bounding box center [197, 167] width 90 height 10
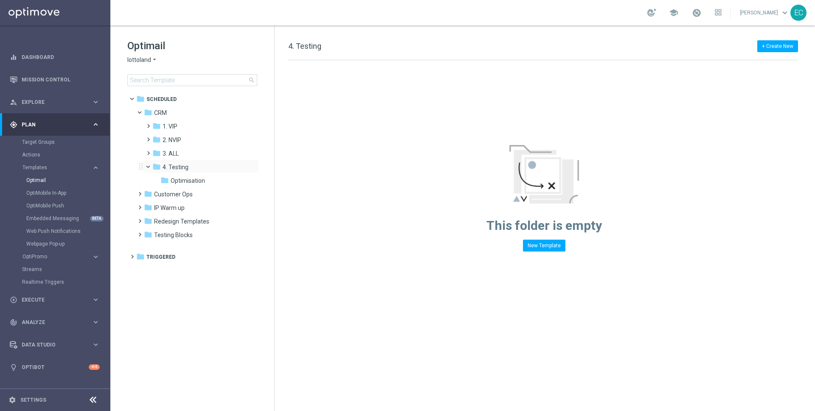
click at [150, 167] on span at bounding box center [151, 165] width 3 height 4
click at [213, 142] on div "folder 2. NVIP" at bounding box center [197, 140] width 90 height 10
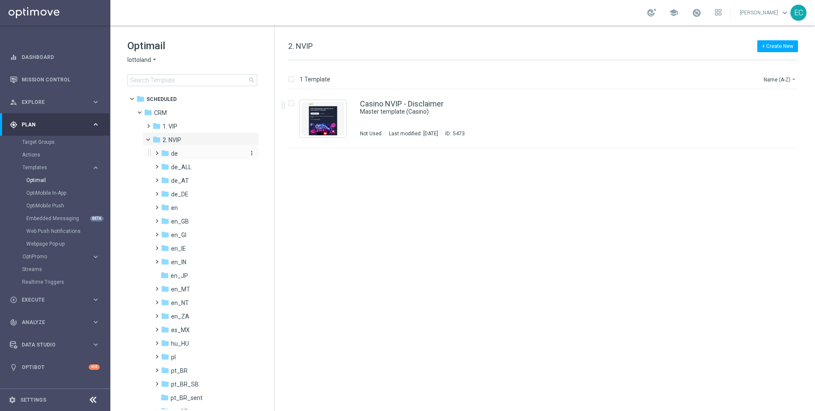
click at [174, 150] on span "de" at bounding box center [174, 154] width 7 height 8
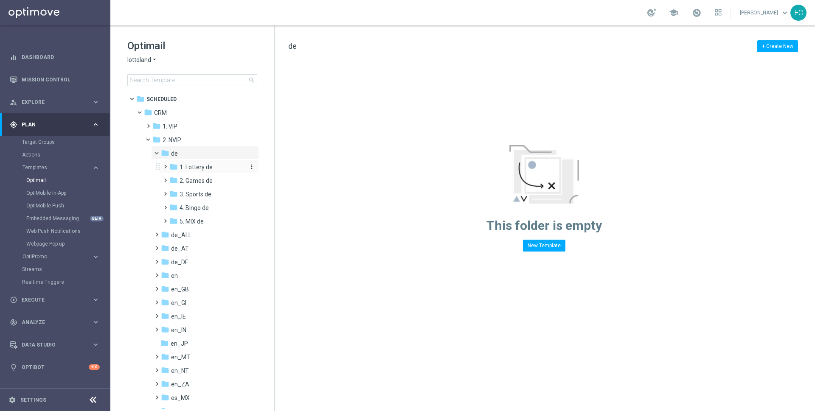
click at [205, 163] on span "1. Lottery de" at bounding box center [195, 167] width 33 height 8
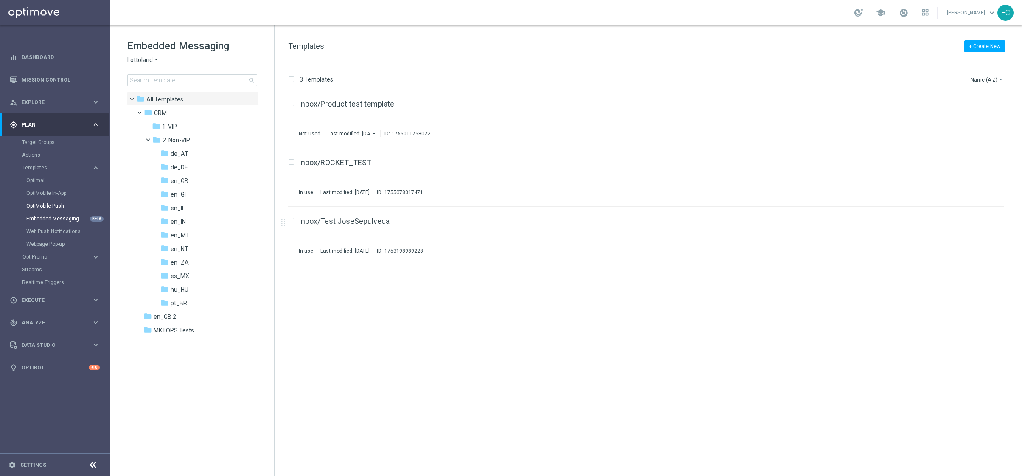
click at [59, 210] on div "OptiMobile Push" at bounding box center [67, 205] width 83 height 13
click at [57, 208] on link "OptiMobile Push" at bounding box center [57, 205] width 62 height 7
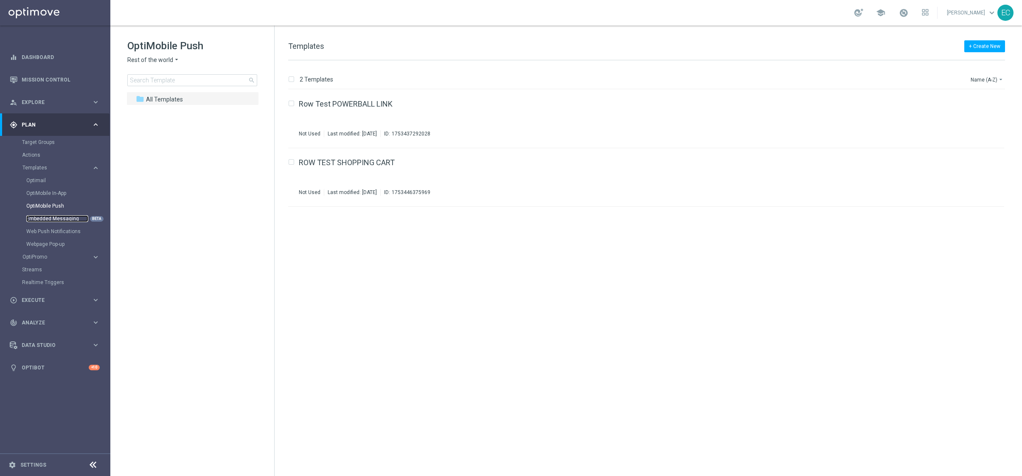
click at [62, 217] on link "Embedded Messaging" at bounding box center [57, 218] width 62 height 7
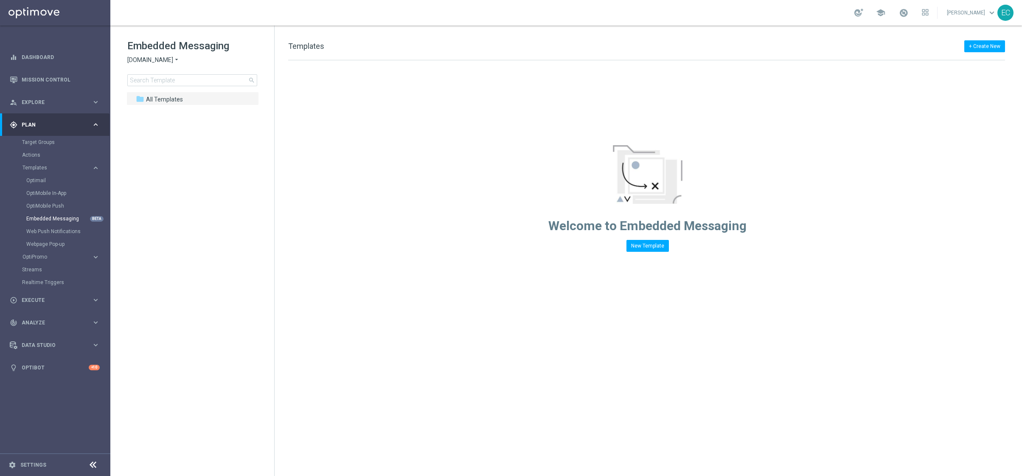
click at [165, 62] on span "[DOMAIN_NAME]" at bounding box center [150, 60] width 46 height 8
